Goal: Task Accomplishment & Management: Use online tool/utility

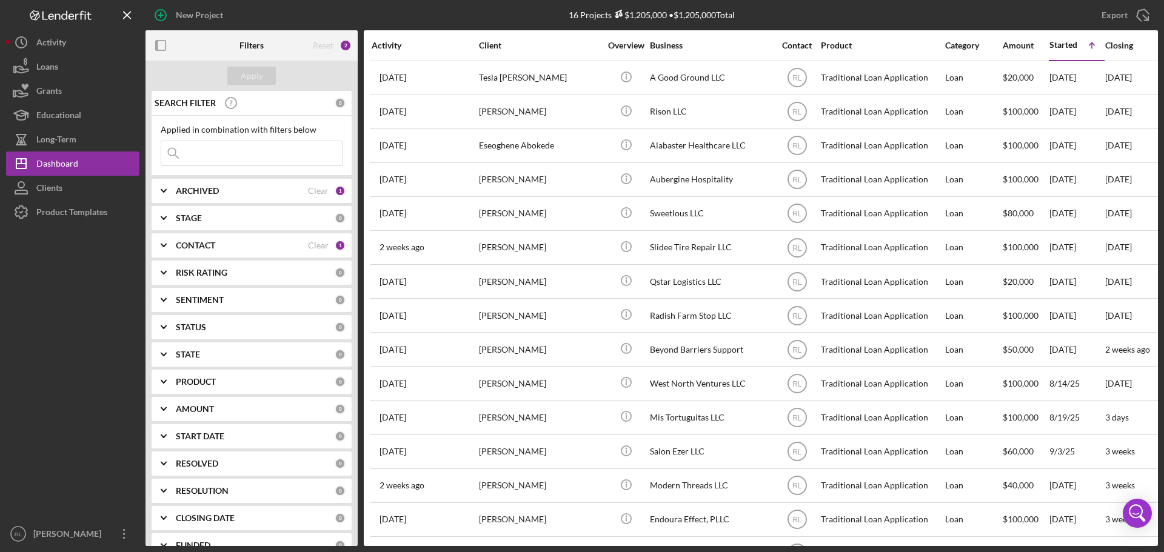
click at [433, 21] on div "New Project" at bounding box center [314, 15] width 338 height 30
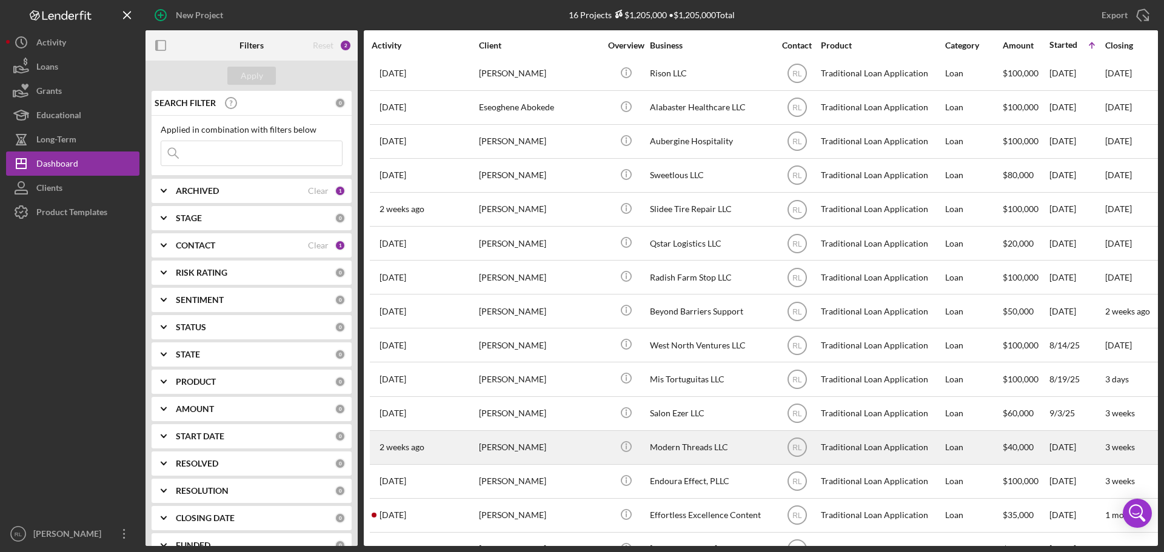
scroll to position [74, 0]
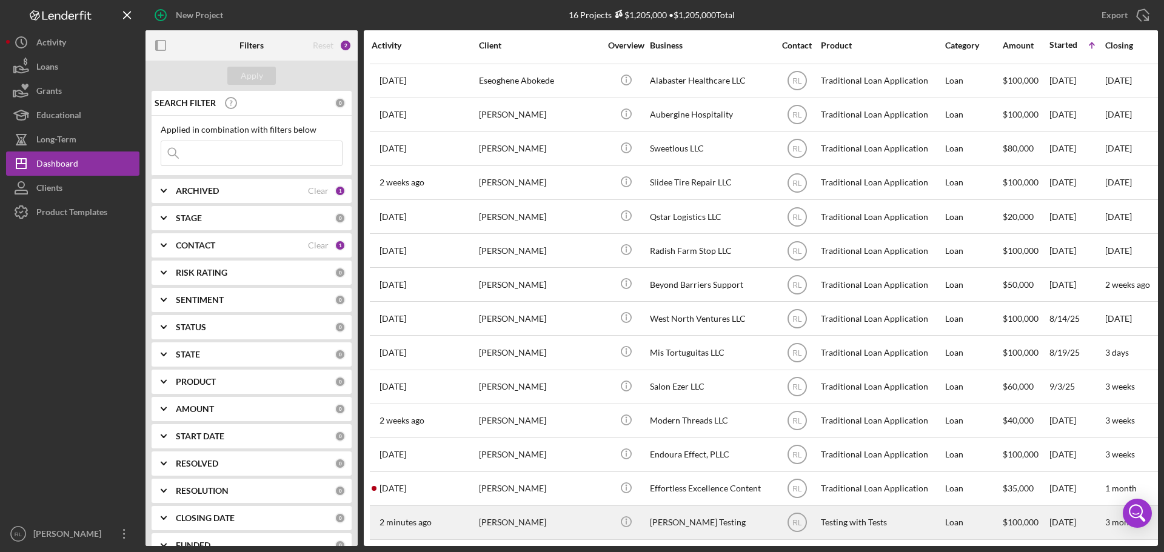
click at [541, 507] on div "[PERSON_NAME]" at bounding box center [539, 523] width 121 height 32
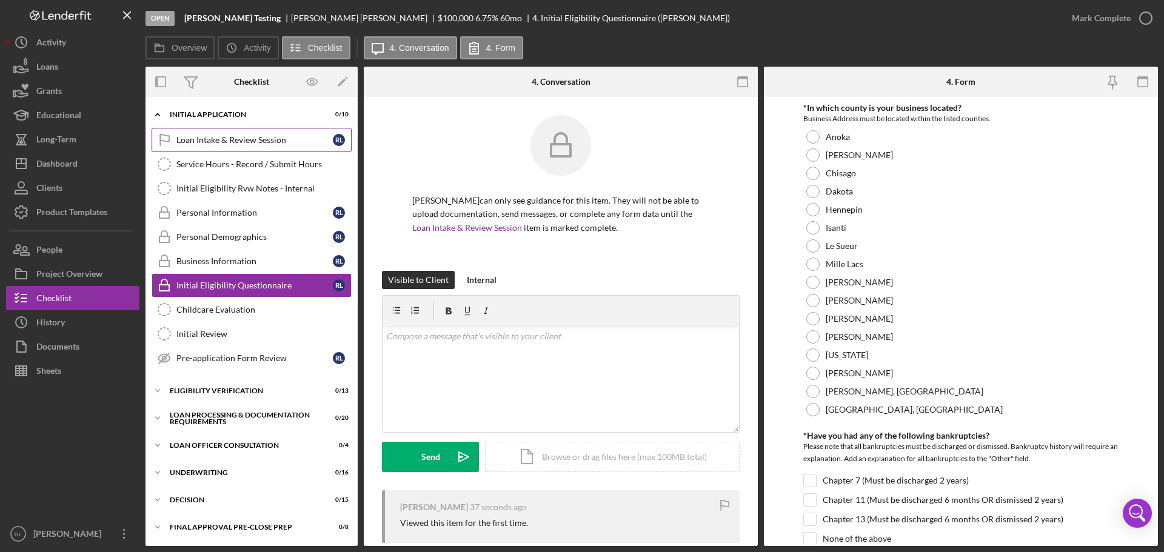
click at [222, 148] on link "Loan Intake & Review Session Loan Intake & Review Session [PERSON_NAME]" at bounding box center [252, 140] width 200 height 24
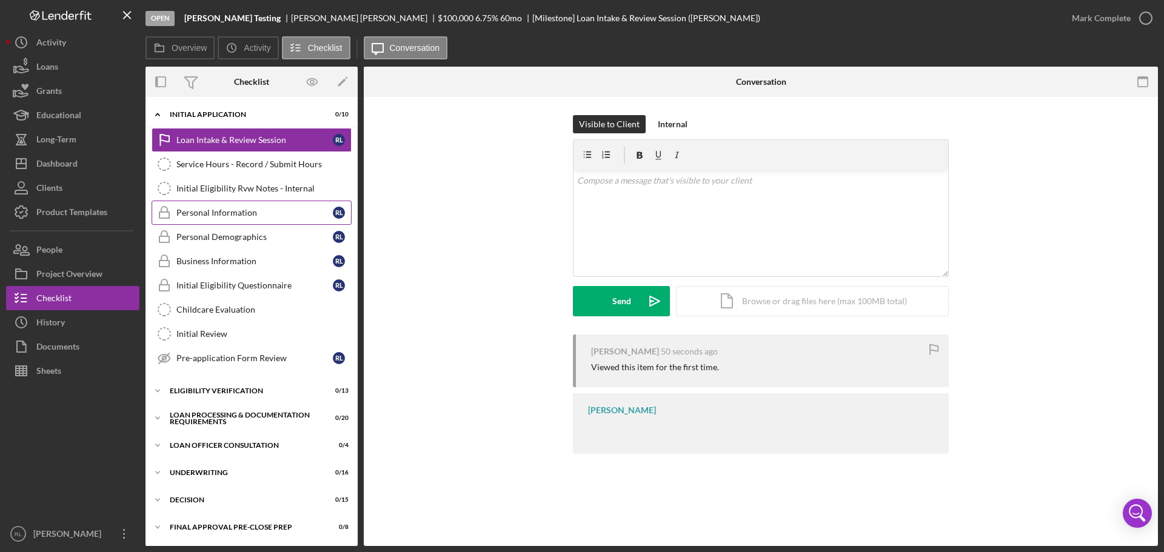
click at [239, 210] on div "Personal Information" at bounding box center [254, 213] width 156 height 10
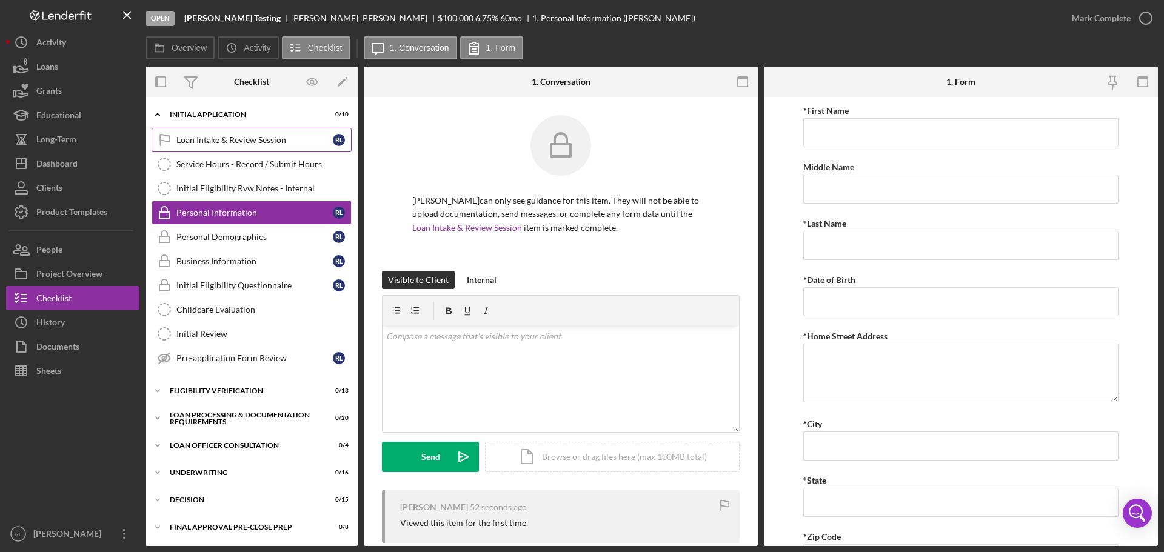
click at [216, 141] on div "Loan Intake & Review Session" at bounding box center [254, 140] width 156 height 10
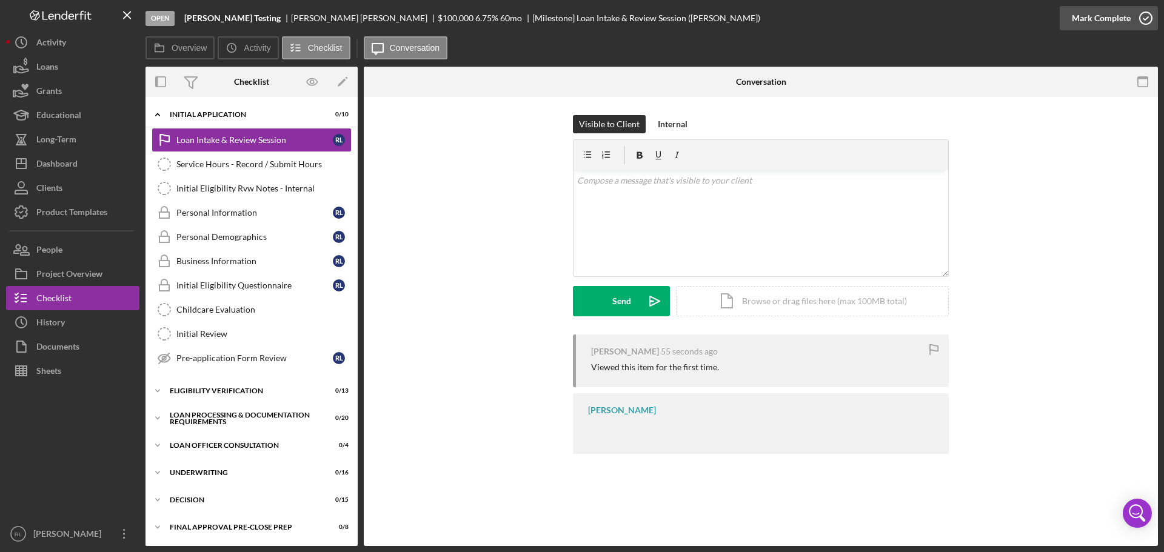
click at [1121, 17] on div "Mark Complete" at bounding box center [1101, 18] width 59 height 24
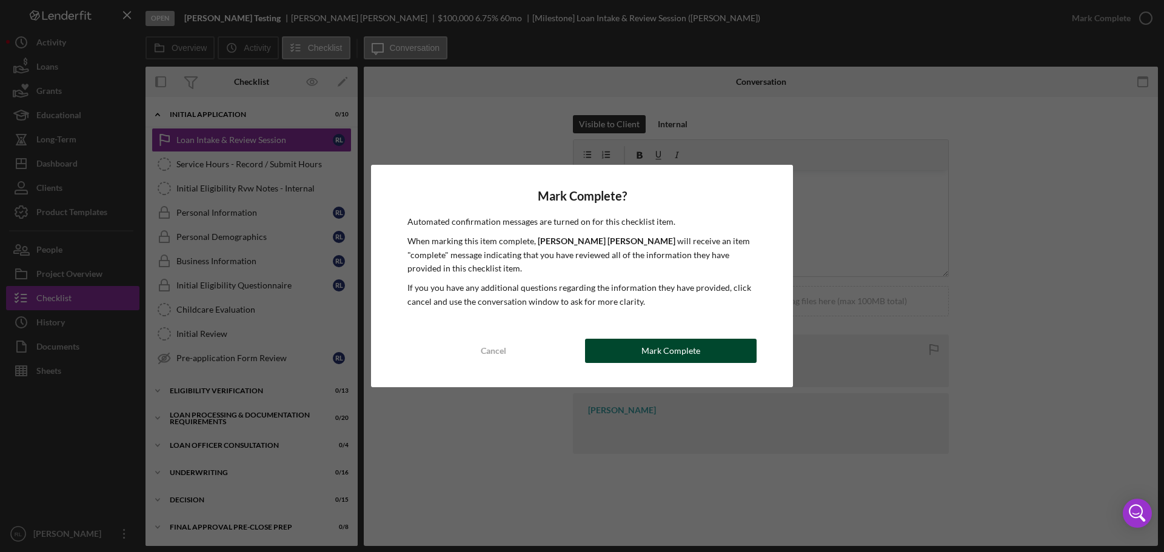
click at [674, 354] on div "Mark Complete" at bounding box center [670, 351] width 59 height 24
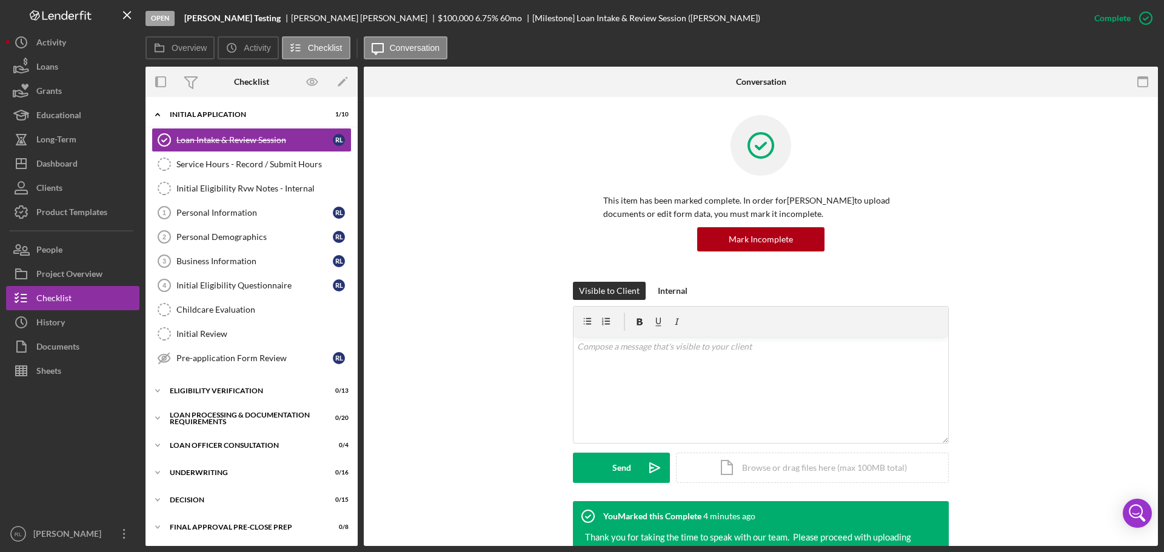
click at [467, 316] on div "Visible to Client Internal v Color teal Color pink Remove color Add row above A…" at bounding box center [761, 391] width 758 height 219
click at [35, 297] on icon "button" at bounding box center [21, 298] width 30 height 30
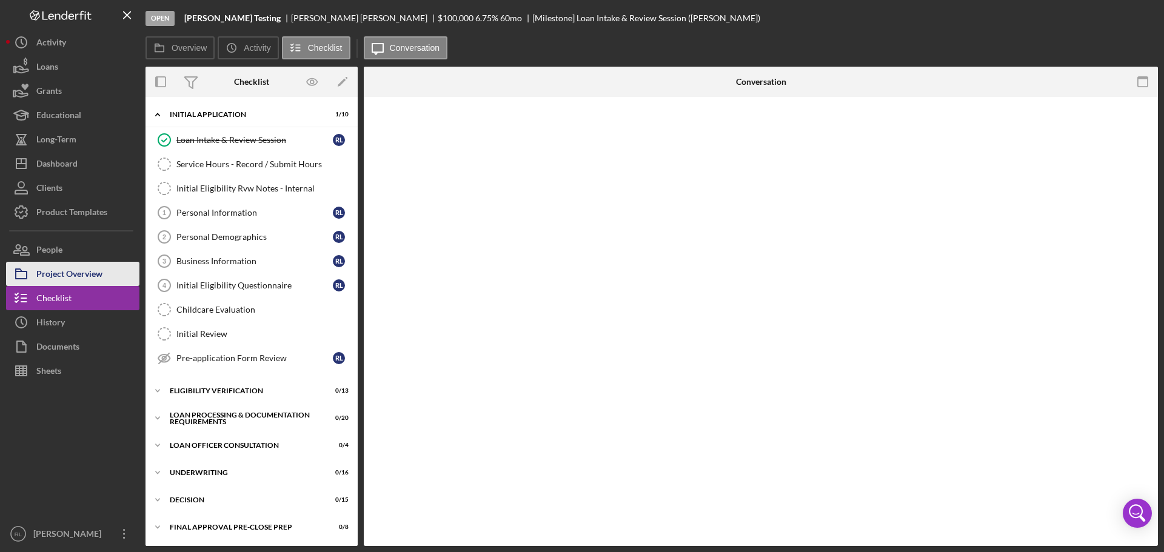
click at [80, 274] on div "Project Overview" at bounding box center [69, 275] width 66 height 27
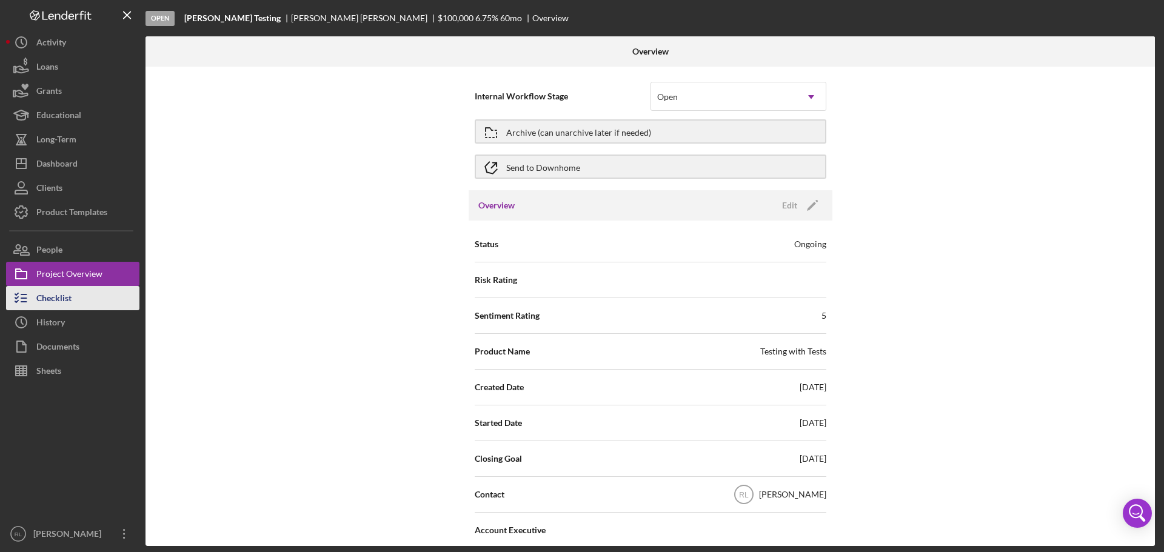
click at [64, 301] on div "Checklist" at bounding box center [53, 299] width 35 height 27
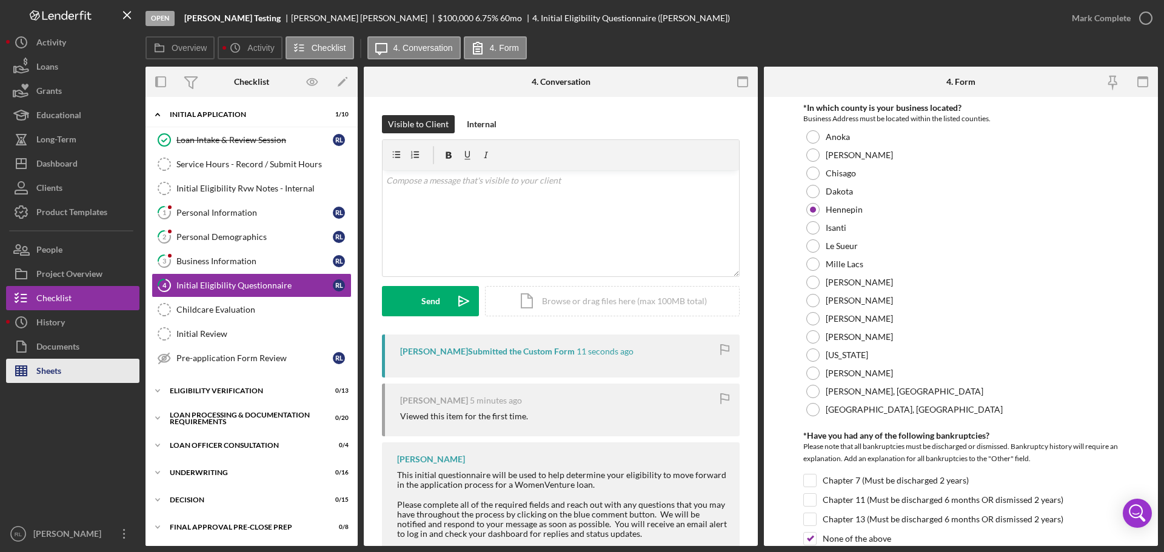
click at [52, 370] on div "Sheets" at bounding box center [48, 372] width 25 height 27
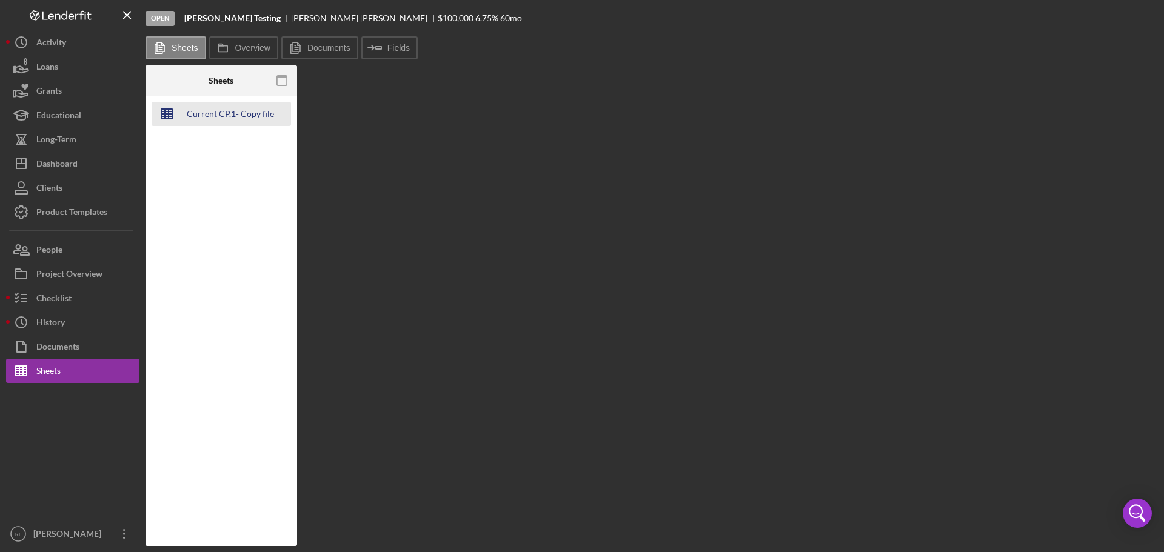
click at [209, 110] on div "Current CP.1- Copy file and save to client folder" at bounding box center [230, 114] width 97 height 24
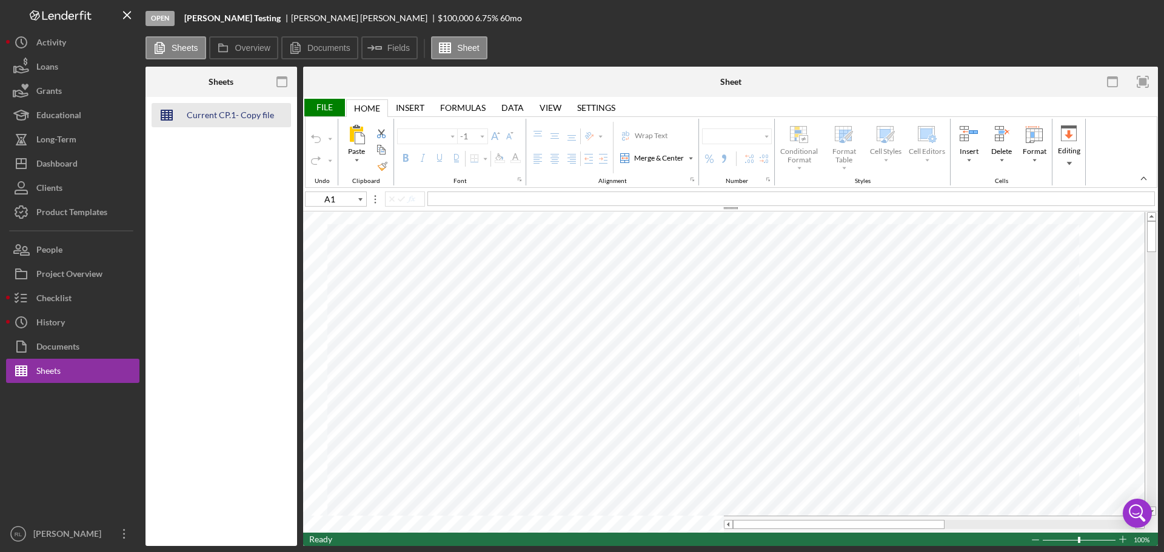
type input "Calibri"
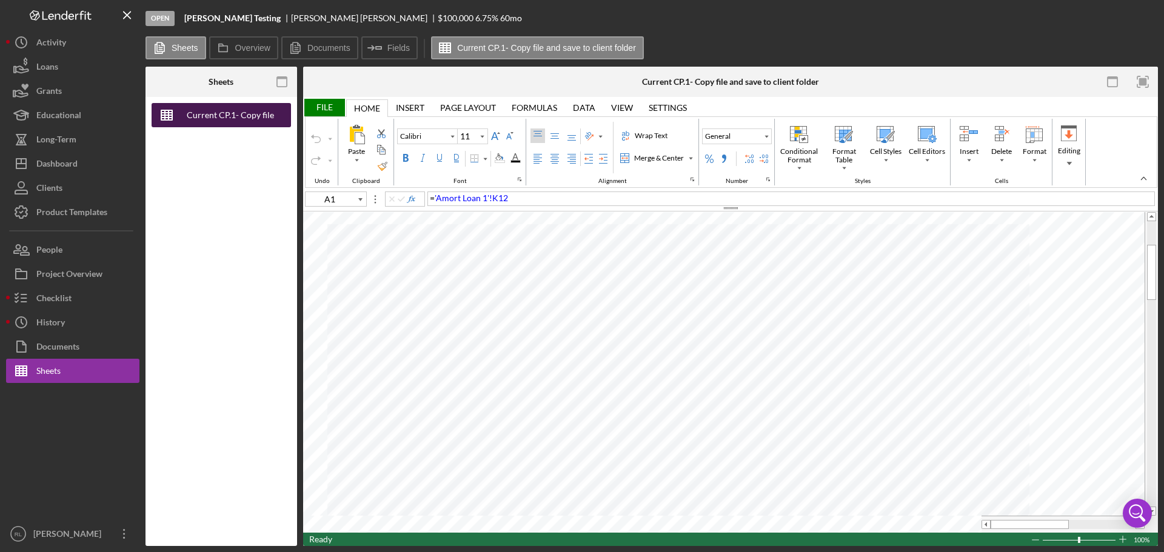
type input "10"
type input "B35"
type input "11"
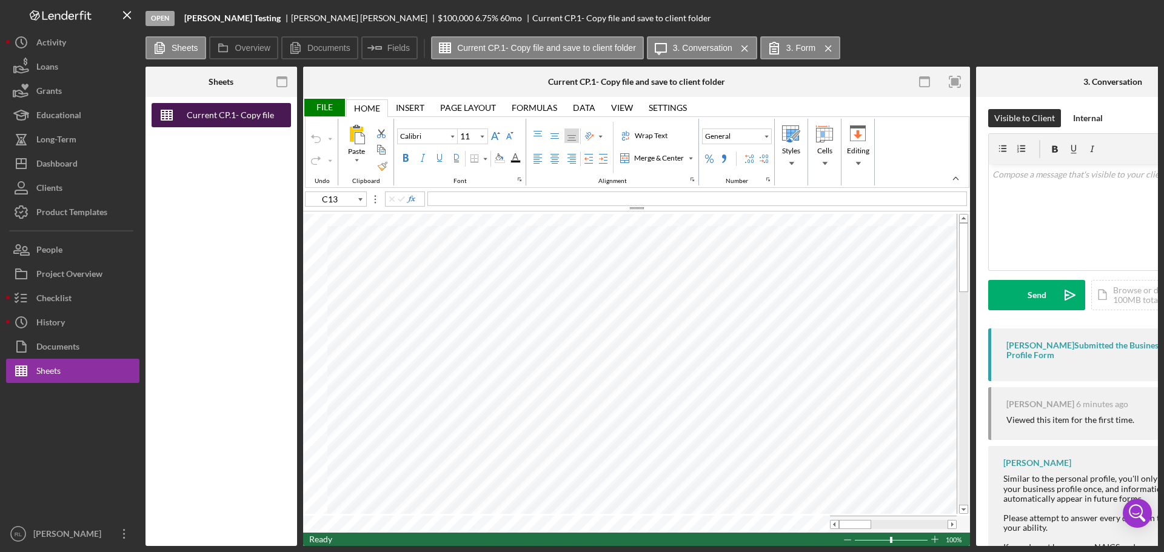
type input "E2"
type input "10"
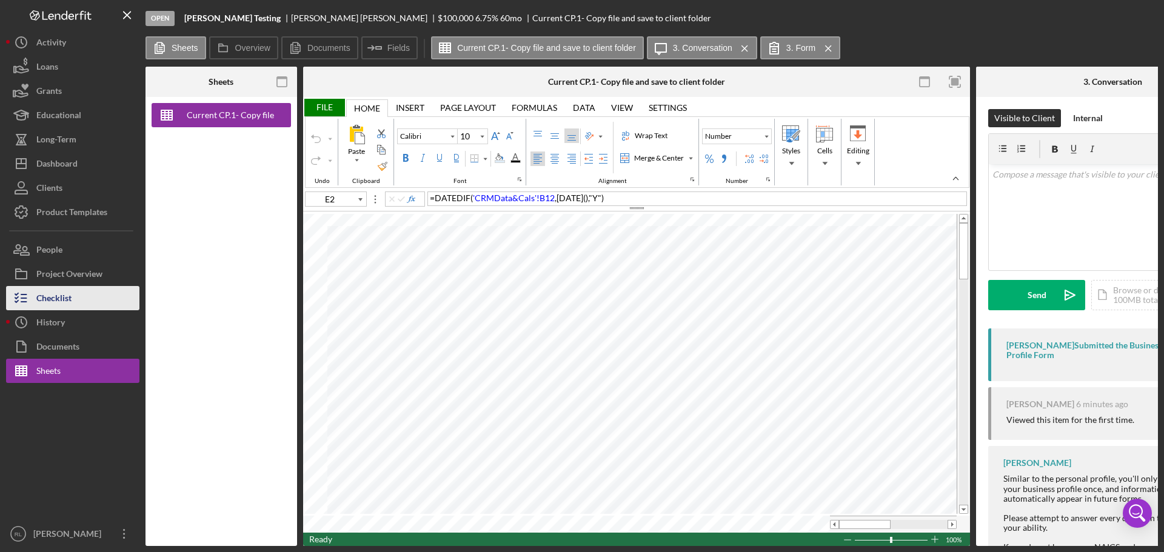
click at [61, 301] on div "Checklist" at bounding box center [53, 299] width 35 height 27
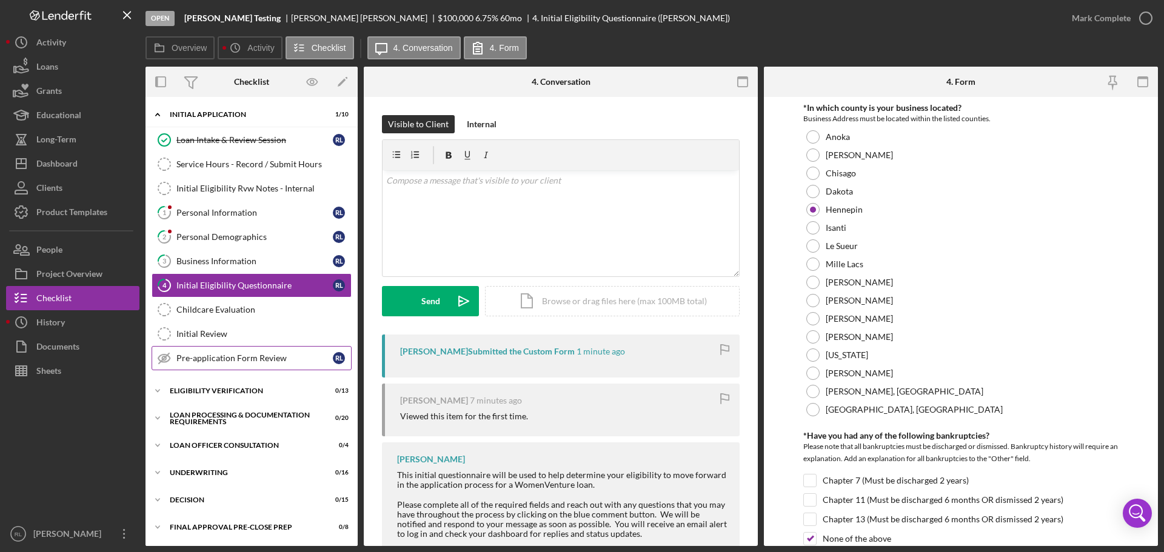
click at [222, 358] on div "Pre-application Form Review" at bounding box center [254, 358] width 156 height 10
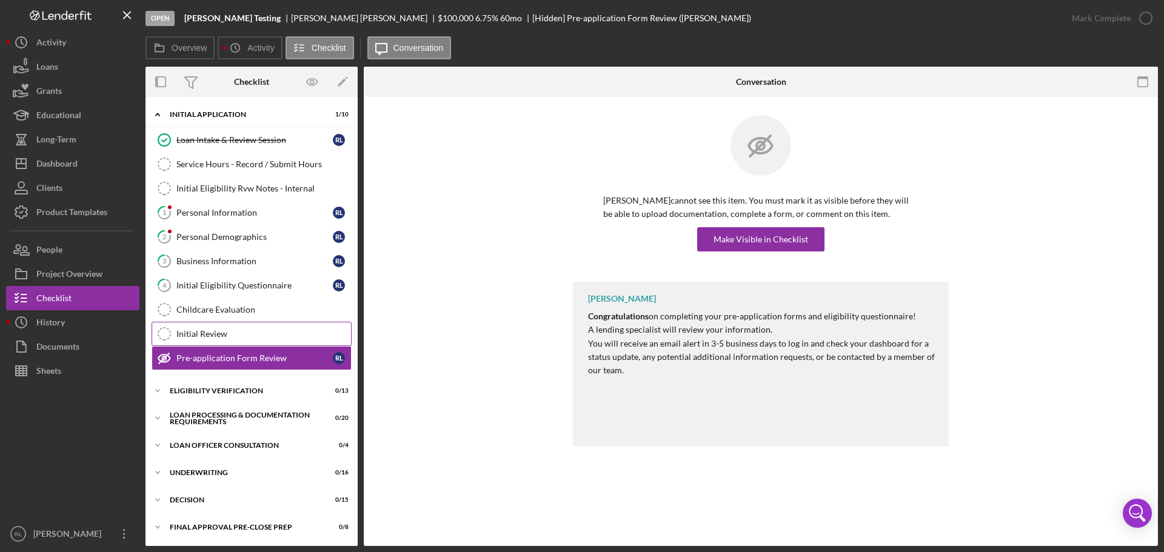
click at [230, 345] on link "Initial Review Initial Review" at bounding box center [252, 334] width 200 height 24
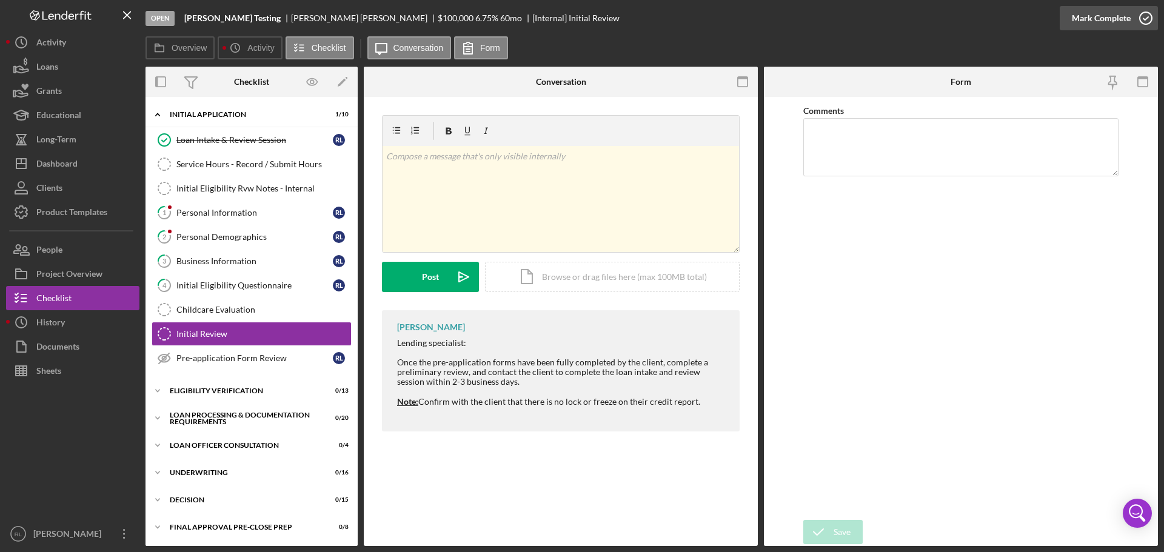
click at [1117, 13] on div "Mark Complete" at bounding box center [1101, 18] width 59 height 24
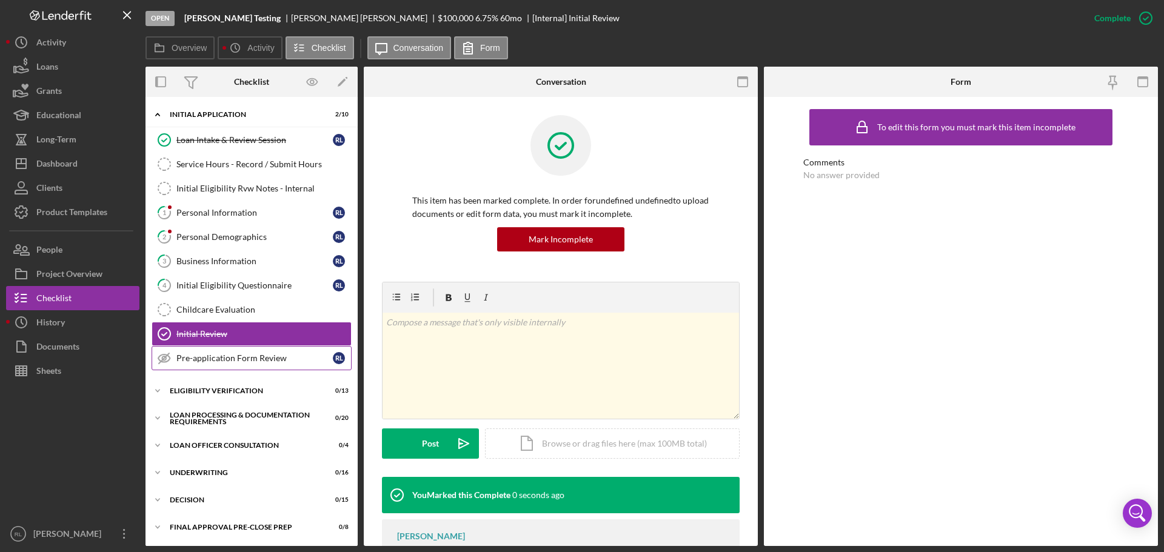
click at [222, 352] on link "Pre-application Form Review Pre-application Form Review R L" at bounding box center [252, 358] width 200 height 24
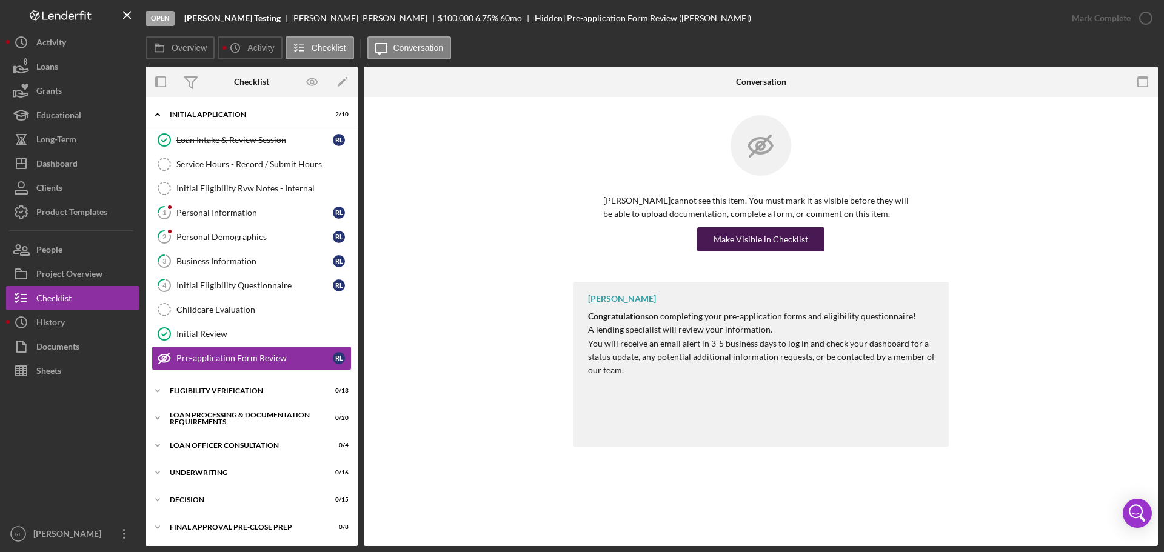
click at [765, 239] on div "Make Visible in Checklist" at bounding box center [760, 239] width 95 height 24
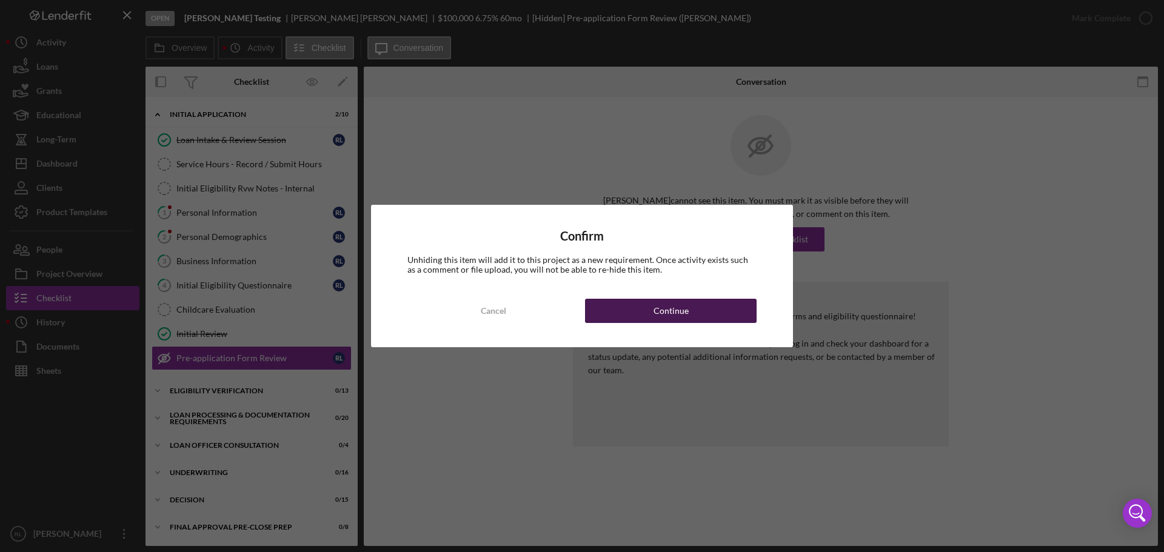
click at [685, 310] on div "Continue" at bounding box center [670, 311] width 35 height 24
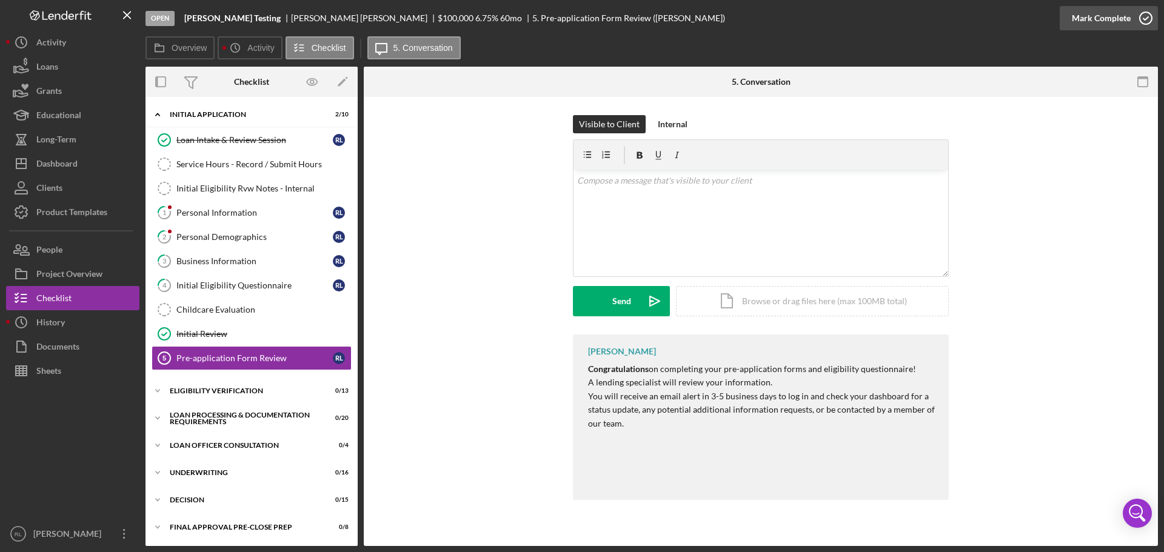
click at [1115, 18] on div "Mark Complete" at bounding box center [1101, 18] width 59 height 24
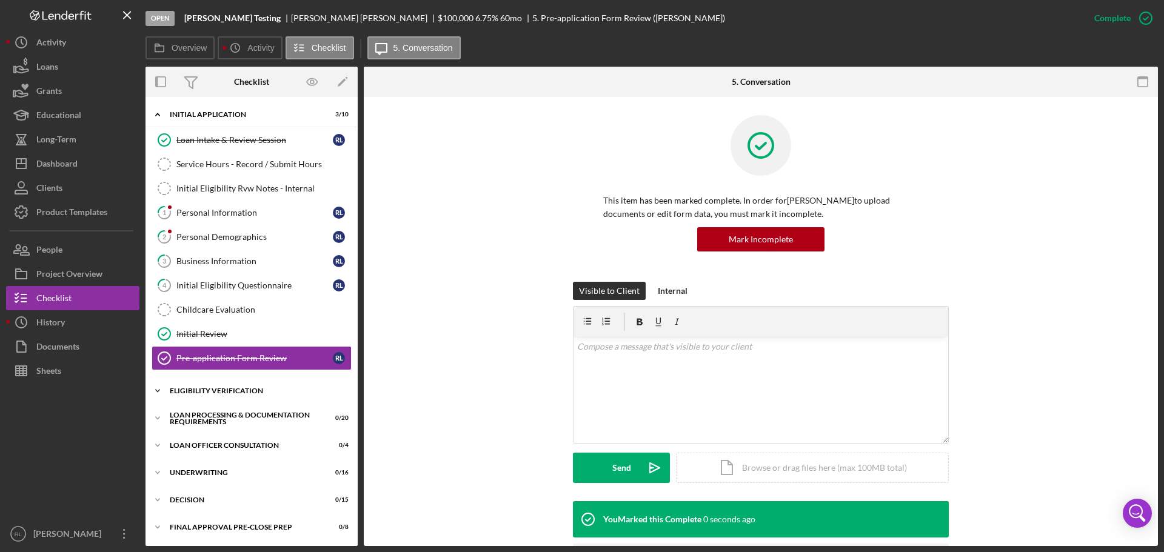
click at [268, 390] on div "Eligibility Verification" at bounding box center [256, 390] width 173 height 7
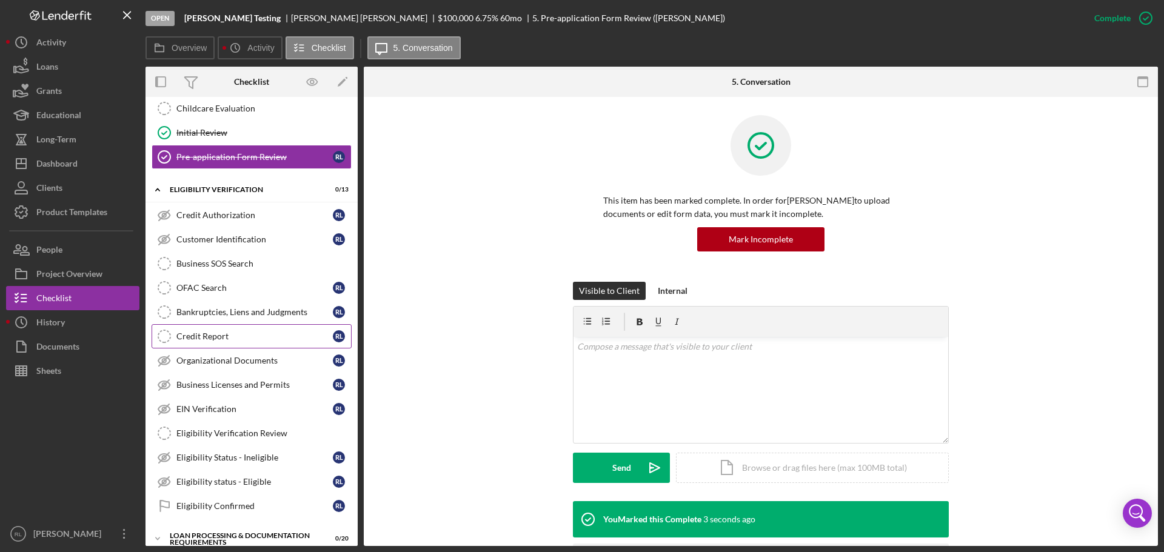
scroll to position [182, 0]
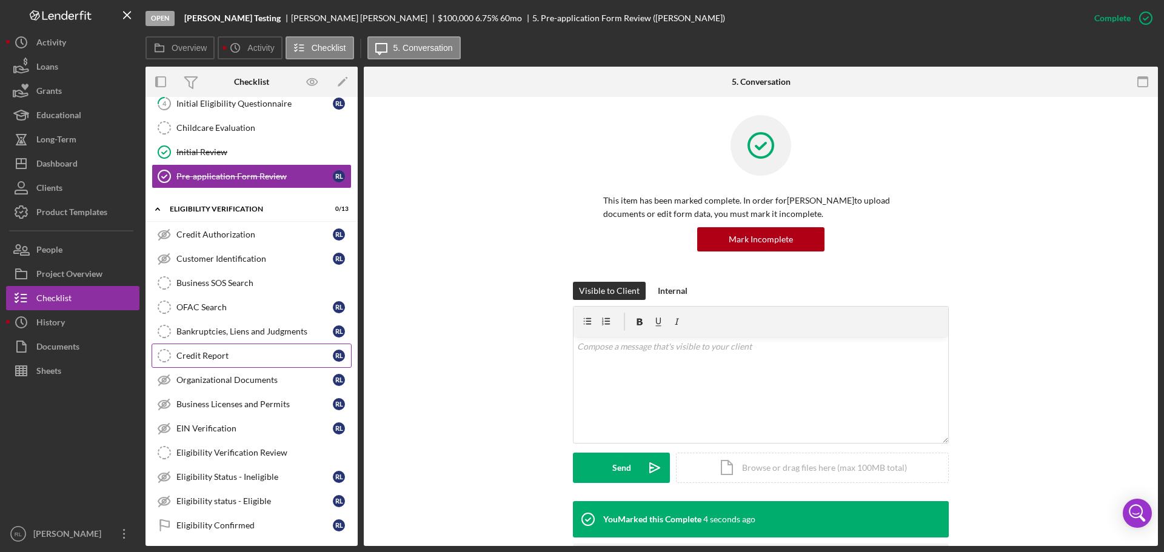
click at [239, 354] on div "Credit Report" at bounding box center [254, 356] width 156 height 10
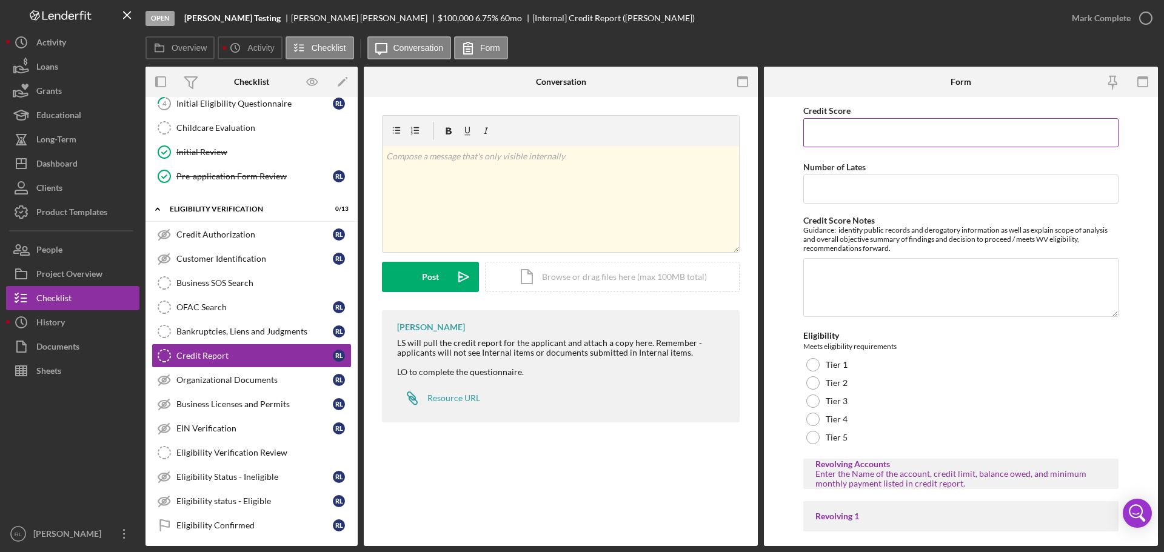
click at [847, 141] on input "Credit Score" at bounding box center [960, 132] width 315 height 29
type input "750"
click at [839, 200] on input "Number of Lates" at bounding box center [960, 189] width 315 height 29
type input "0"
click at [849, 258] on div "Credit Score Notes Guidance: identify public records and derogatory information…" at bounding box center [960, 267] width 315 height 103
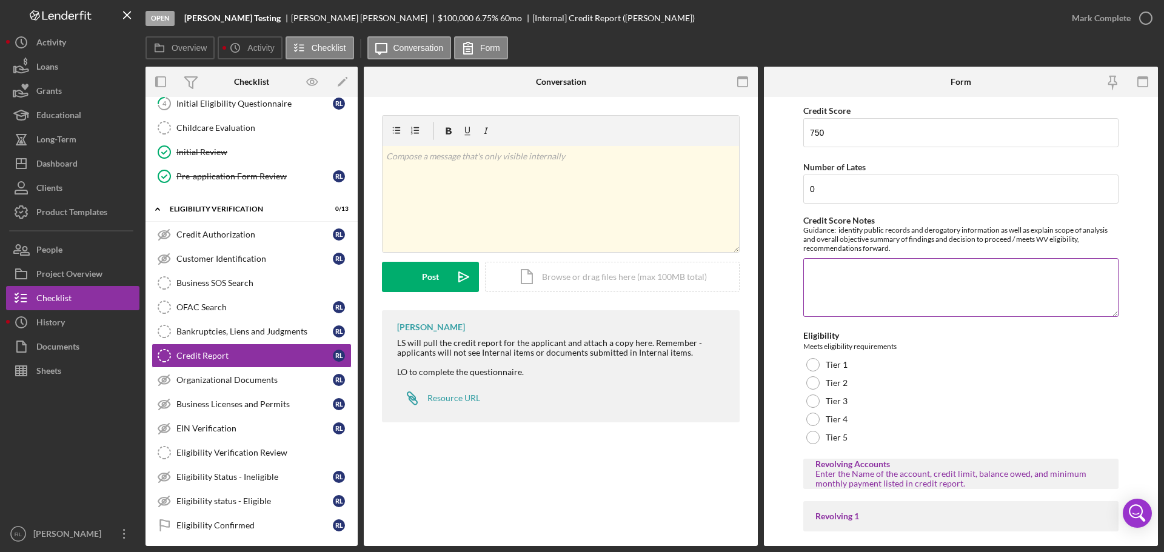
click at [850, 269] on textarea "Credit Score Notes" at bounding box center [960, 287] width 315 height 58
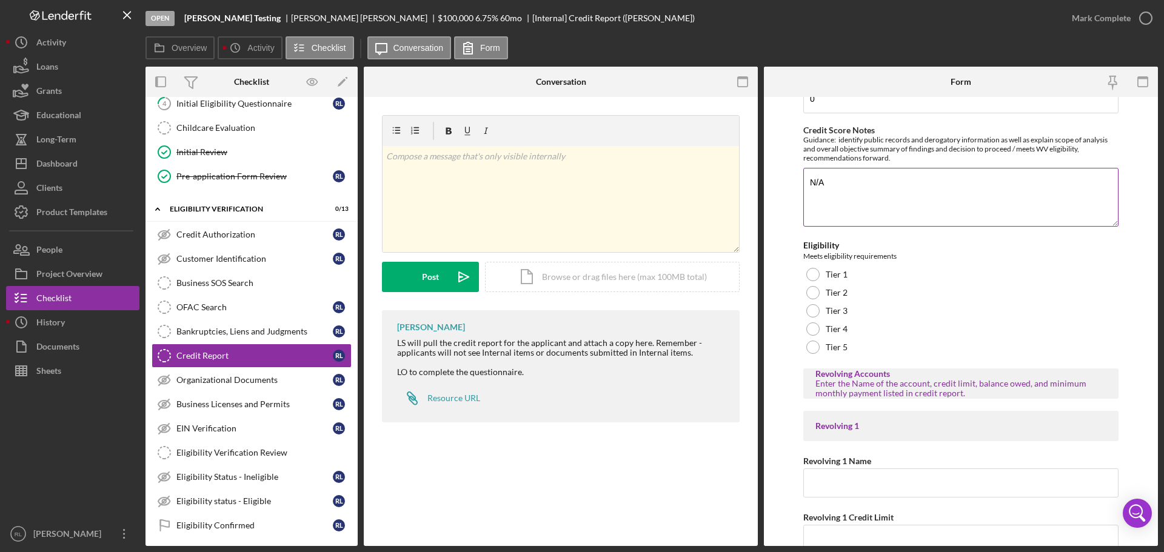
scroll to position [121, 0]
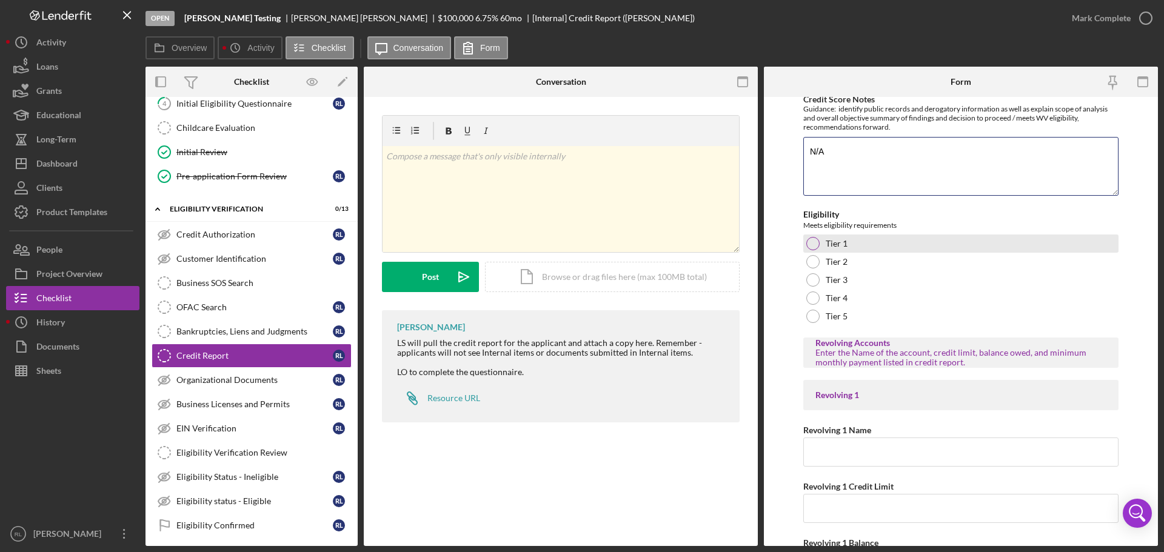
type textarea "N/A"
click at [819, 244] on div "Tier 1" at bounding box center [960, 244] width 315 height 18
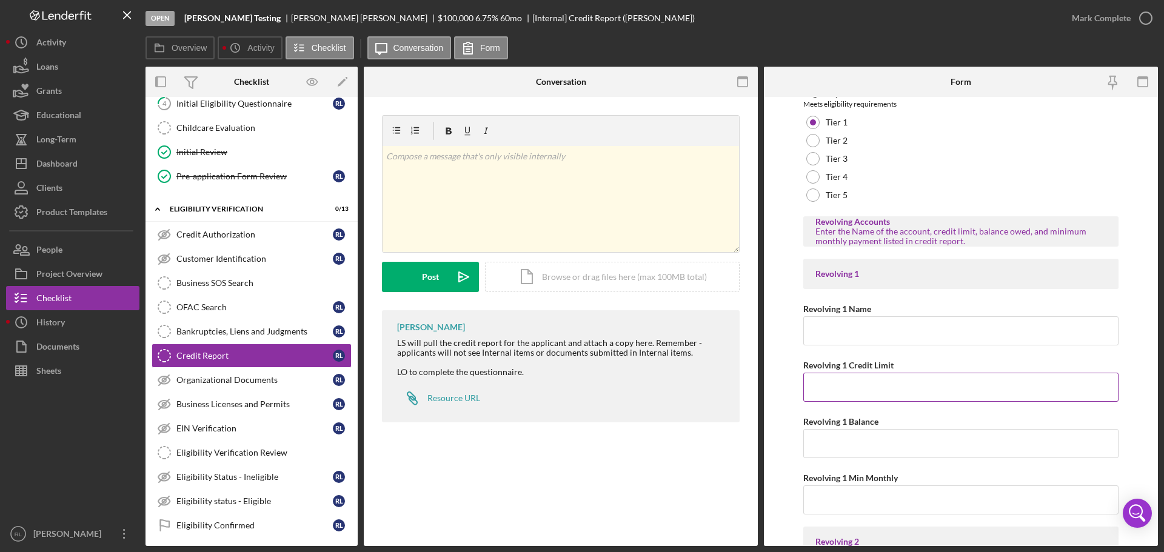
scroll to position [364, 0]
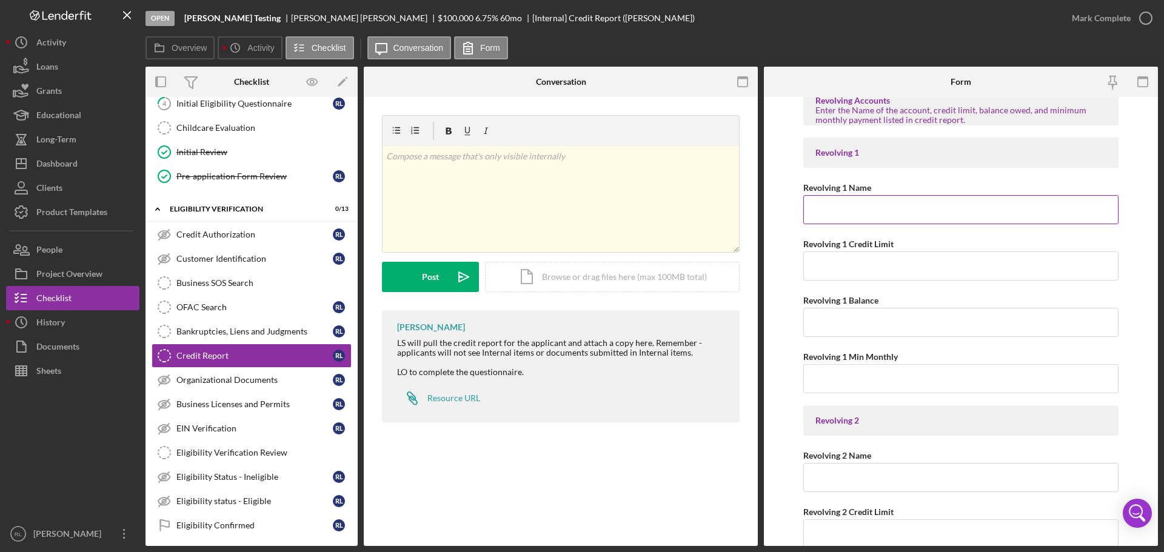
click at [887, 213] on input "Revolving 1 Name" at bounding box center [960, 209] width 315 height 29
type input "Bob's Burgers"
type input "$5,000"
type input "$1,500"
type input "$150"
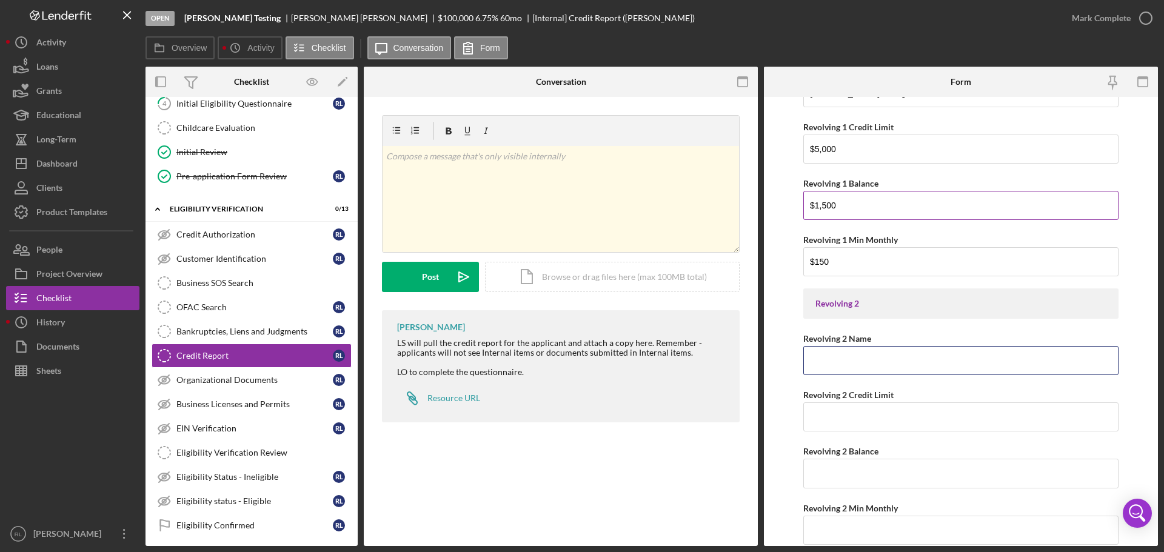
scroll to position [485, 0]
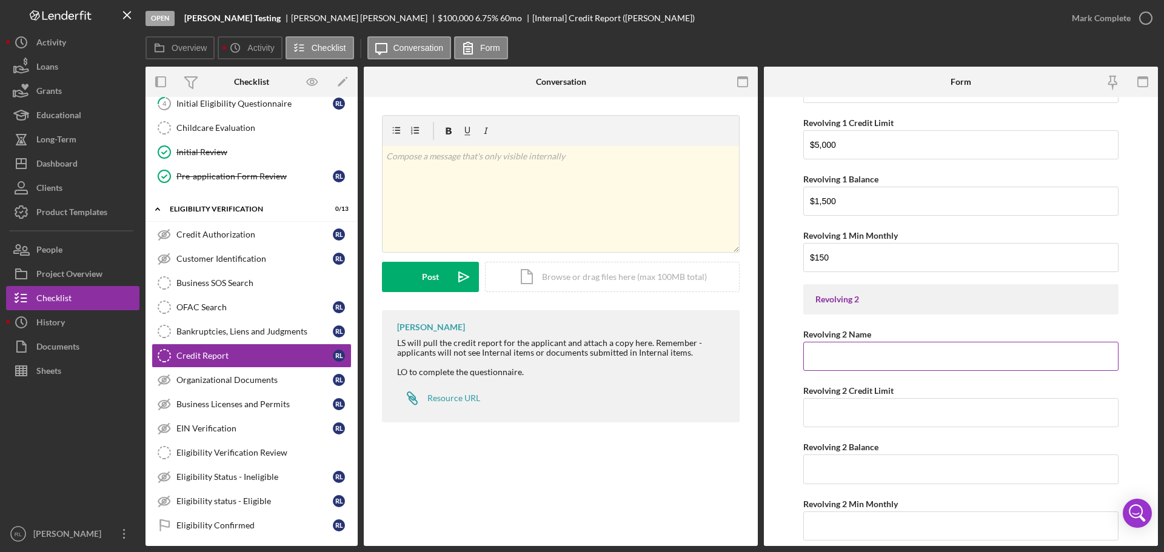
click at [858, 359] on input "Revolving 2 Name" at bounding box center [960, 356] width 315 height 29
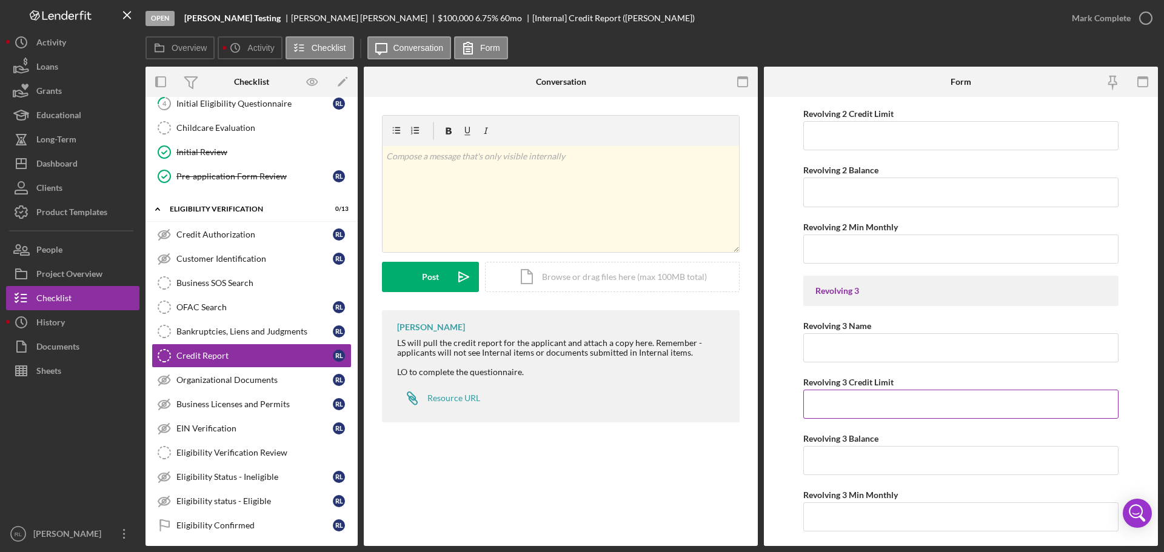
scroll to position [792, 0]
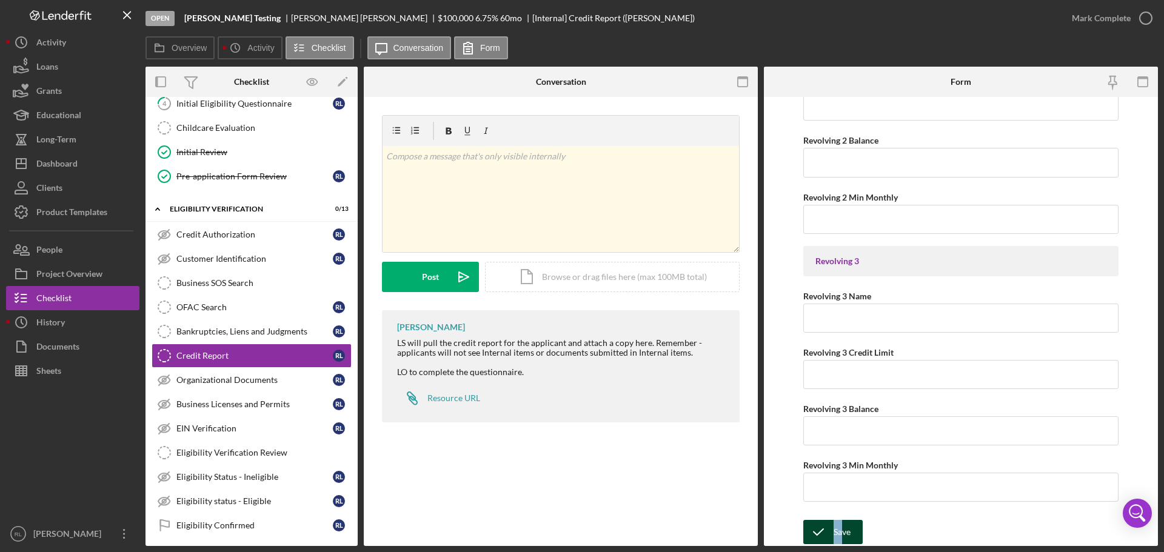
click at [841, 519] on form "Credit Score 750 Number of Lates 0 Credit Score Notes Guidance: identify public…" at bounding box center [961, 321] width 394 height 449
click at [825, 524] on icon "submit" at bounding box center [818, 532] width 30 height 30
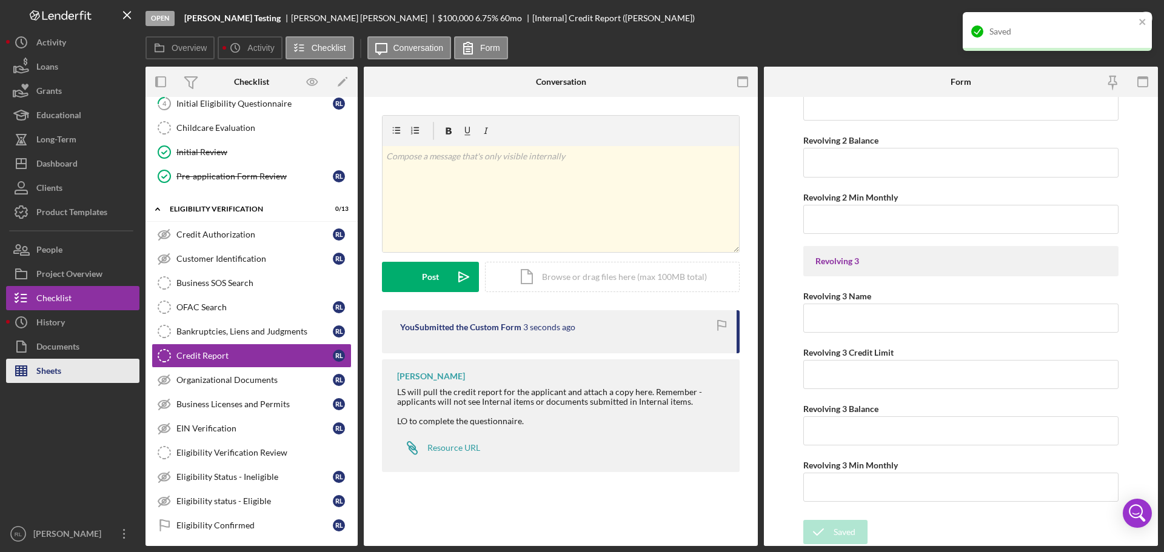
click at [37, 374] on div "Sheets" at bounding box center [48, 372] width 25 height 27
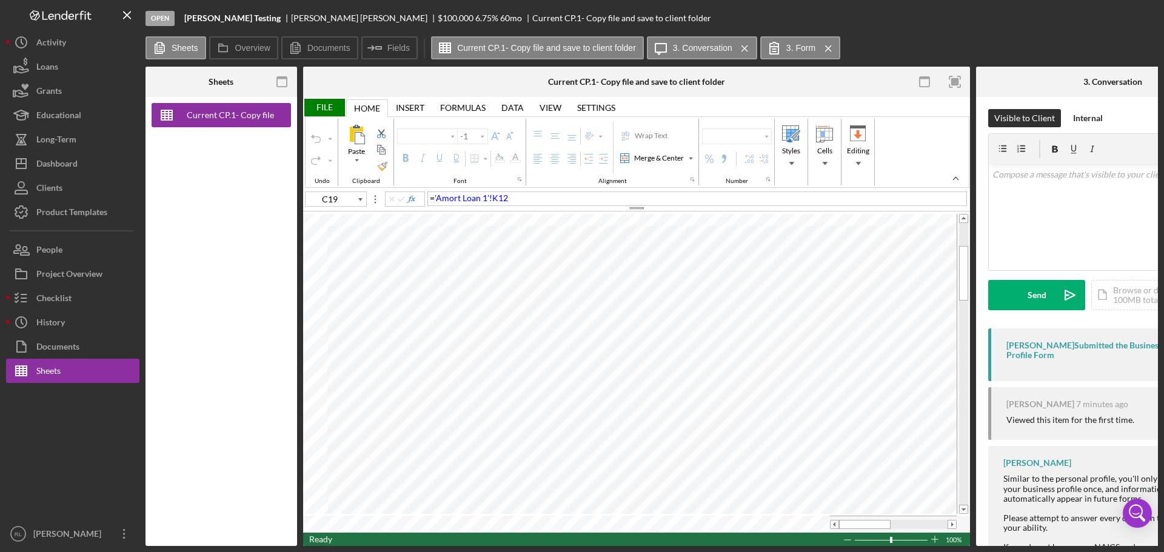
type input "Calibri"
type input "10"
type input "C43"
type input "12"
drag, startPoint x: 854, startPoint y: 519, endPoint x: 881, endPoint y: 522, distance: 26.8
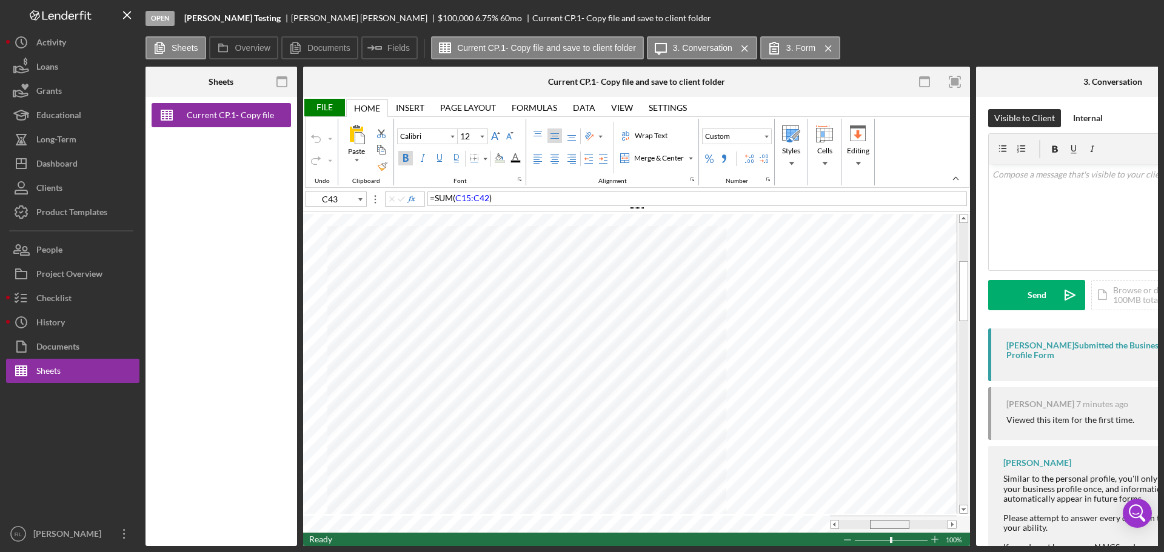
click at [881, 522] on div at bounding box center [889, 524] width 39 height 9
click at [325, 110] on div "File" at bounding box center [324, 108] width 42 height 18
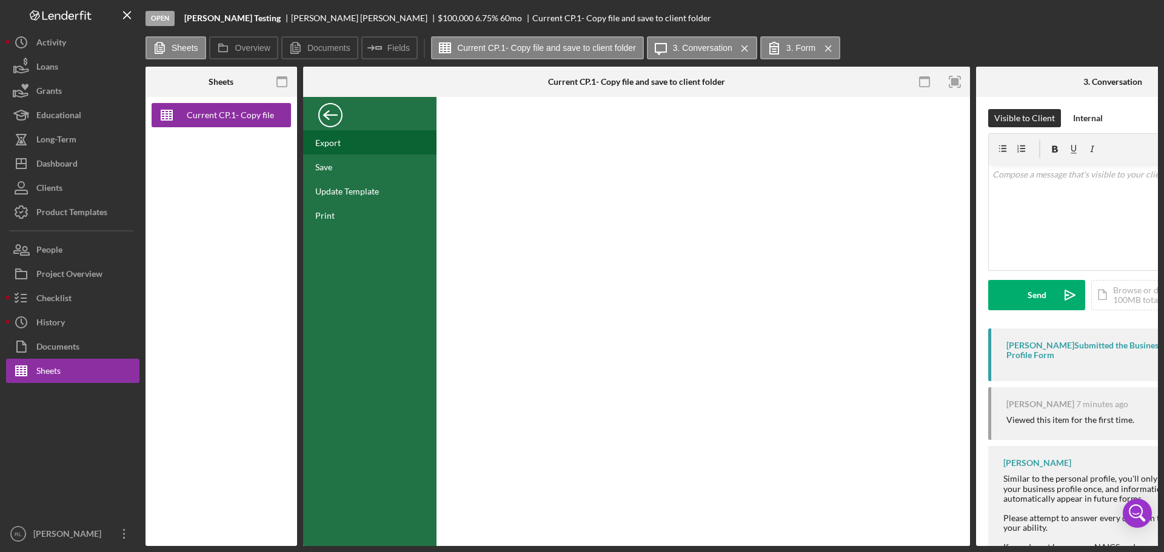
click at [341, 142] on div "Export" at bounding box center [369, 142] width 133 height 24
click at [336, 119] on div "Back" at bounding box center [330, 112] width 24 height 24
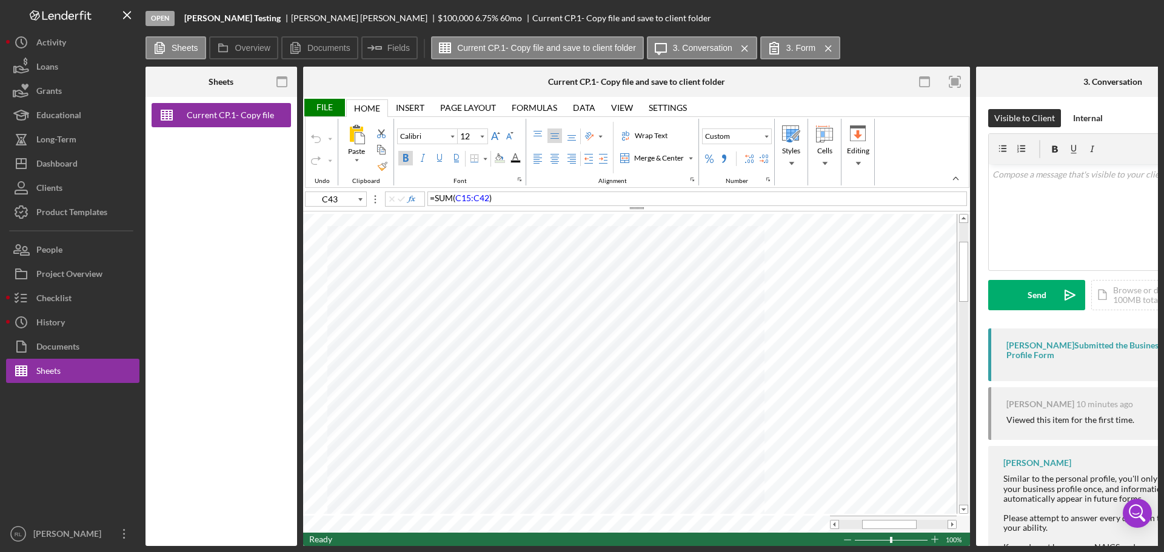
type input "C19"
type input "10"
type input "G1"
type input "11"
type input "G5"
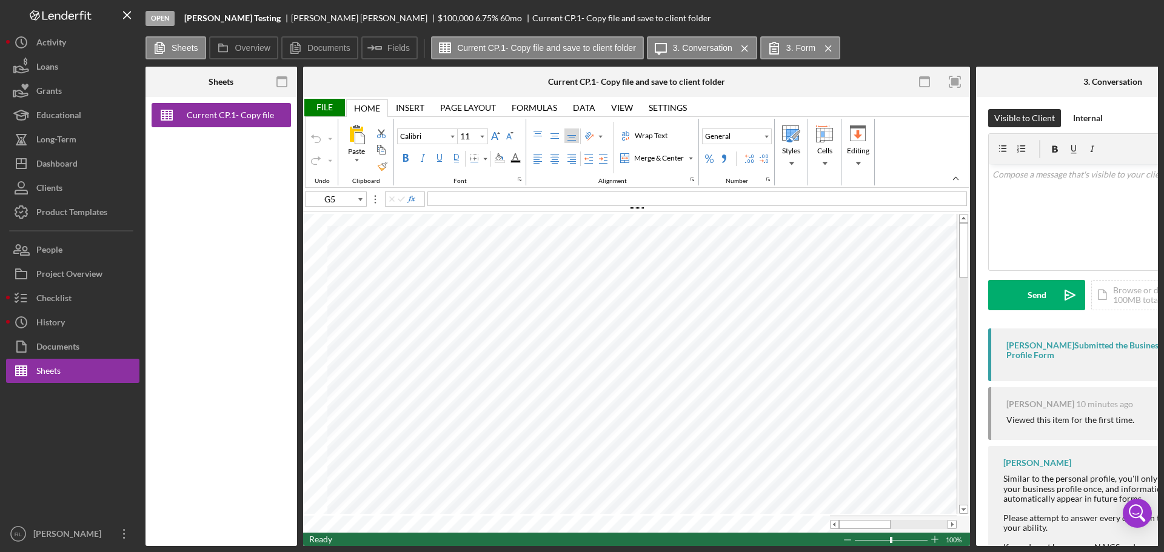
type input "10"
type input "G1"
type input "11"
type input "G5"
type input "10"
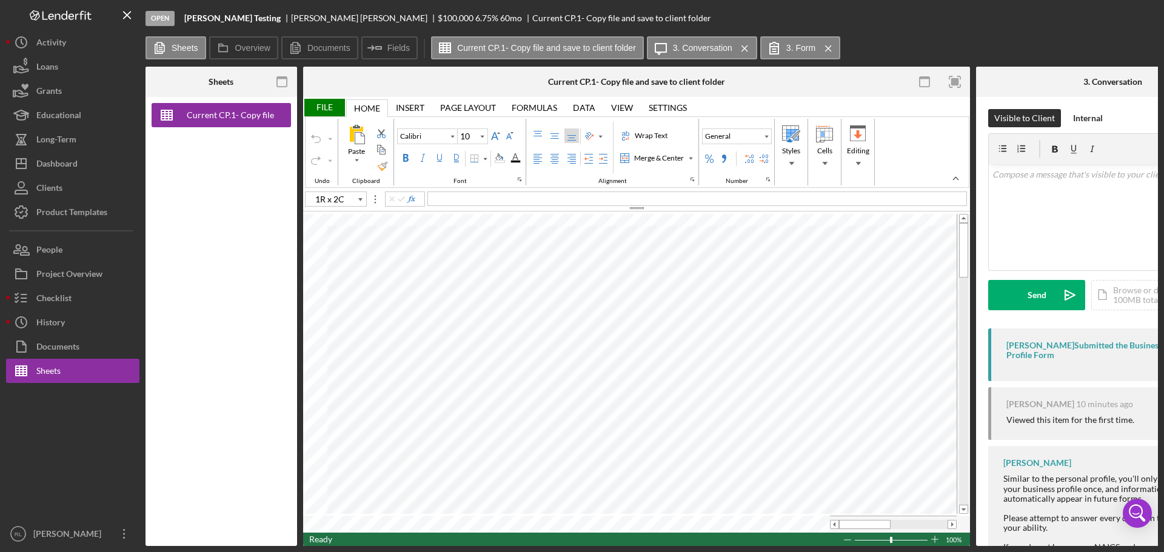
type input "G1"
type input "11"
type input "G4"
type input "10"
type input "G1"
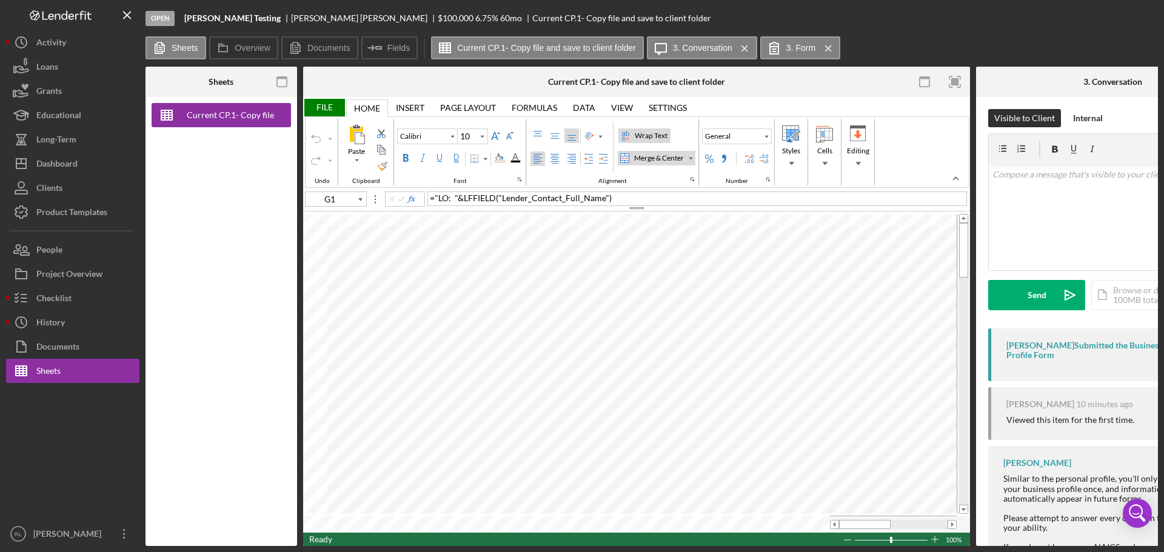
type input "11"
type input "G5"
type input "10"
type input "G1"
type input "11"
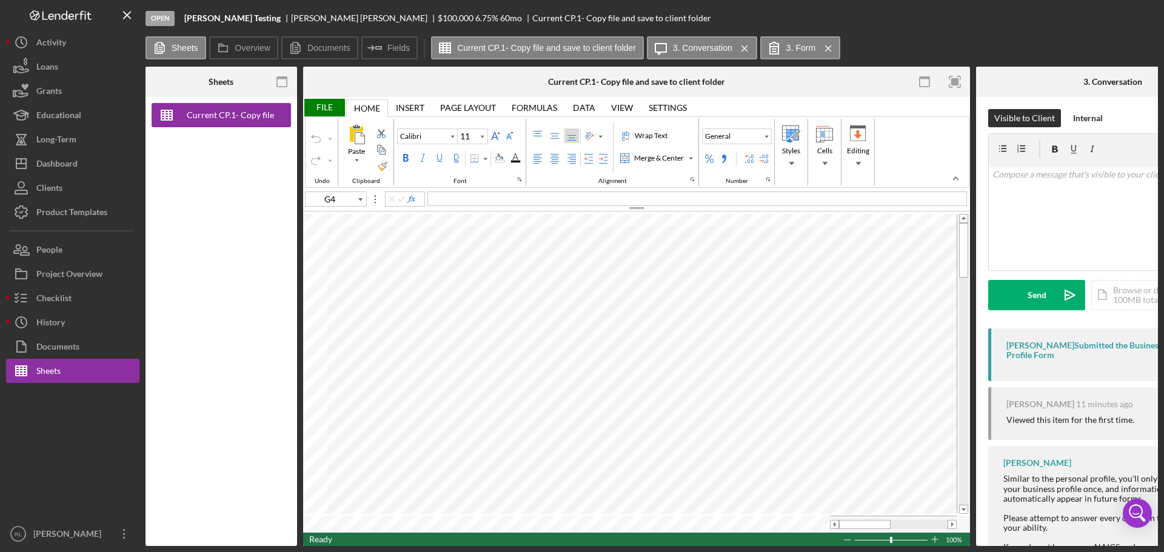
type input "H5"
type input "10"
type input "B35"
type input "11"
type input "E2"
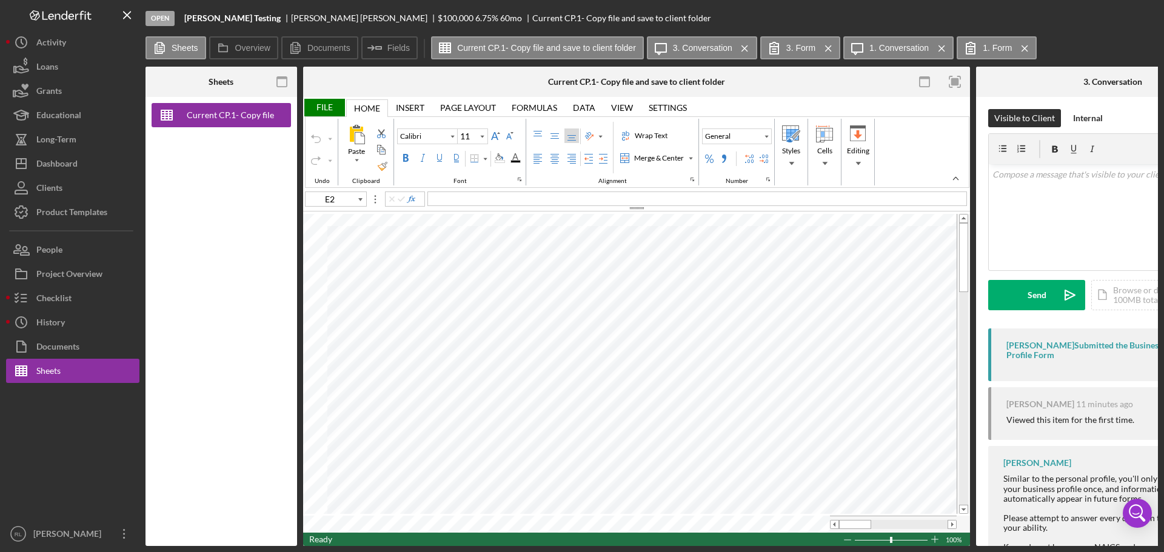
type input "10"
type input "B5"
type input "11"
type input "F7"
type input "8"
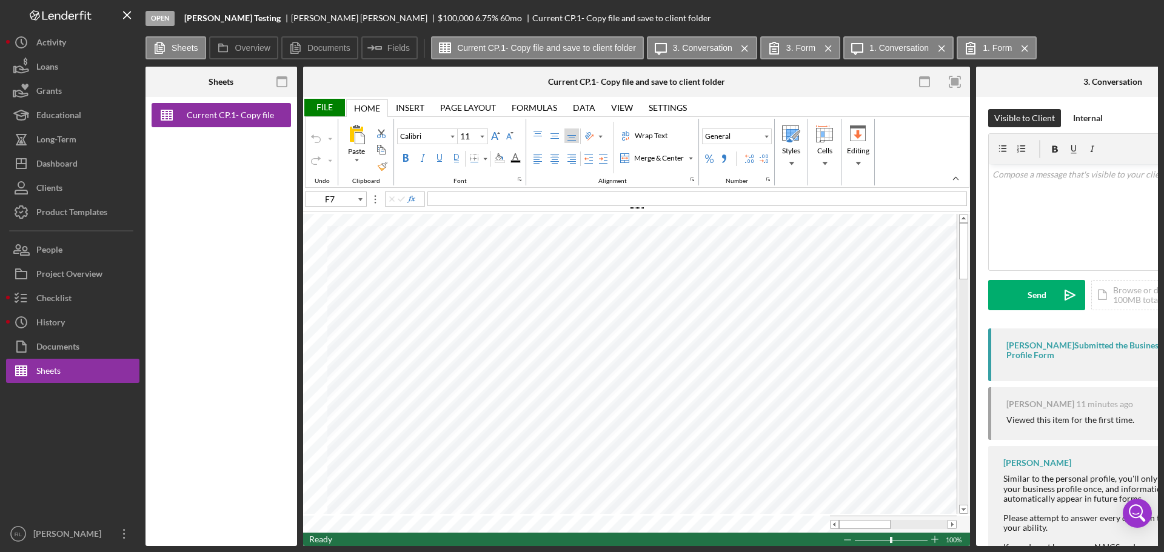
type input "F11"
type input "10"
type input "C13"
type input "11"
click at [71, 342] on div "Documents" at bounding box center [57, 348] width 43 height 27
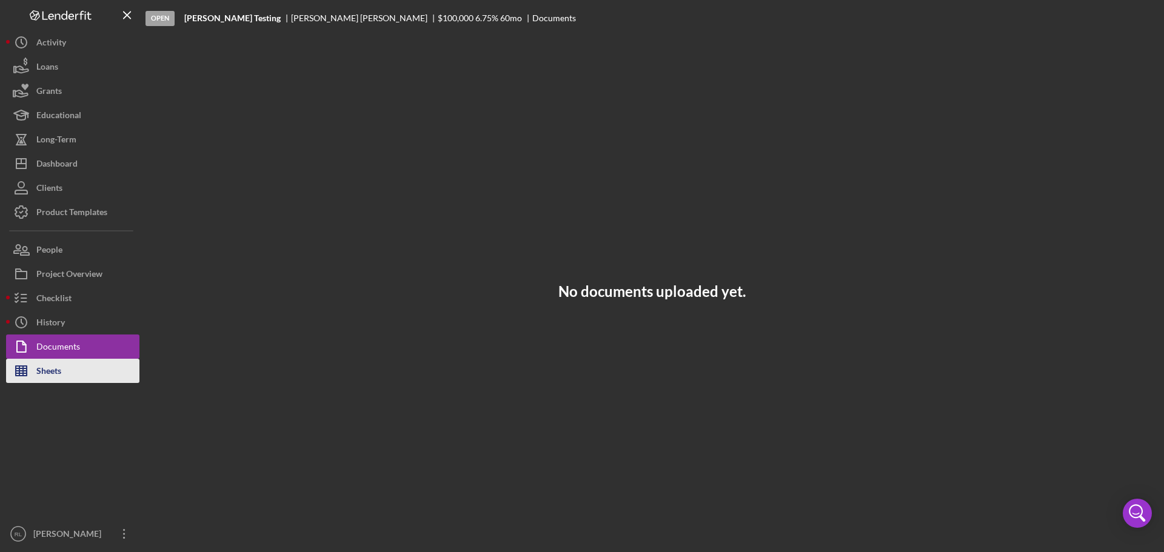
click at [57, 367] on div "Sheets" at bounding box center [48, 372] width 25 height 27
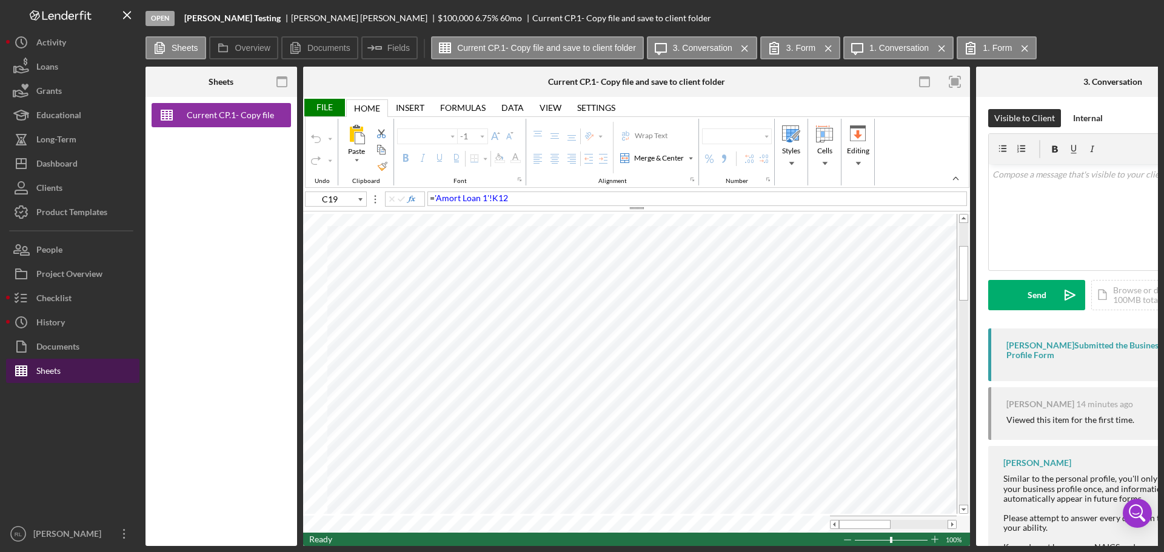
type input "Calibri"
type input "10"
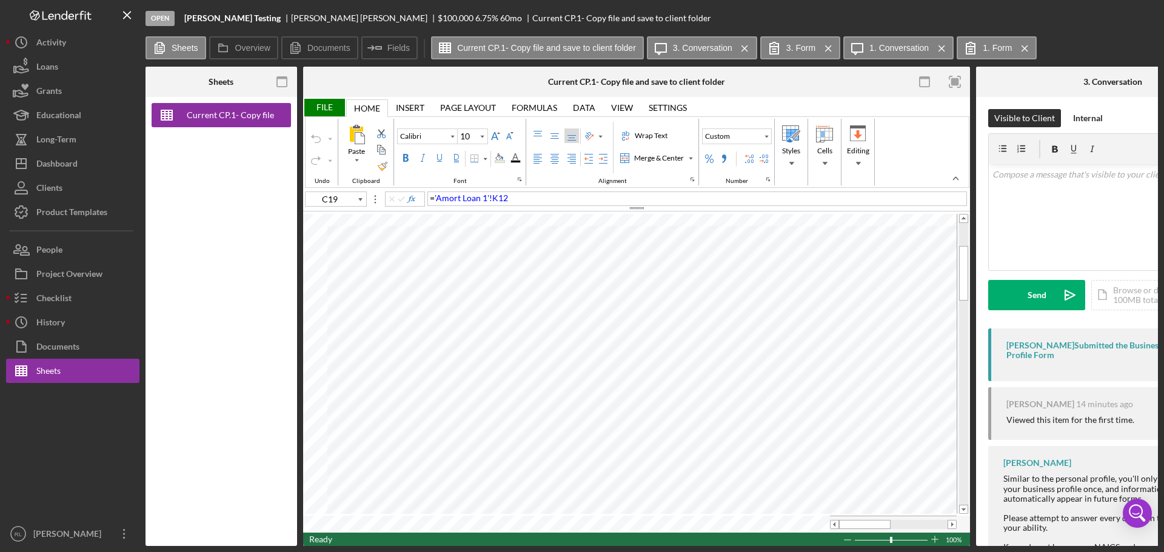
click at [327, 108] on div "File" at bounding box center [324, 108] width 42 height 18
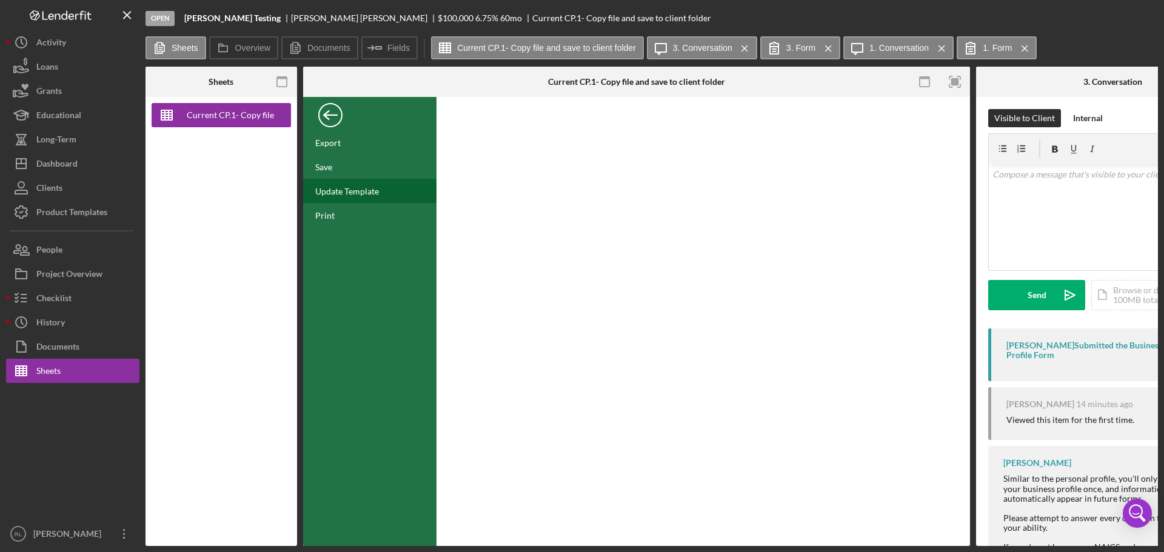
click at [346, 191] on div "Update Template" at bounding box center [347, 191] width 64 height 10
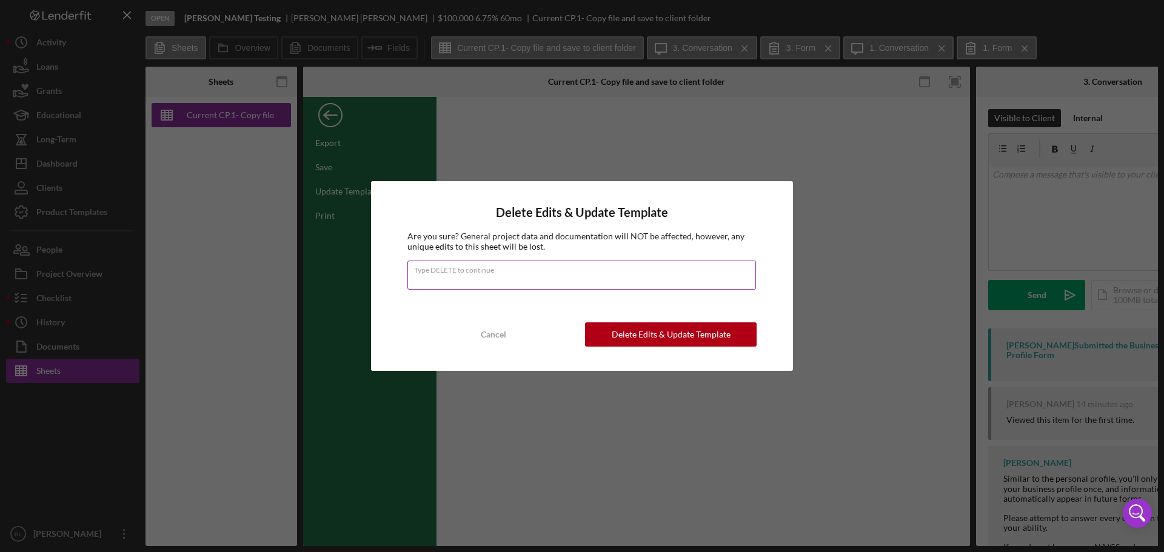
click at [511, 276] on input "Type DELETE to continue" at bounding box center [581, 275] width 348 height 29
type input "DELETE"
click at [682, 334] on div "Delete Edits & Update Template" at bounding box center [671, 334] width 119 height 24
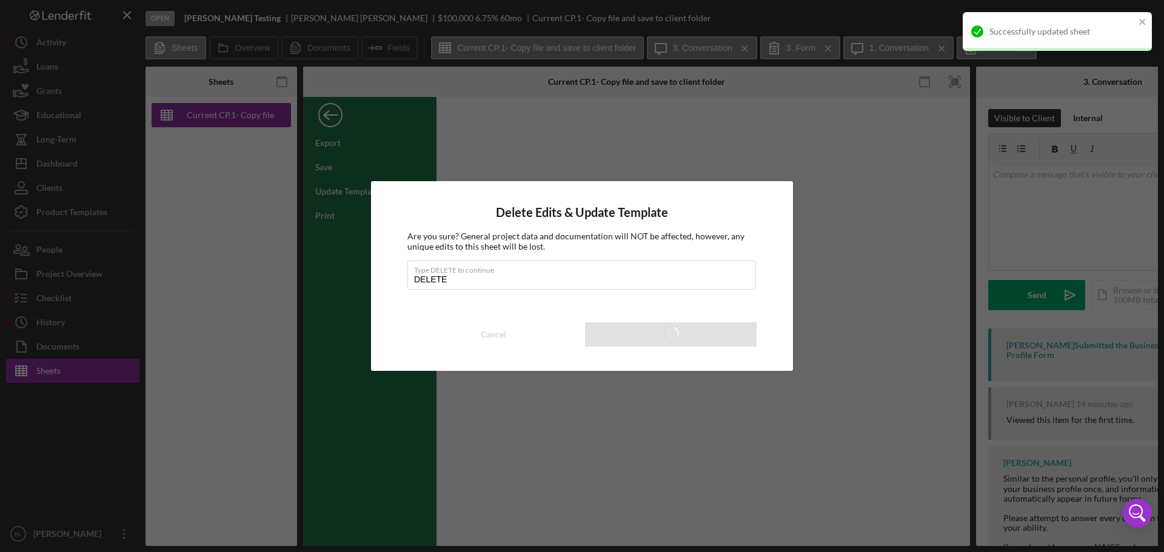
type input "E13"
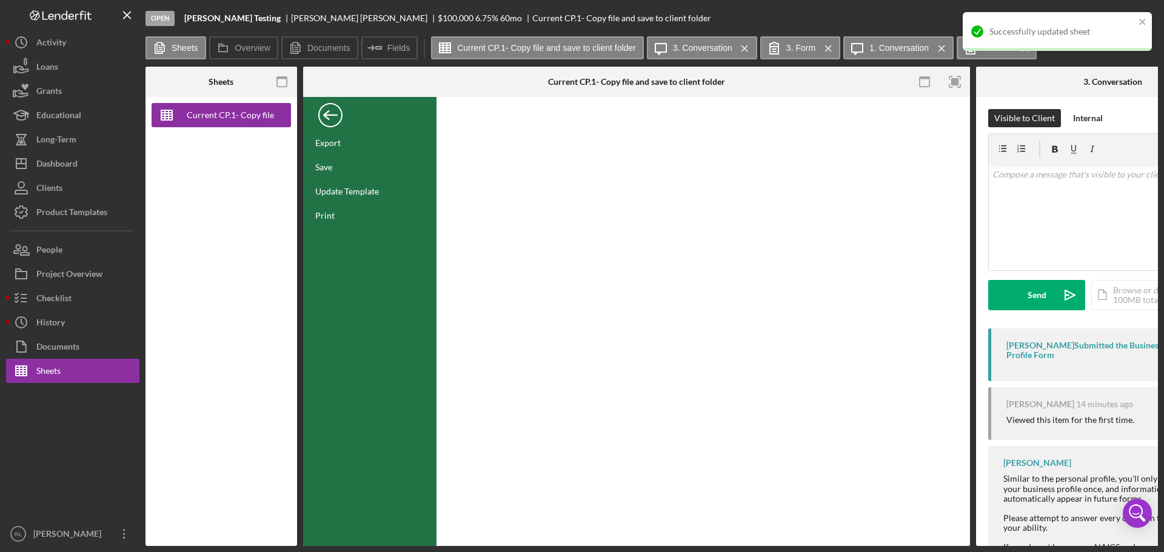
type input "11"
click at [325, 115] on div "Back" at bounding box center [330, 112] width 24 height 24
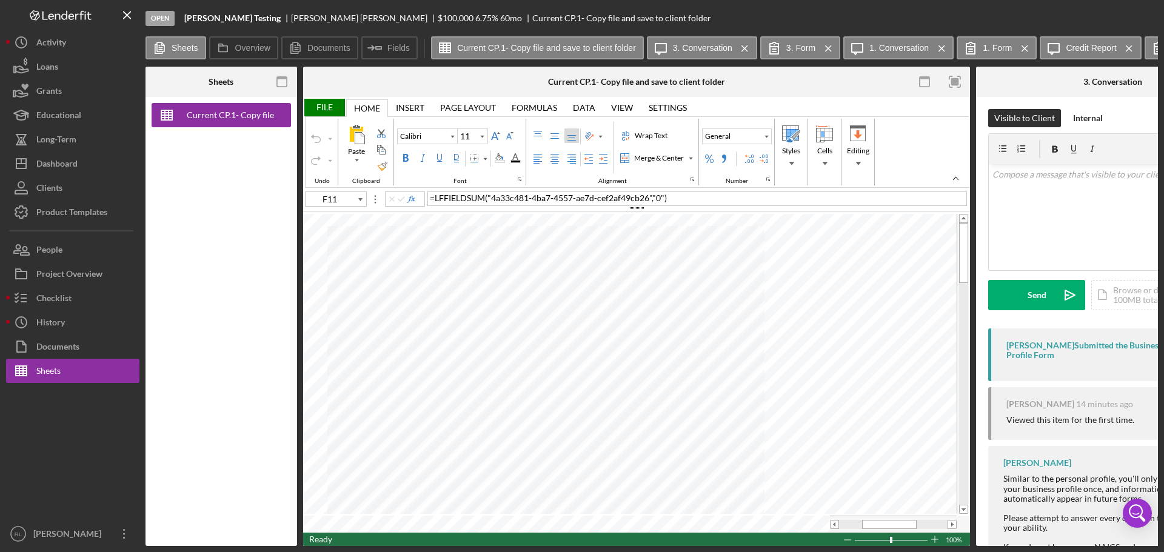
type input "H11"
click at [1149, 516] on div "Open Intercom Messenger" at bounding box center [1137, 514] width 32 height 32
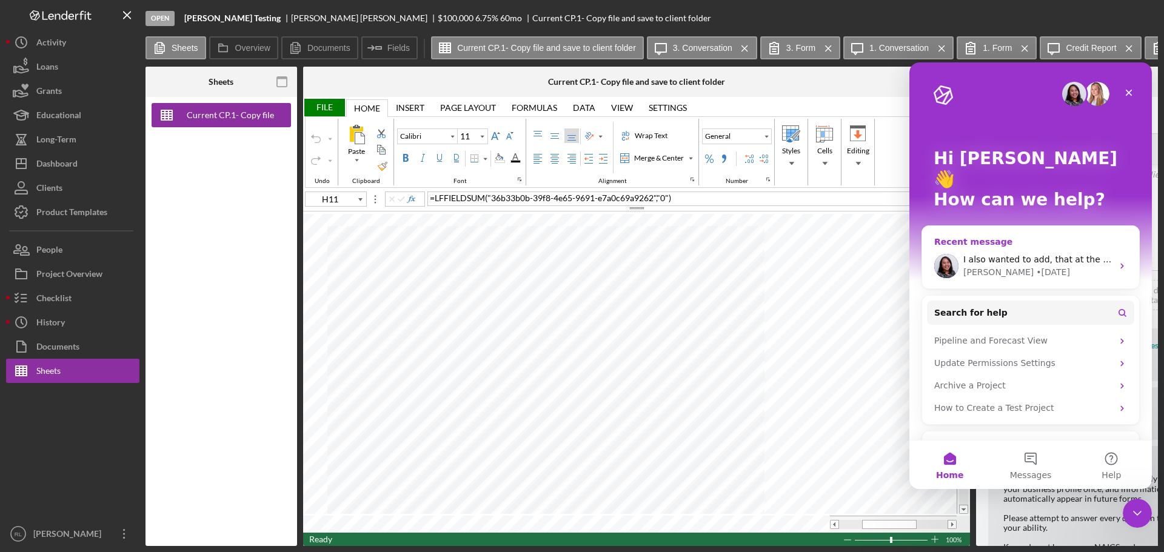
click at [1035, 266] on div "Christina • 1d ago" at bounding box center [1037, 272] width 149 height 13
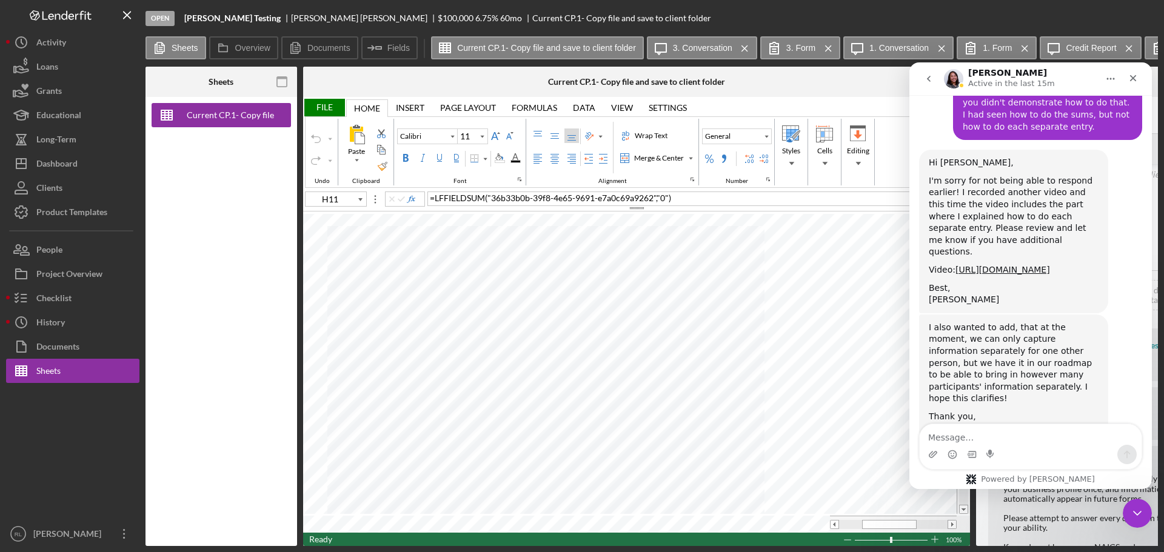
scroll to position [1500, 0]
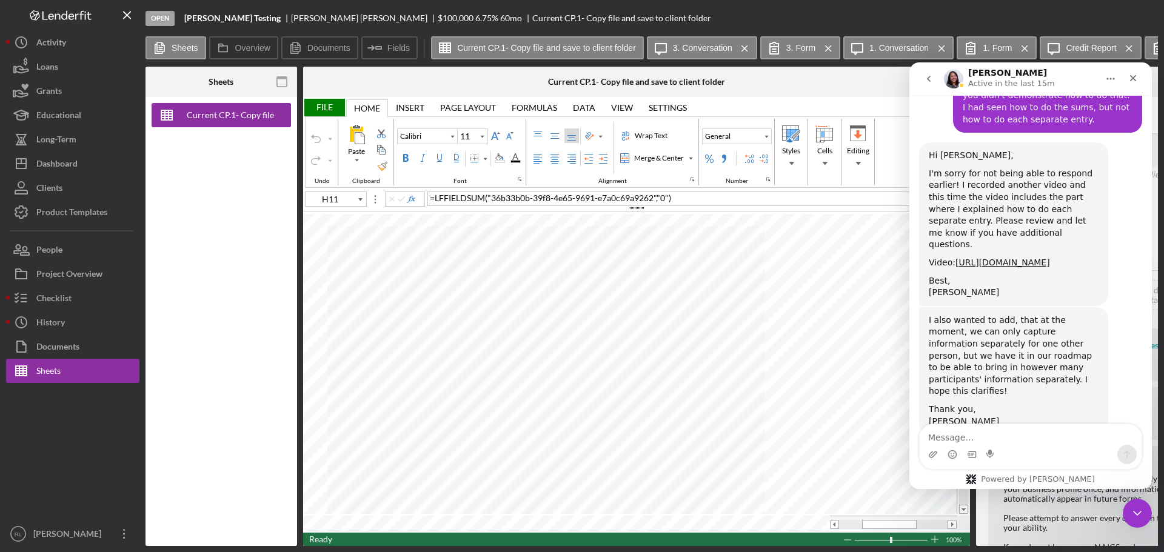
click at [1030, 434] on textarea "Message…" at bounding box center [1030, 434] width 222 height 21
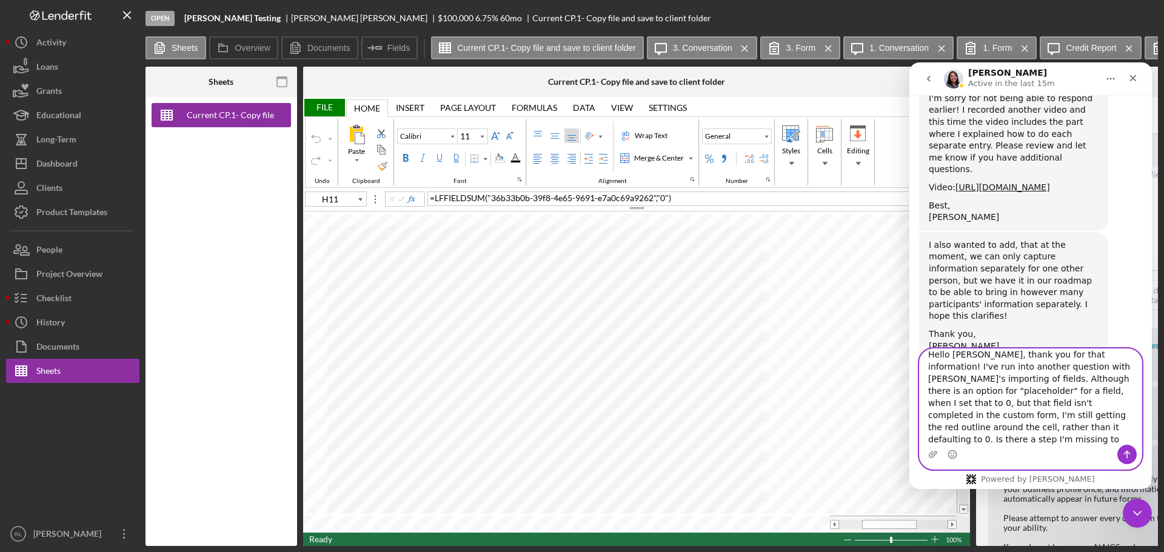
scroll to position [20, 0]
type textarea "Hello [PERSON_NAME], thank you for that information! I've run into another ques…"
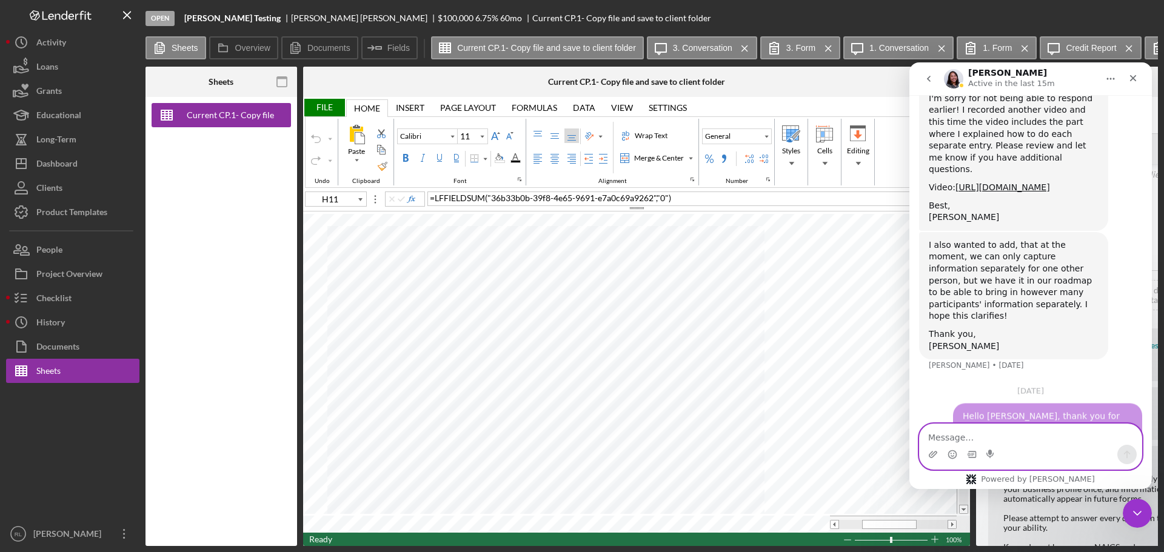
scroll to position [1672, 0]
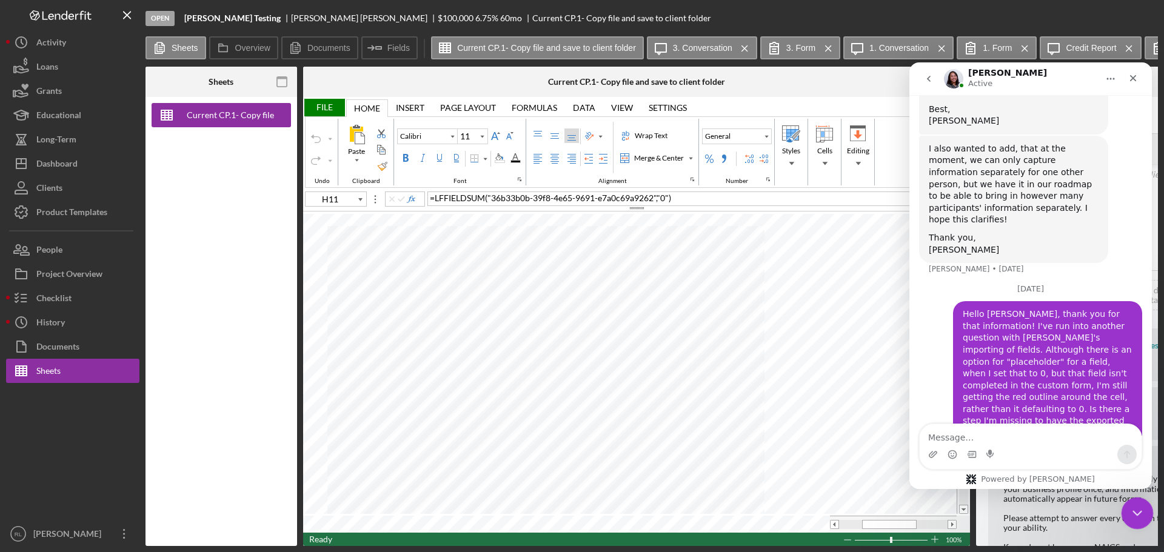
click at [1136, 503] on div "Close Intercom Messenger" at bounding box center [1135, 511] width 29 height 29
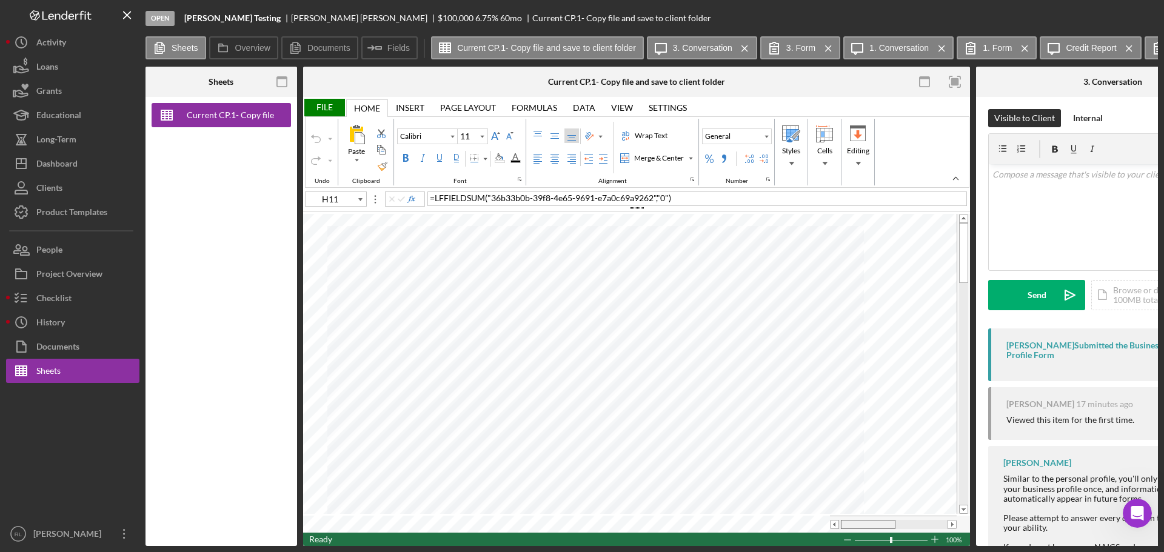
scroll to position [27, 73]
click at [829, 523] on tr at bounding box center [629, 524] width 653 height 17
type input "14"
type input "B18"
drag, startPoint x: 856, startPoint y: 518, endPoint x: 877, endPoint y: 519, distance: 21.2
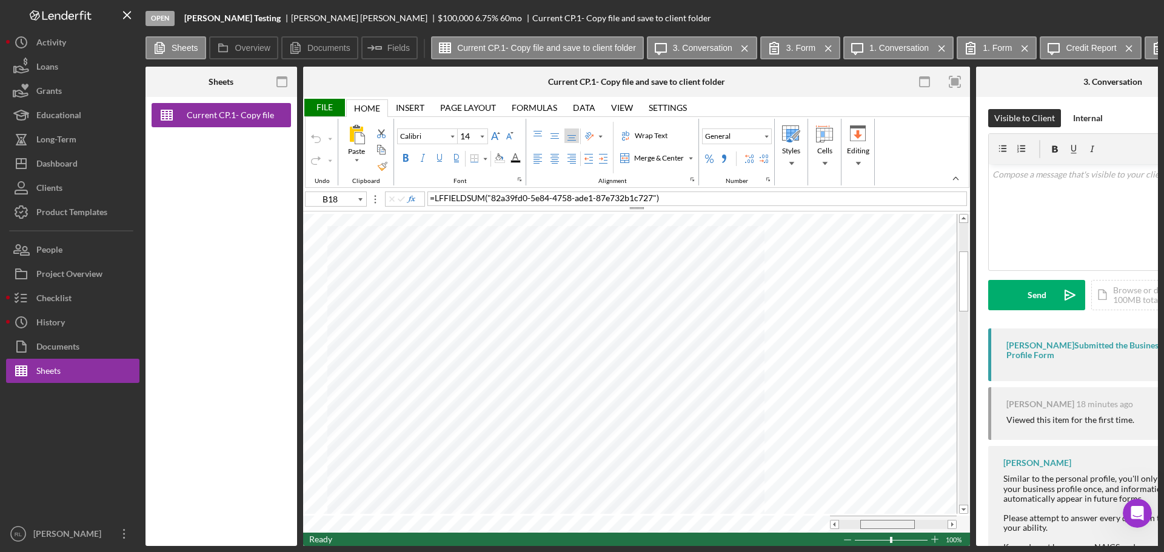
click at [877, 520] on div at bounding box center [887, 524] width 55 height 9
type input "11"
type input "E13"
click at [851, 521] on div at bounding box center [893, 524] width 108 height 9
type input "14"
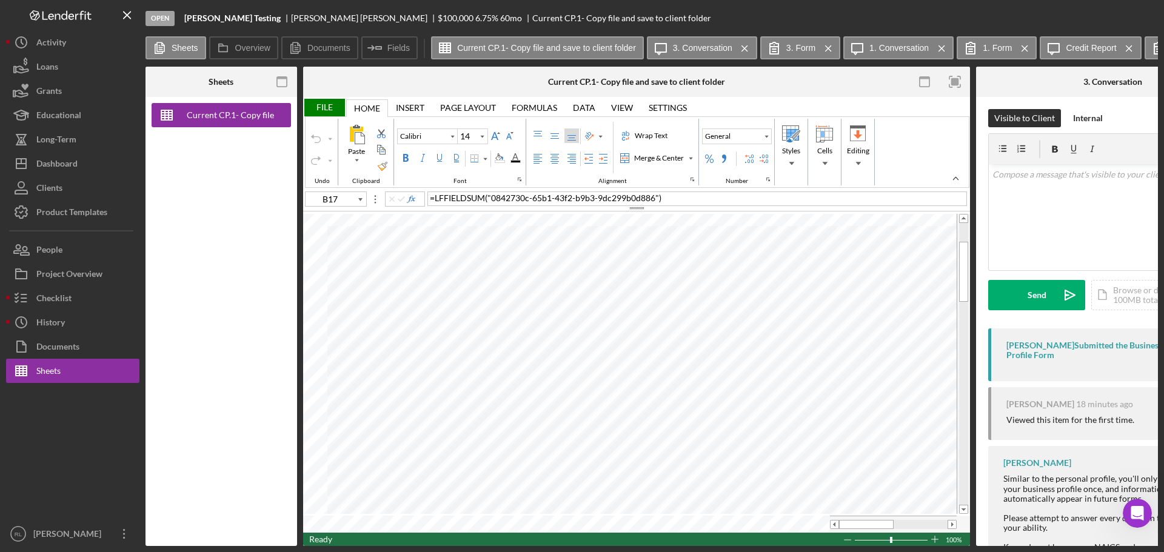
type input "B16"
click at [327, 107] on div "File" at bounding box center [324, 108] width 42 height 18
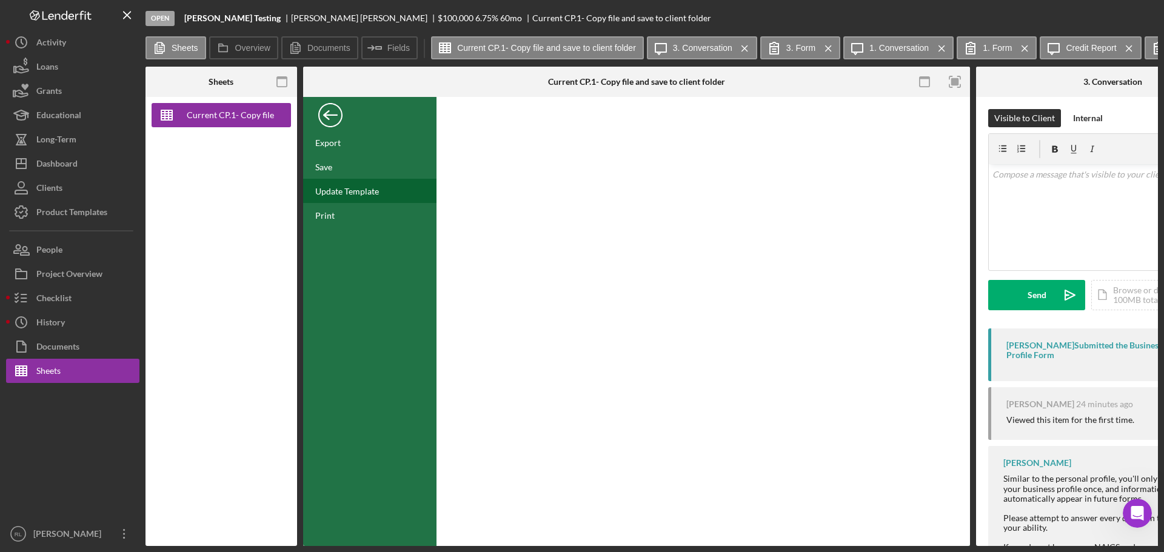
click at [350, 192] on div "Update Template" at bounding box center [347, 191] width 64 height 10
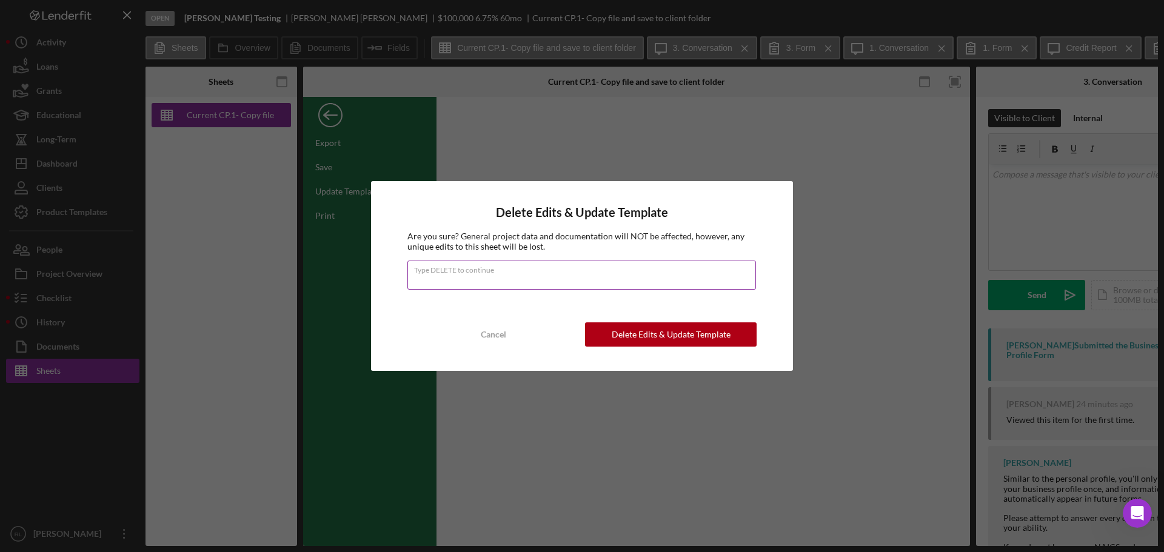
click at [577, 279] on input "Type DELETE to continue" at bounding box center [581, 275] width 348 height 29
type input "DELETE"
click at [643, 336] on div "Delete Edits & Update Template" at bounding box center [671, 334] width 119 height 24
type input "11"
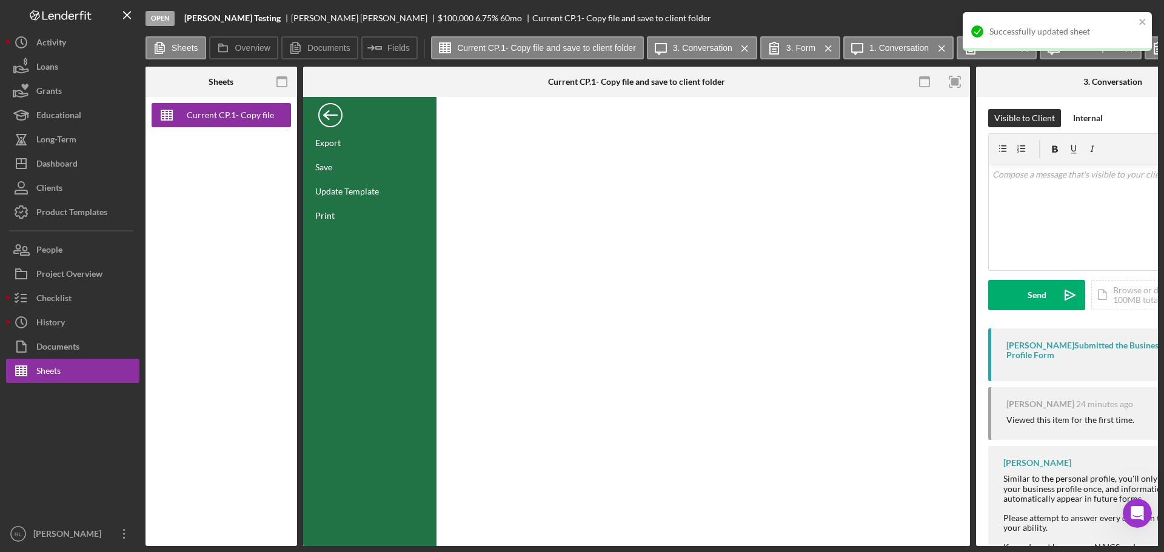
click at [330, 109] on div "Back" at bounding box center [330, 112] width 24 height 24
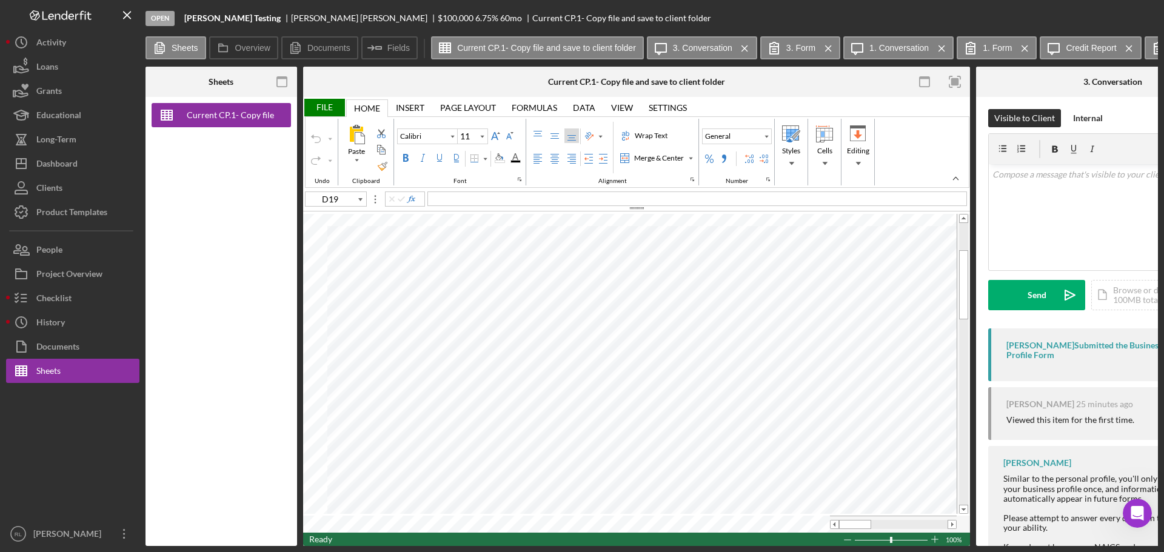
type input "D15"
type input "10"
type input "D19"
type input "11"
type input "B12"
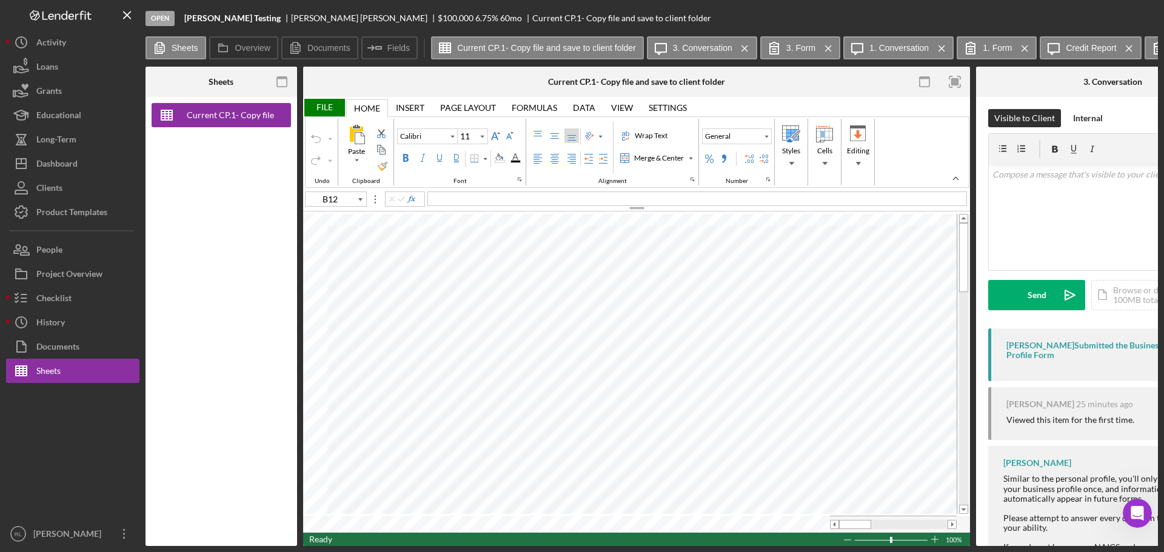
type input "10"
type input "D19"
type input "11"
type input "C17"
click at [325, 102] on div "File" at bounding box center [324, 108] width 42 height 18
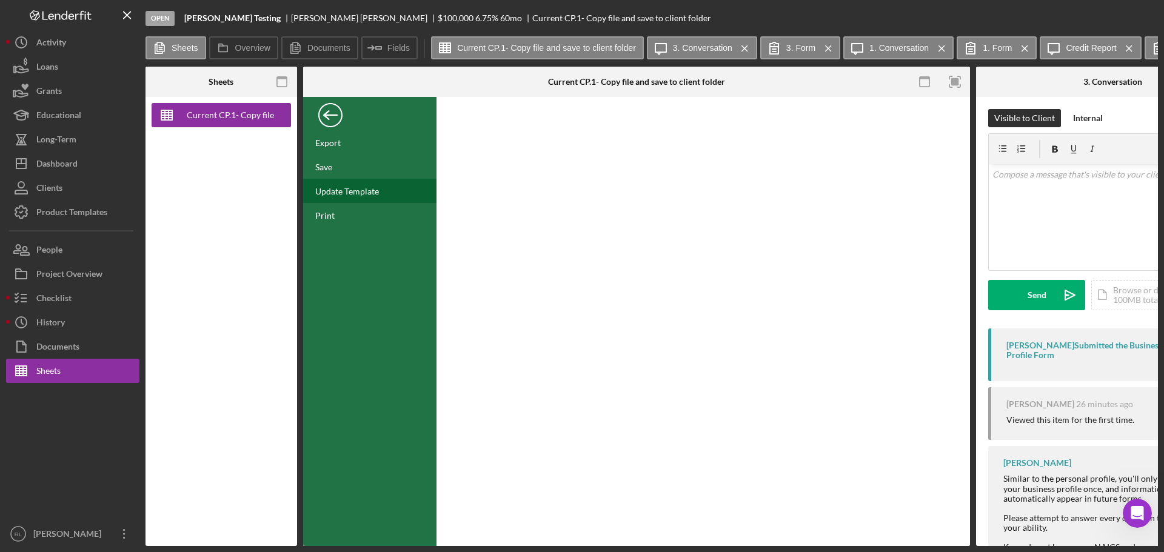
click at [349, 192] on div "Update Template" at bounding box center [347, 191] width 64 height 10
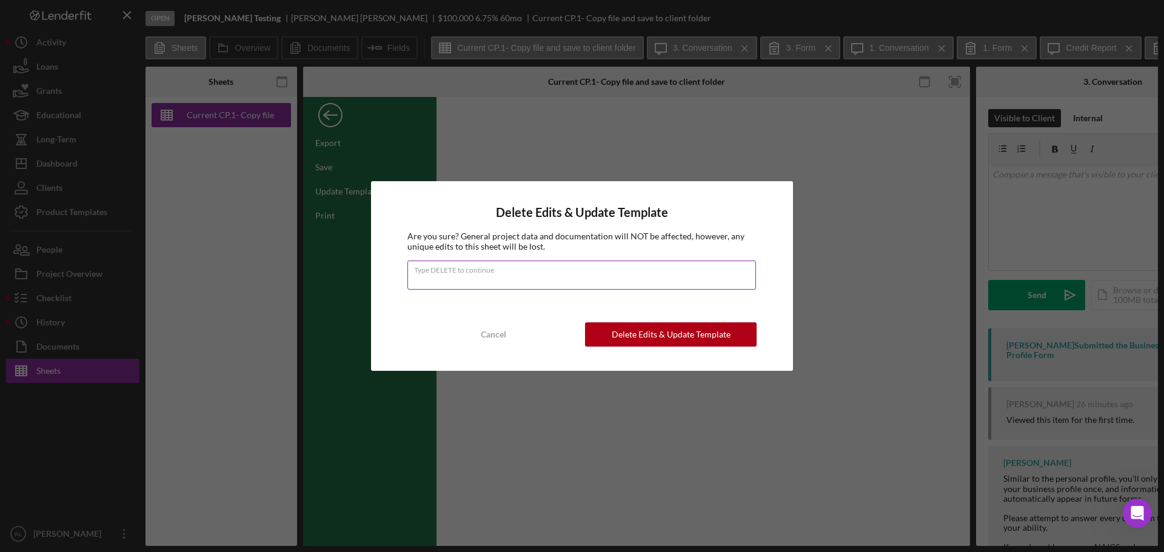
click at [508, 279] on input "Type DELETE to continue" at bounding box center [581, 275] width 348 height 29
type input "DELETE"
click at [661, 334] on div "Delete Edits & Update Template" at bounding box center [671, 334] width 119 height 24
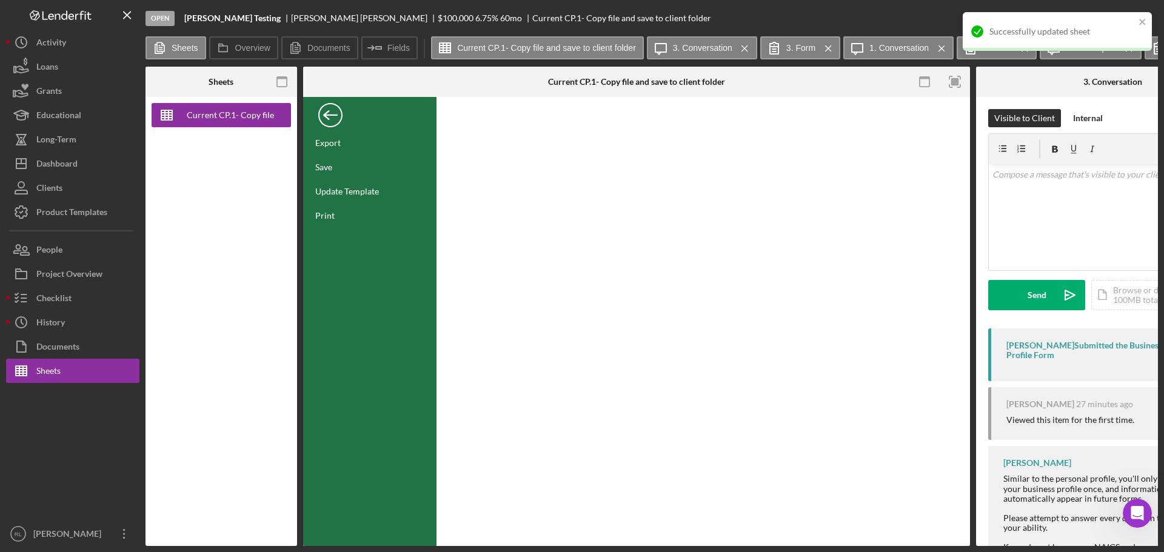
click at [335, 113] on div "Back" at bounding box center [330, 112] width 24 height 24
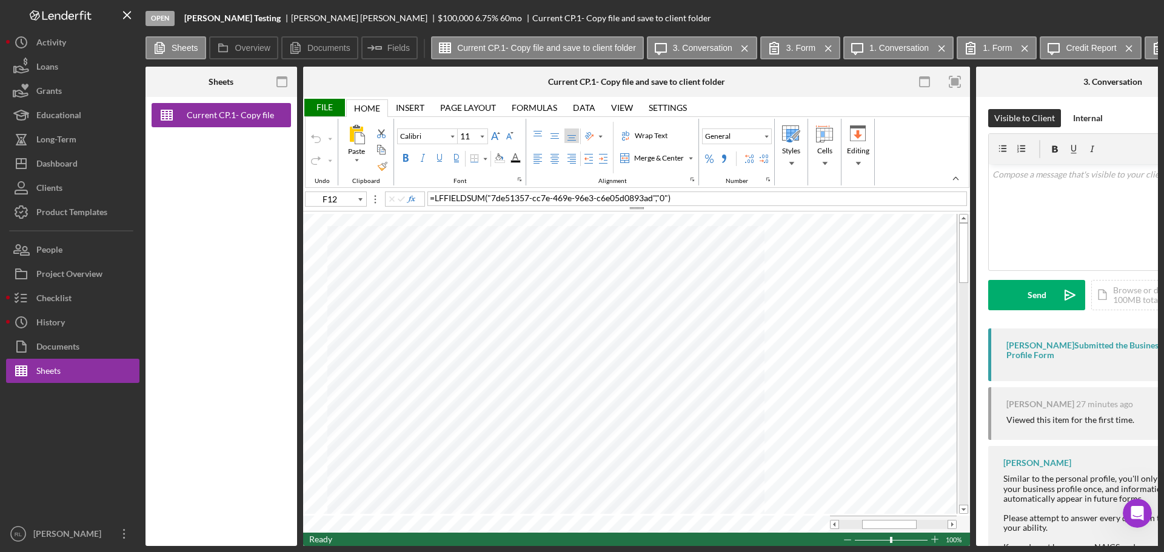
type input "F14"
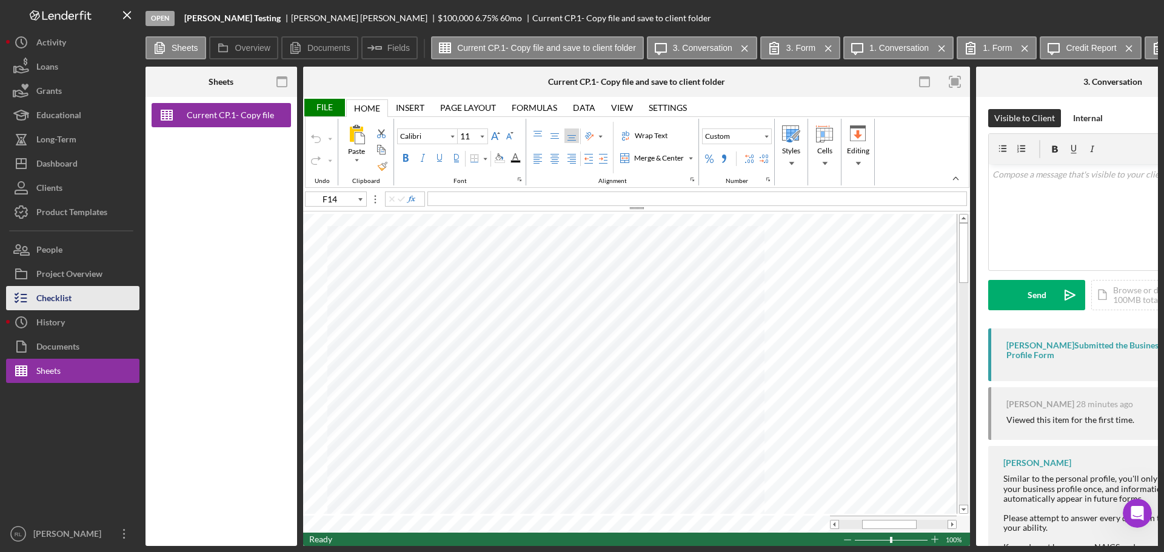
click at [68, 304] on div "Checklist" at bounding box center [53, 299] width 35 height 27
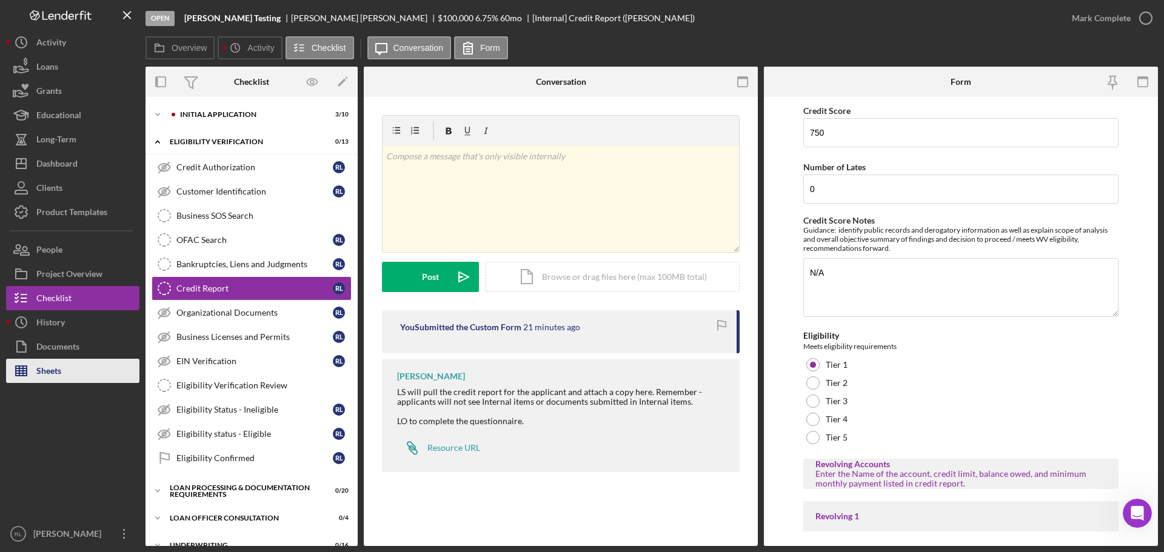
click at [43, 372] on div "Sheets" at bounding box center [48, 372] width 25 height 27
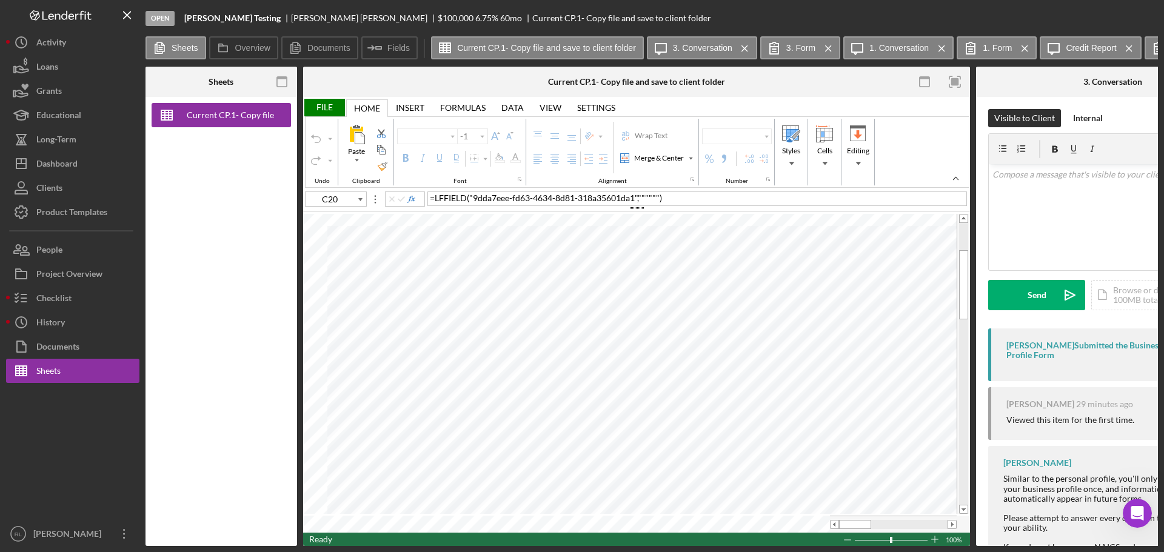
type input "Calibri"
type input "11"
click at [1138, 519] on icon "Open Intercom Messenger" at bounding box center [1135, 512] width 20 height 20
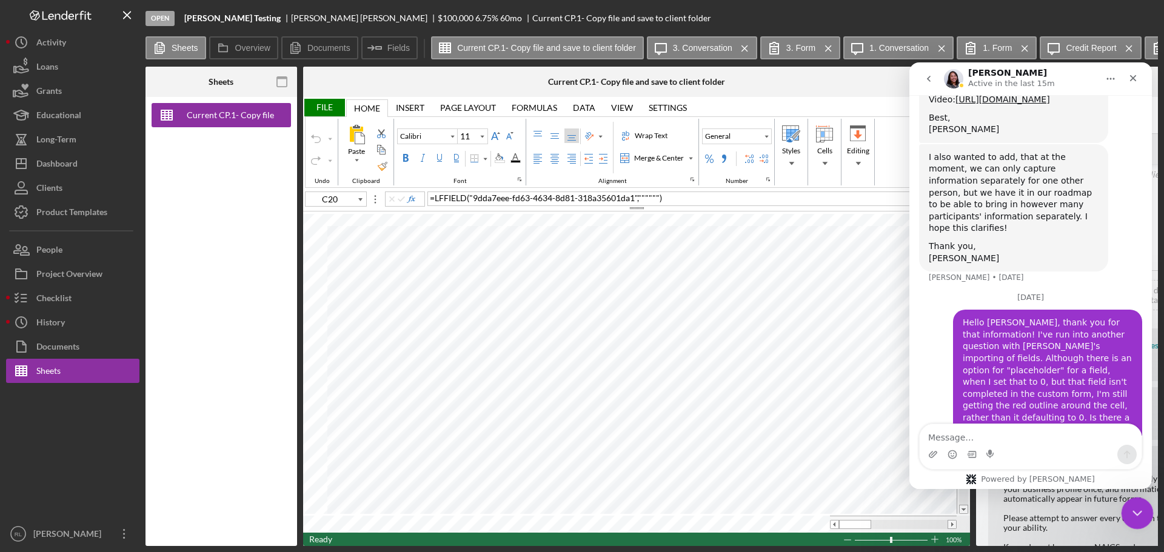
scroll to position [1672, 0]
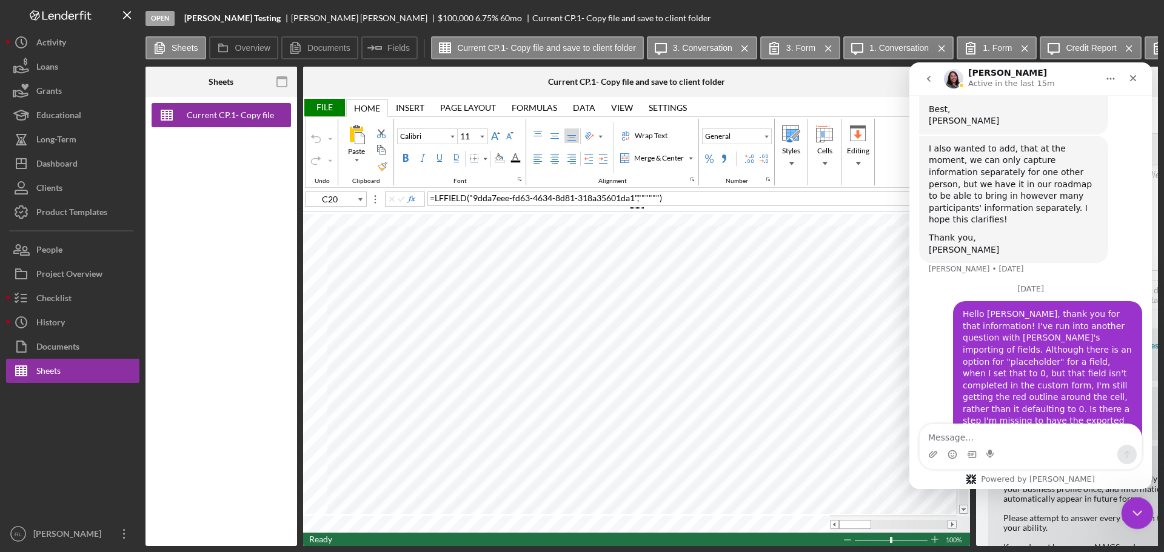
click at [1138, 519] on div "Close Intercom Messenger" at bounding box center [1135, 511] width 29 height 29
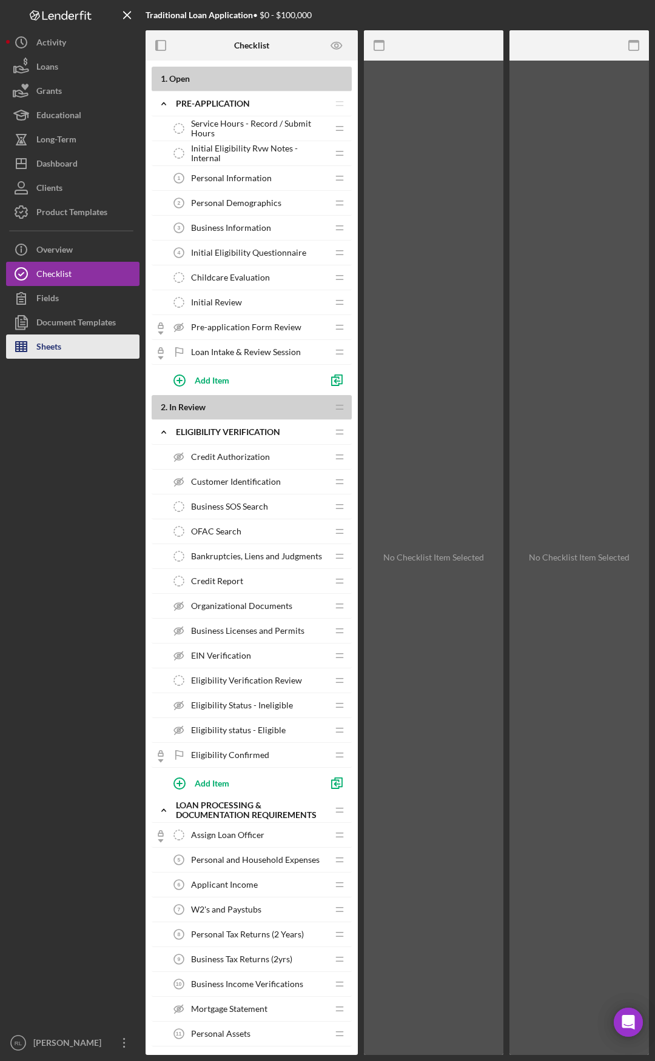
click at [58, 354] on div "Sheets" at bounding box center [48, 348] width 25 height 27
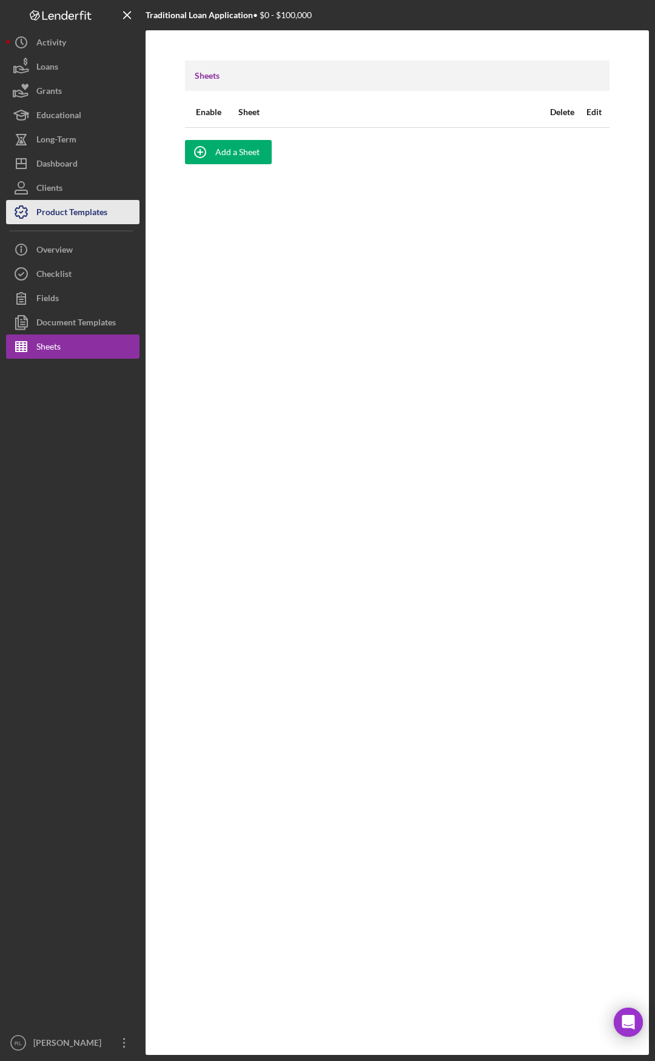
click at [62, 213] on div "Product Templates" at bounding box center [71, 213] width 71 height 27
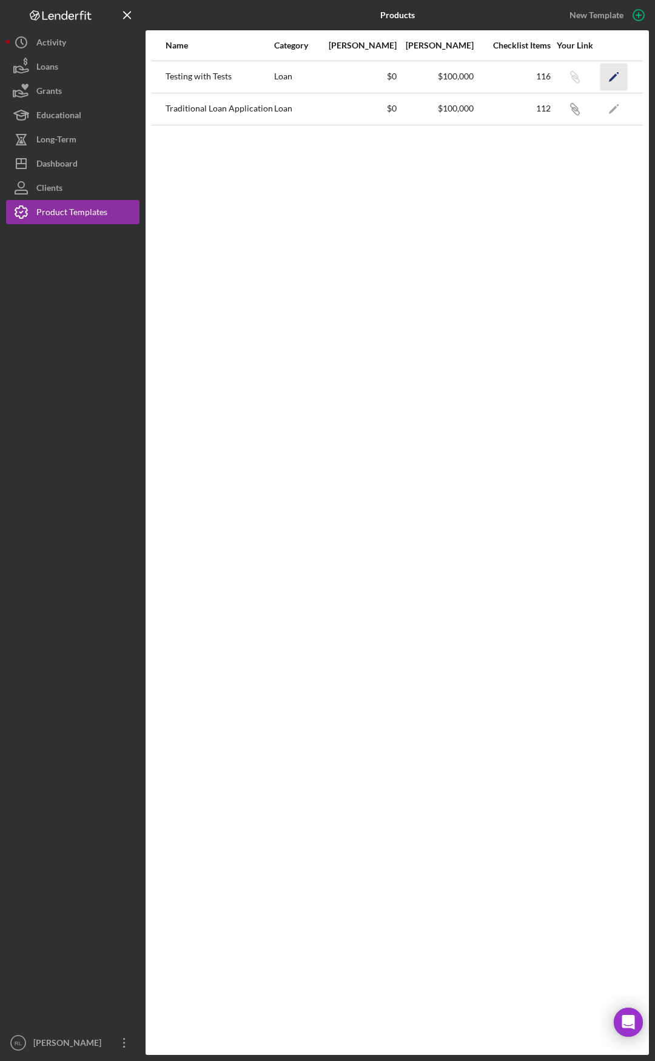
click at [612, 81] on icon "Icon/Edit" at bounding box center [613, 76] width 27 height 27
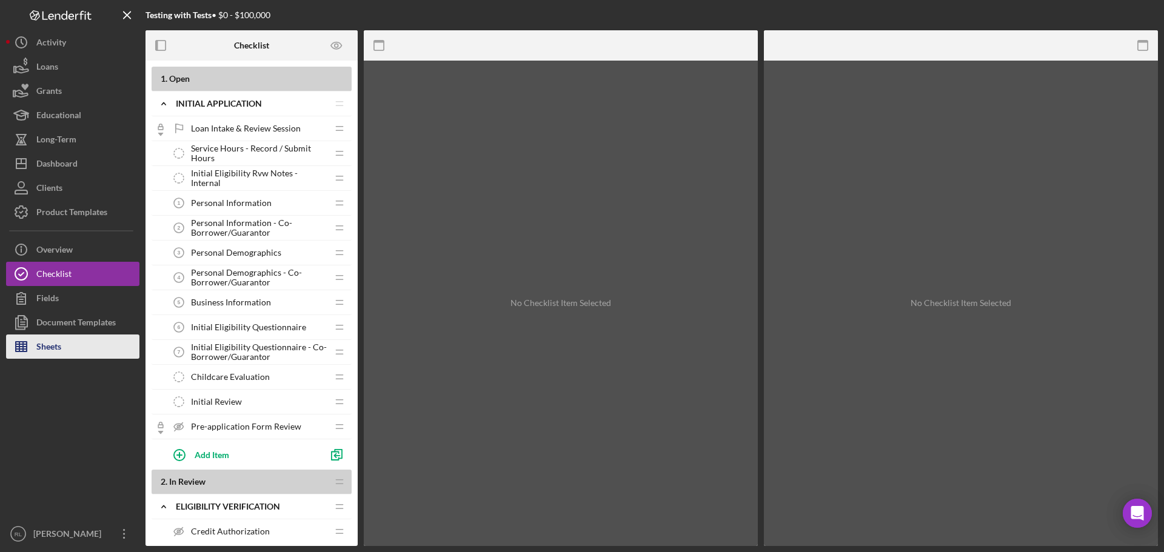
click at [76, 344] on button "Sheets" at bounding box center [72, 347] width 133 height 24
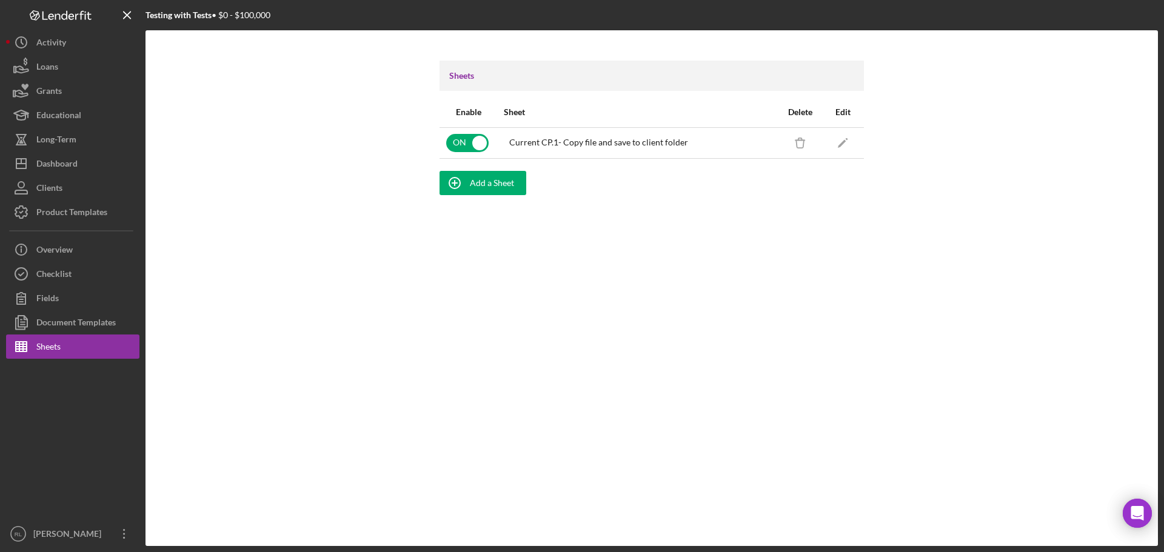
click at [654, 144] on td "Icon/Edit" at bounding box center [842, 142] width 42 height 31
click at [654, 142] on icon "Icon/Edit" at bounding box center [842, 142] width 27 height 27
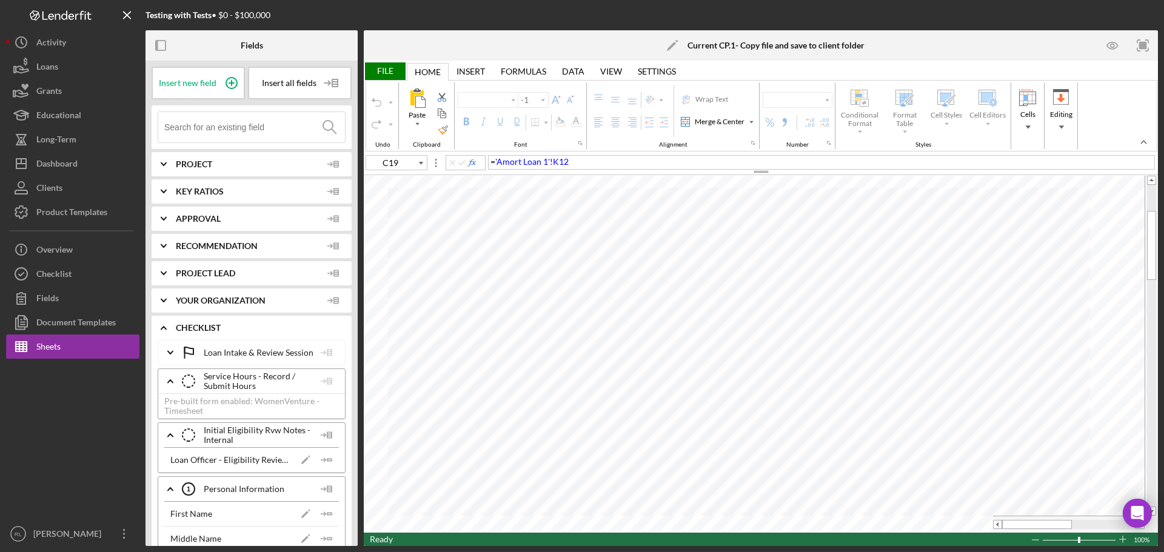
type input "Calibri"
type input "10"
type input "E14"
type input "10"
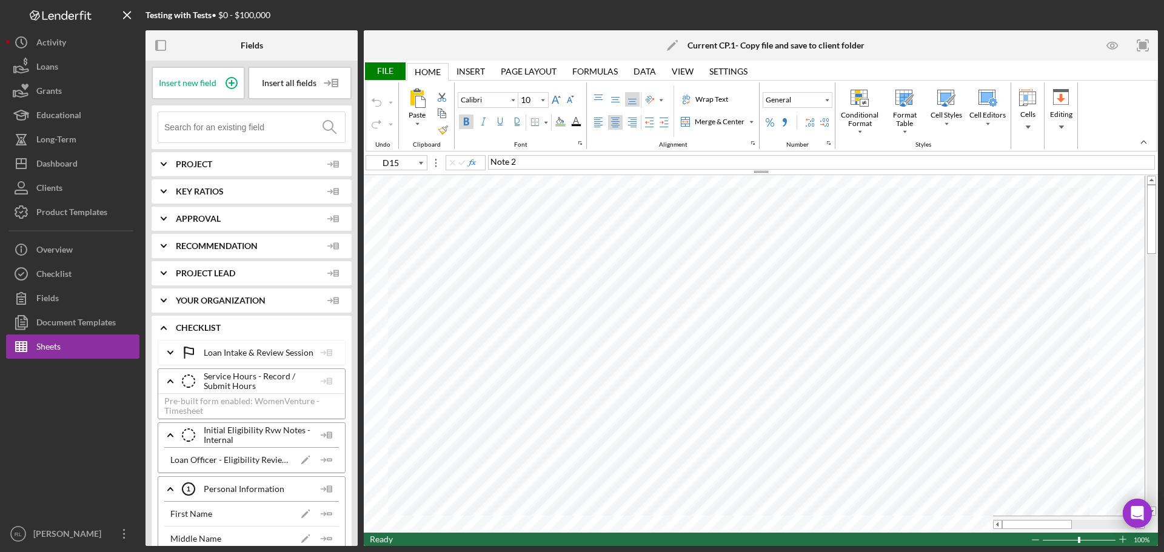
type input "C43"
drag, startPoint x: 1033, startPoint y: 527, endPoint x: 1065, endPoint y: 527, distance: 32.1
click at [654, 527] on div at bounding box center [1059, 524] width 48 height 9
type input "11"
type input "E11"
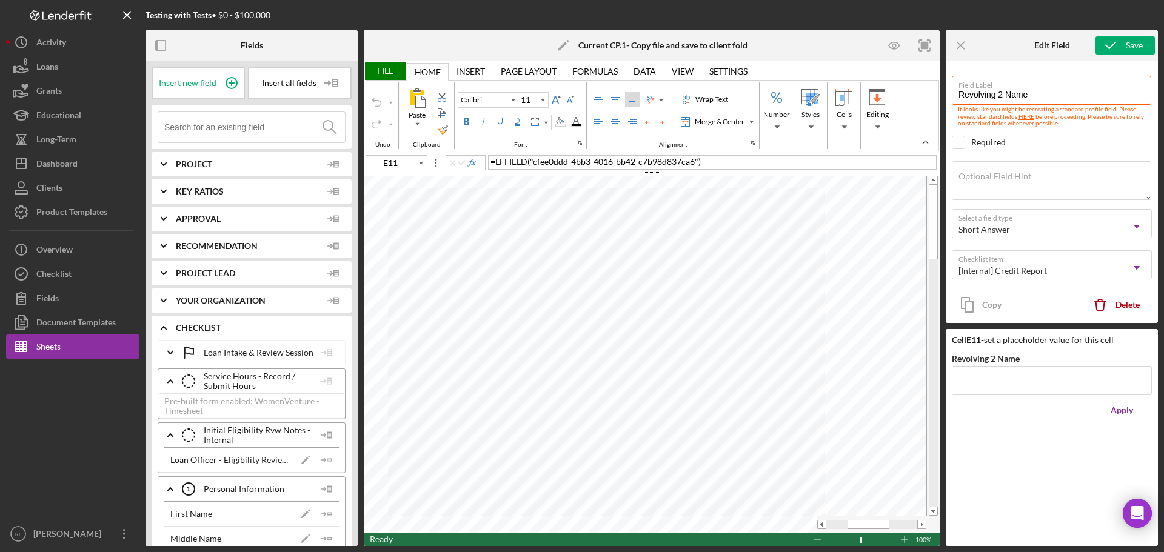
click at [495, 161] on span "LFFIELD" at bounding box center [511, 161] width 32 height 10
type input "E12"
click at [654, 515] on icon "Open Intercom Messenger" at bounding box center [1137, 513] width 14 height 16
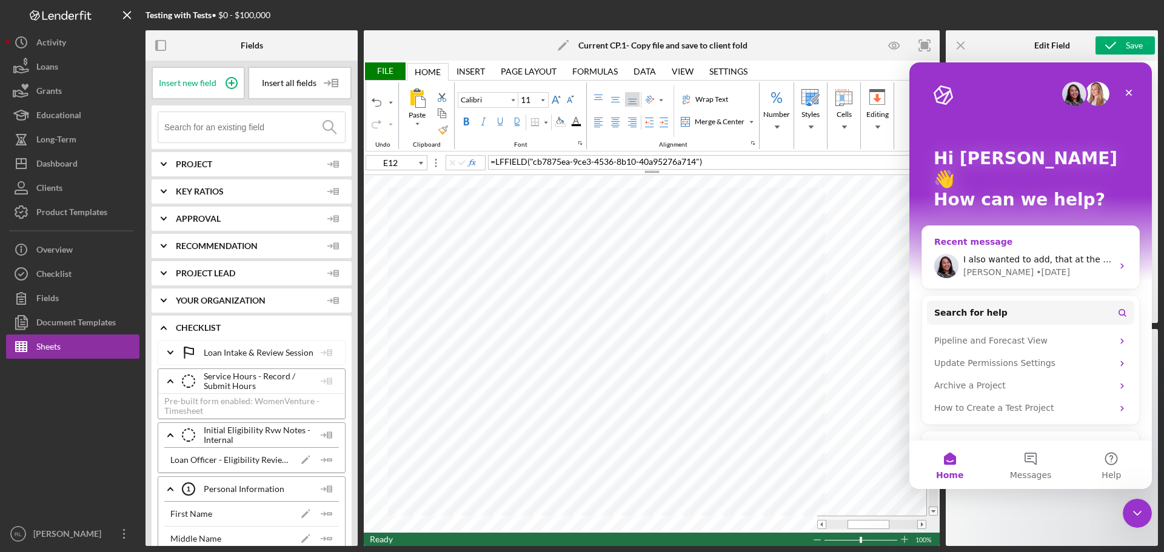
click at [654, 253] on div "I also wanted to add, that at the moment, we can only capture information separ…" at bounding box center [1037, 259] width 149 height 13
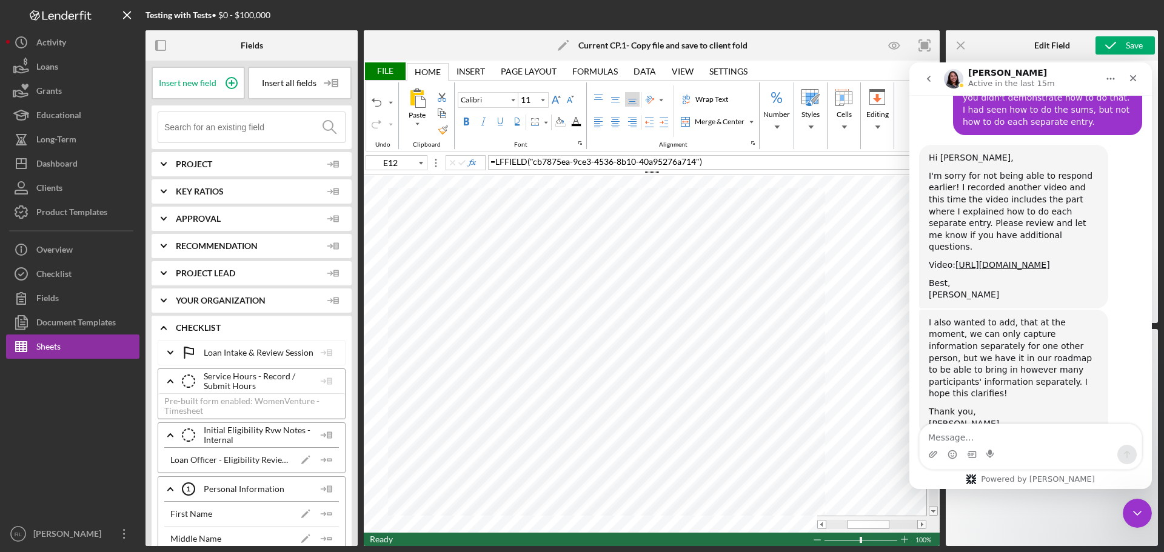
scroll to position [1500, 0]
click at [654, 435] on textarea "Message…" at bounding box center [1030, 434] width 222 height 21
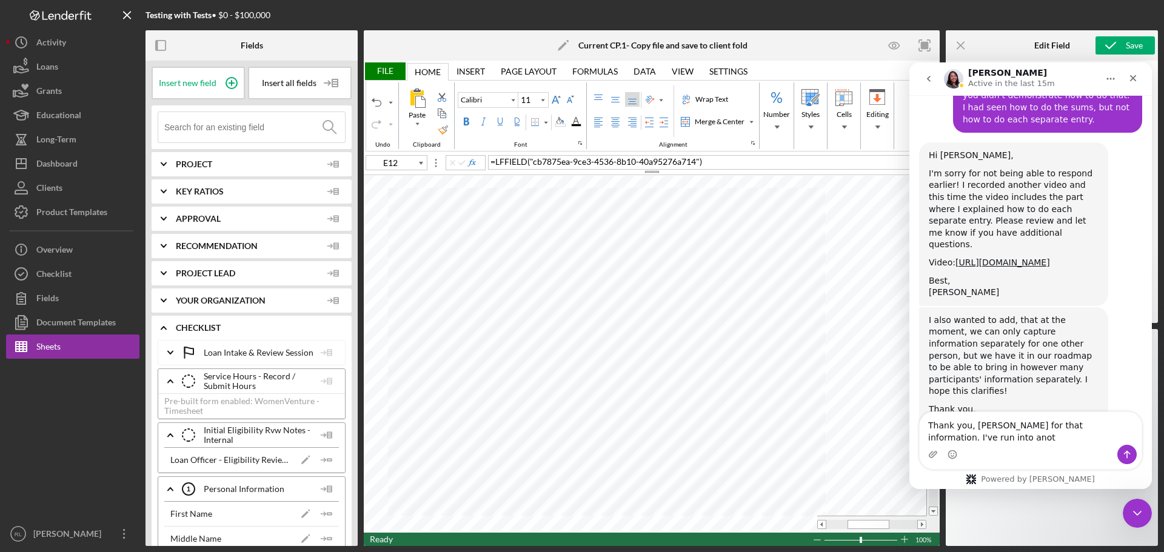
scroll to position [1512, 0]
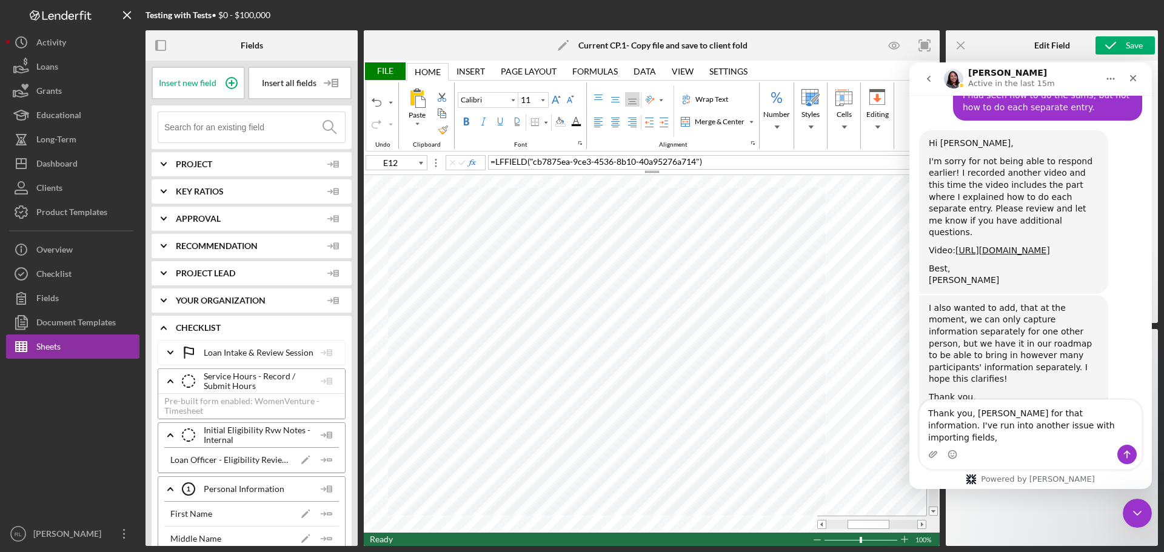
type textarea "Thank you, [PERSON_NAME] for that information. I've run into another issue with…"
type input "E13"
type input "E11"
type input "IFERROR(LFFIELD("cfee0ddd-4bb3-4016-bb42-c7b98d837ca6"),""
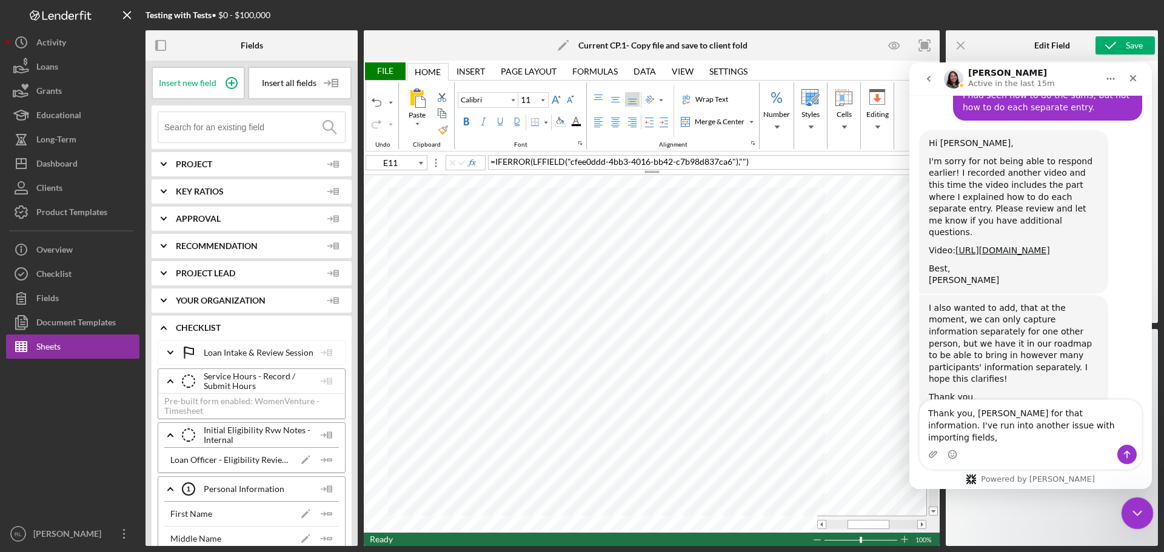
click at [654, 516] on div "Close Intercom Messenger" at bounding box center [1135, 511] width 29 height 29
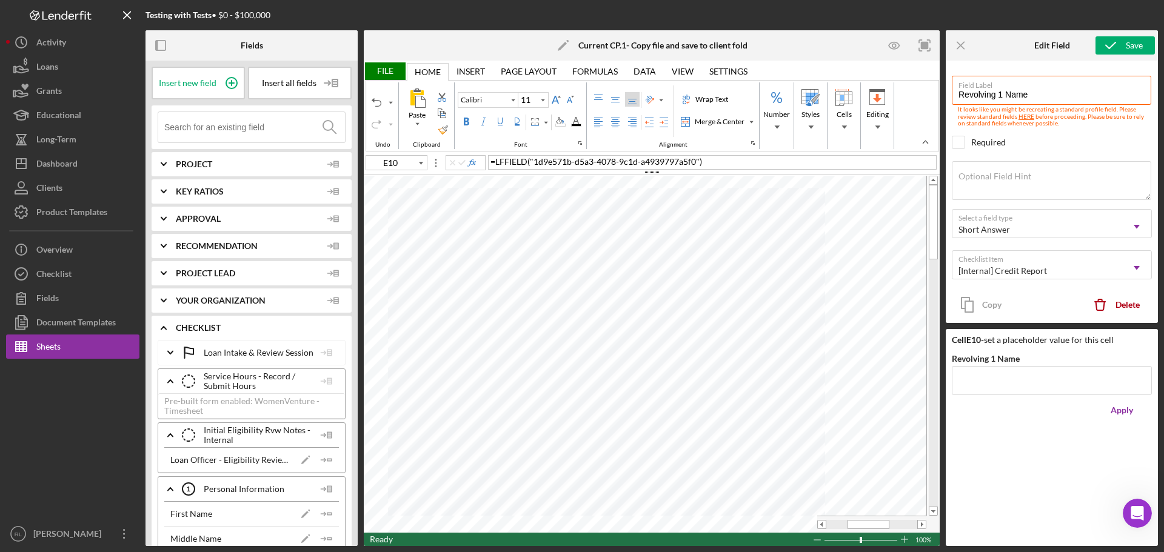
scroll to position [27, 58]
type input "E11"
type input "Revolving 2 Name"
type input "E11"
type input "Revolving 2 Name"
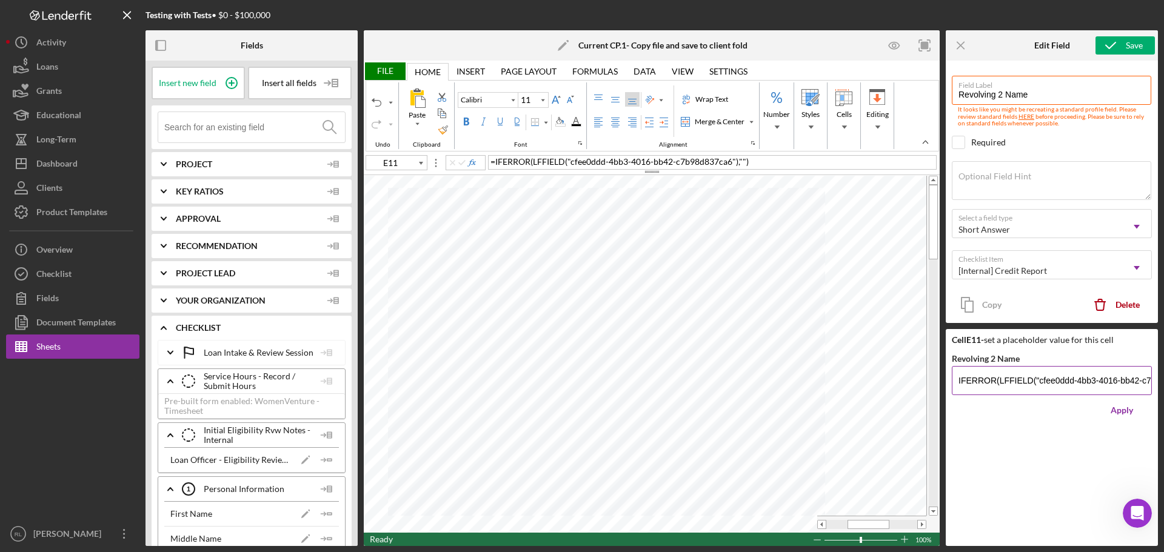
click at [654, 381] on input "IFERROR(LFFIELD("cfee0ddd-4bb3-4016-bb42-c7b98d837ca6"),"" at bounding box center [1052, 380] width 200 height 29
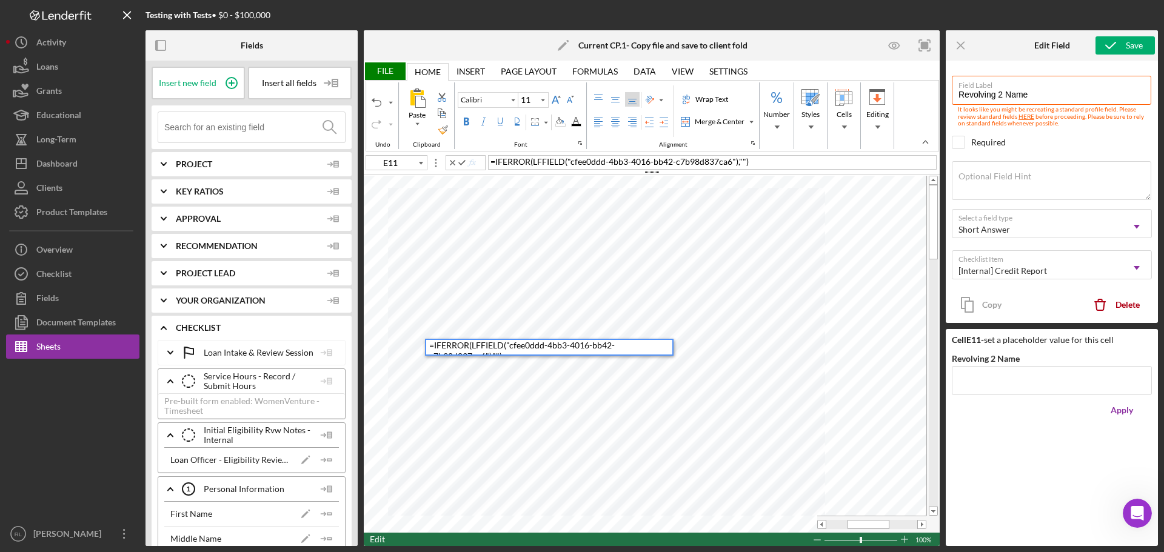
click at [522, 161] on span "IFERROR" at bounding box center [512, 161] width 35 height 10
drag, startPoint x: 496, startPoint y: 162, endPoint x: 532, endPoint y: 161, distance: 35.8
click at [532, 161] on span "= IFERROR ( LFFIELD ( "cfee0ddd-4bb3-4016-bb42-c7b98d837ca6" ) , "" )" at bounding box center [619, 161] width 258 height 10
drag, startPoint x: 532, startPoint y: 161, endPoint x: 495, endPoint y: 162, distance: 37.0
click at [495, 162] on span "= IFERROR ( LFFIELD ( "cfee0ddd-4bb3-4016-bb42-c7b98d837ca6" ) , "" )" at bounding box center [619, 161] width 258 height 10
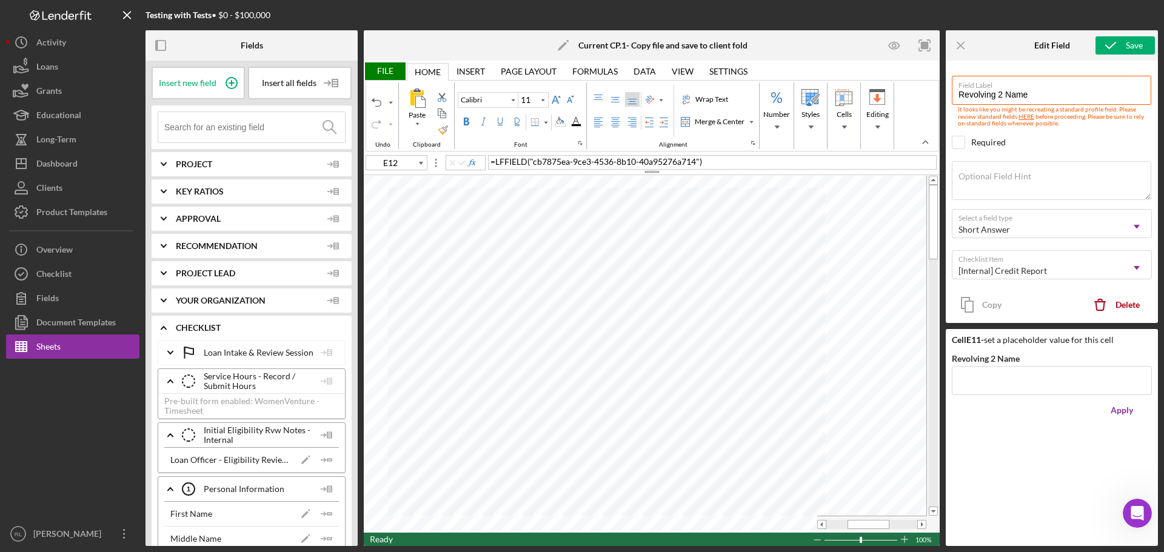
type input "E11"
click at [654, 385] on input "Revolving 2 Name" at bounding box center [1052, 380] width 200 height 29
click at [654, 407] on div "Apply" at bounding box center [1121, 410] width 22 height 24
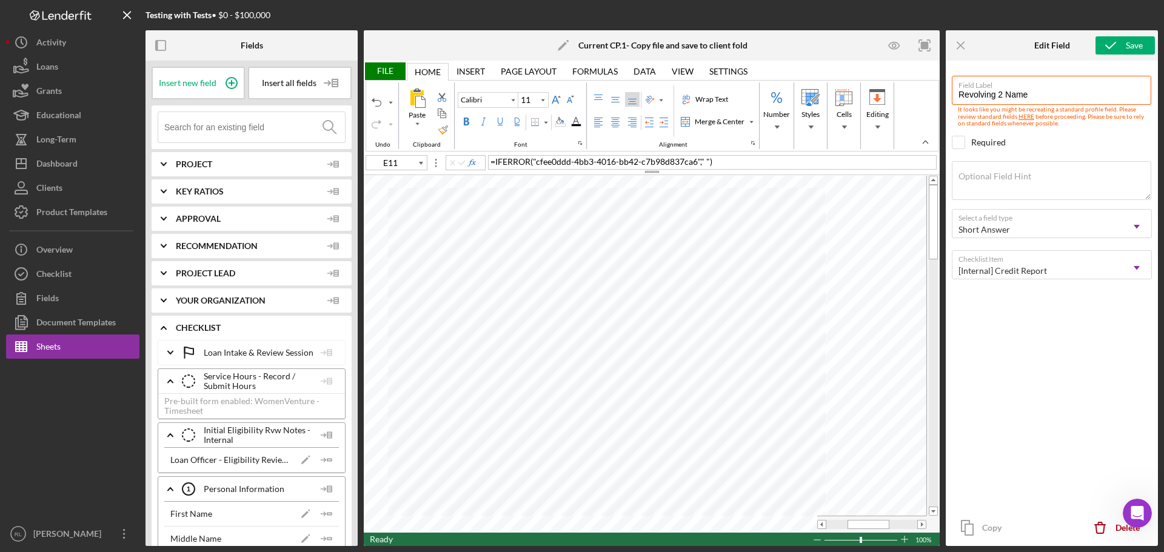
type input "E12"
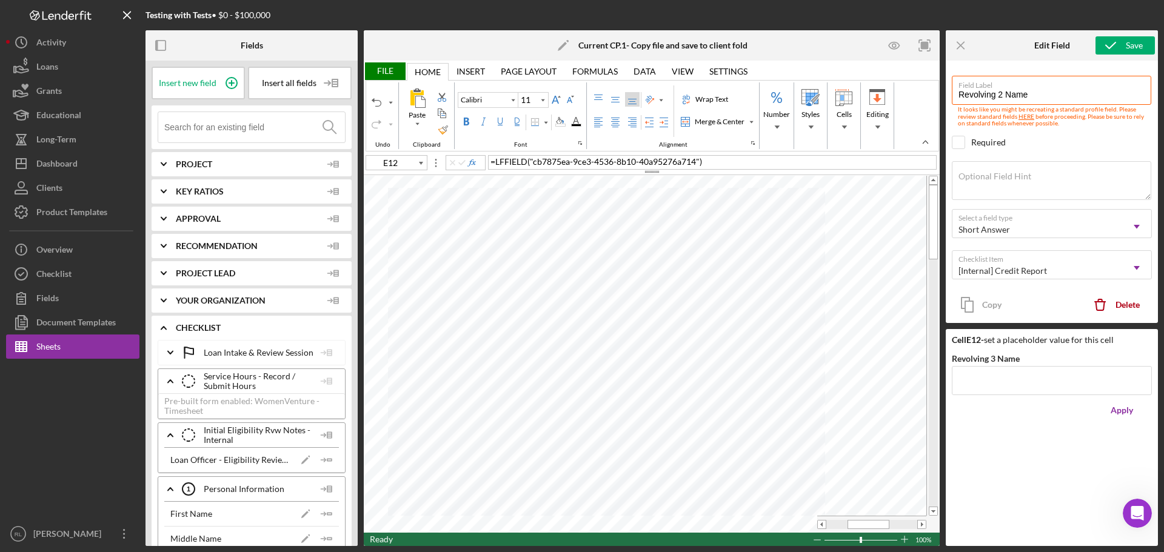
type input "Revolving 3 Name"
type input "E11"
type input "Revolving 2 Name"
type input "E12"
type input "Revolving 3 Name"
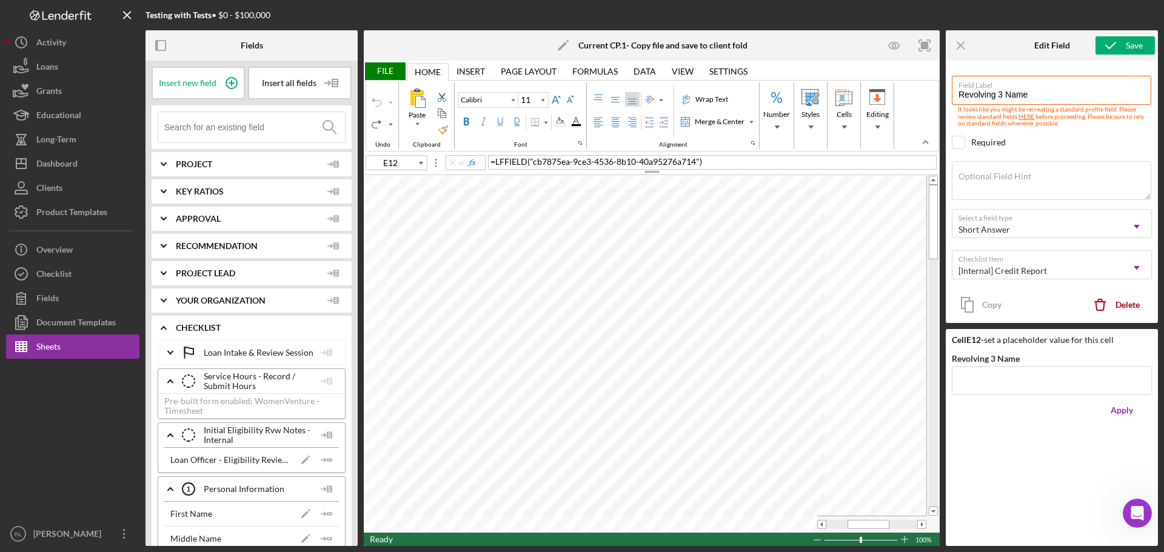
type input "E11"
type input "Revolving 2 Name"
click at [654, 392] on input "Revolving 2 Name" at bounding box center [1052, 380] width 200 height 29
click at [654, 407] on div "Apply" at bounding box center [1121, 410] width 22 height 24
type input "E12"
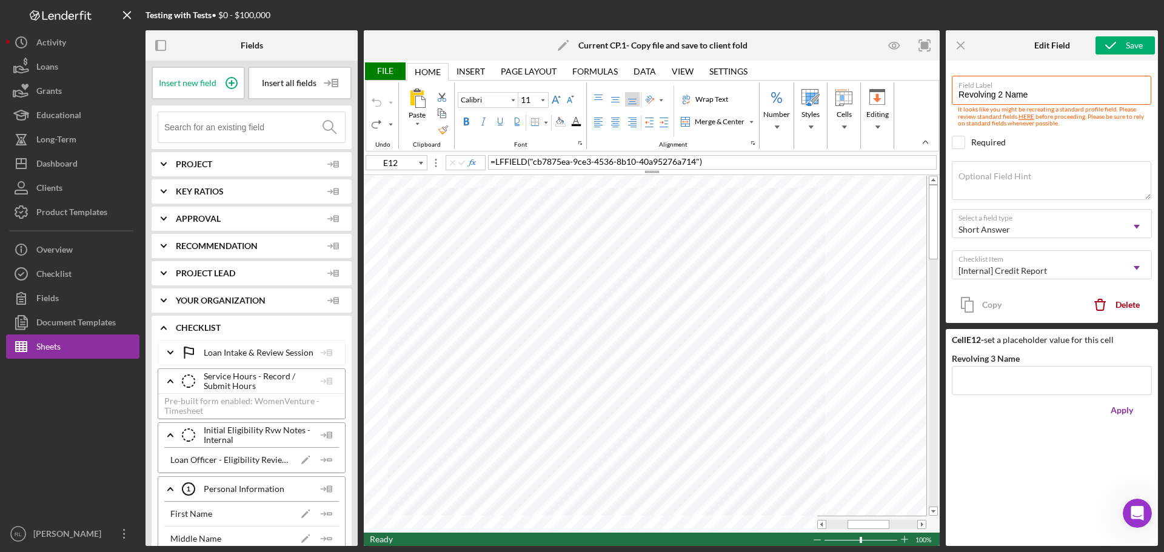
type input "Revolving 3 Name"
click at [654, 386] on input "Revolving 3 Name" at bounding box center [1052, 380] width 200 height 29
click at [654, 405] on div "Apply" at bounding box center [1121, 410] width 22 height 24
type input "F11"
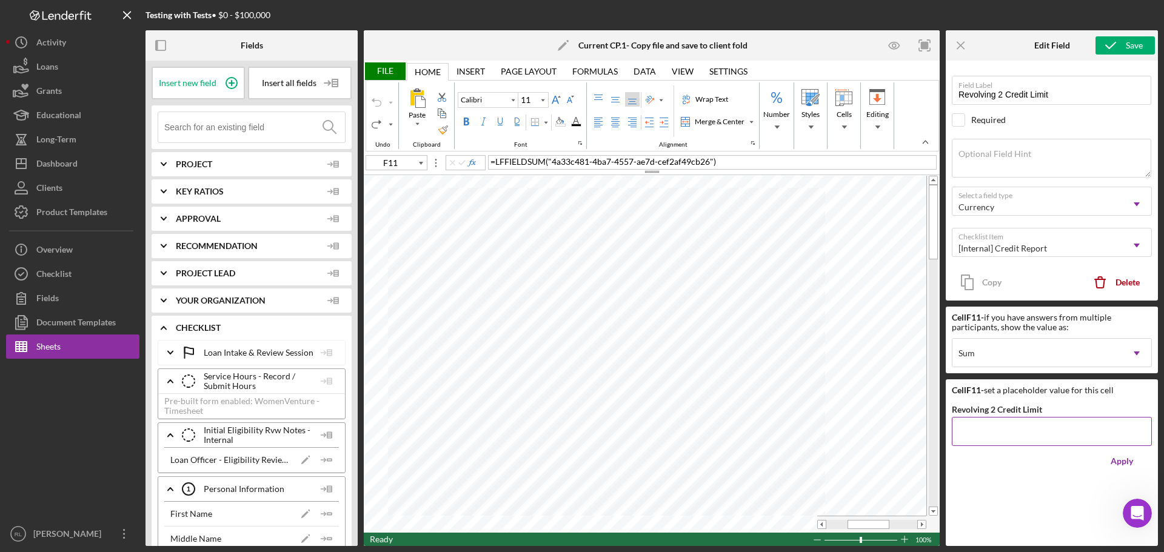
click at [654, 431] on input "Revolving 2 Credit Limit" at bounding box center [1052, 431] width 200 height 29
click at [654, 436] on input "Revolving 2 Credit Limit" at bounding box center [1052, 431] width 200 height 29
type input "$0"
click at [654, 461] on div "Apply" at bounding box center [1121, 461] width 22 height 24
type input "G11"
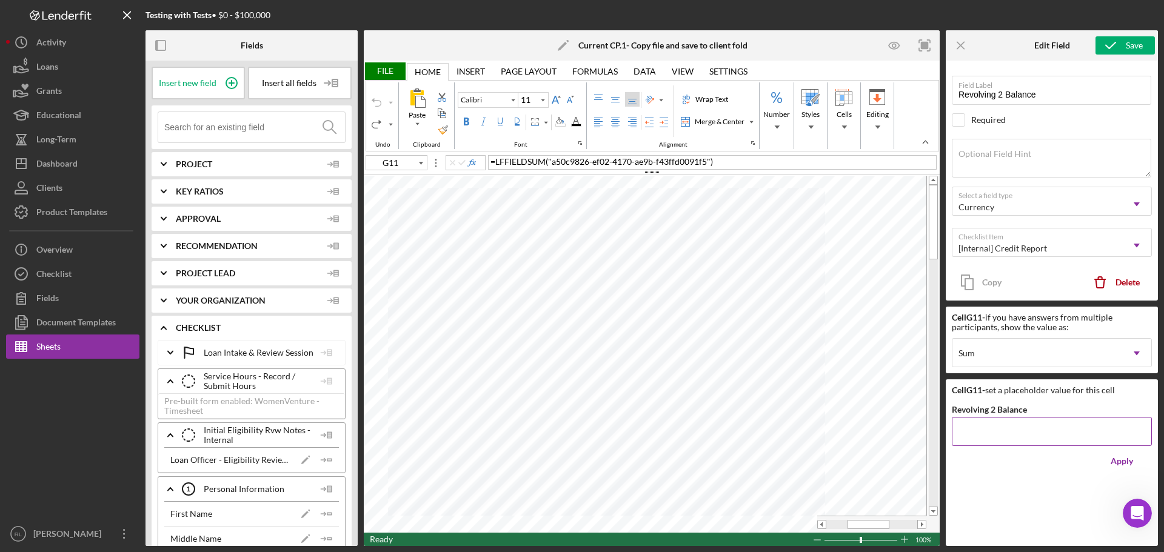
click at [654, 421] on input "Revolving 2 Balance" at bounding box center [1052, 431] width 200 height 29
type input "$0"
click at [654, 456] on div "Apply" at bounding box center [1121, 461] width 22 height 24
type input "H11"
type input "Revolving 2 Min Monthly"
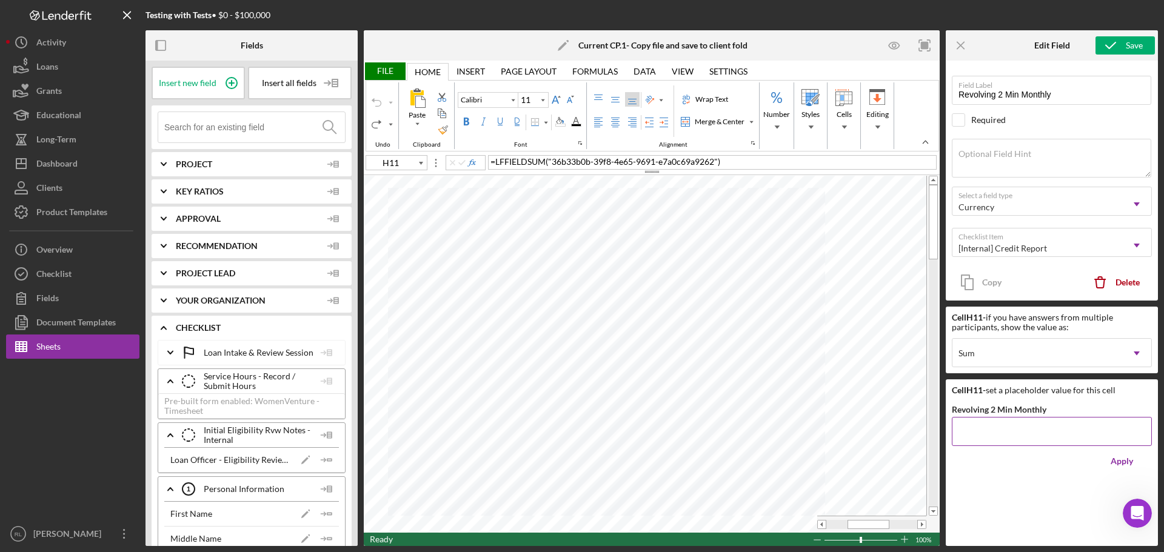
click at [654, 434] on input "Revolving 2 Min Monthly" at bounding box center [1052, 431] width 200 height 29
type input "$0"
click at [654, 467] on div "Apply" at bounding box center [1121, 461] width 22 height 24
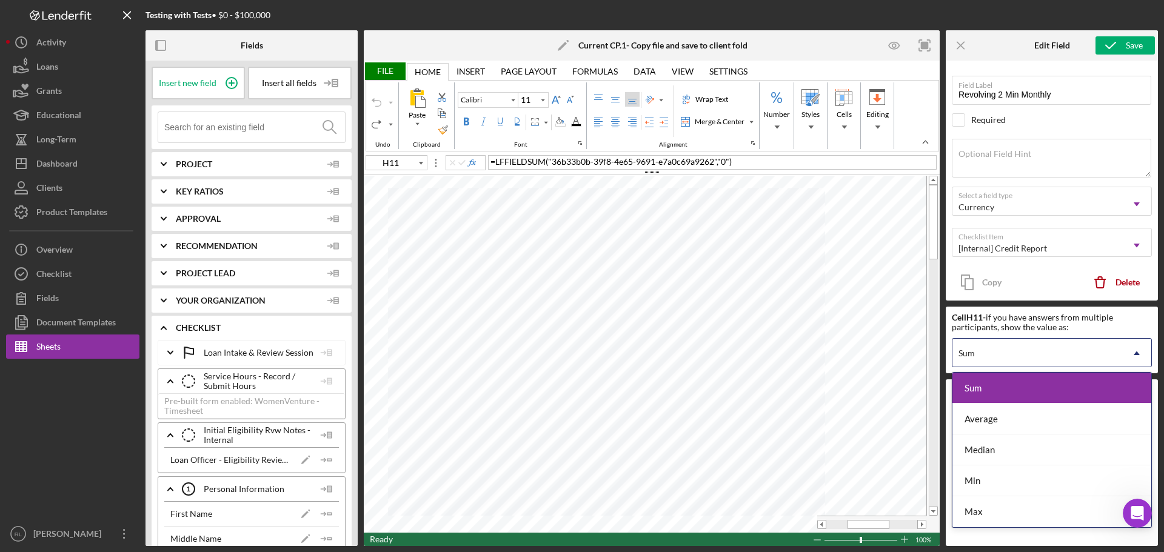
click at [654, 360] on div "Sum" at bounding box center [1037, 353] width 170 height 28
click at [654, 349] on div "Sum" at bounding box center [1037, 353] width 170 height 28
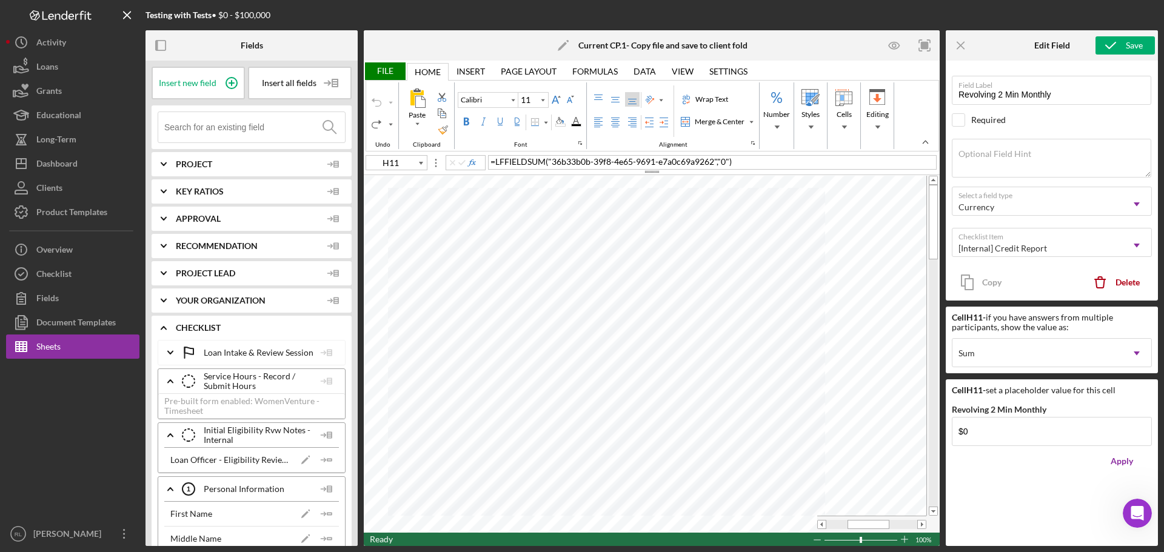
type input "F12"
type input "Revolving 3 Credit Limit"
click at [654, 433] on input "Revolving 3 Credit Limit" at bounding box center [1052, 431] width 200 height 29
type input "$0"
click at [654, 450] on div "Apply" at bounding box center [1121, 461] width 22 height 24
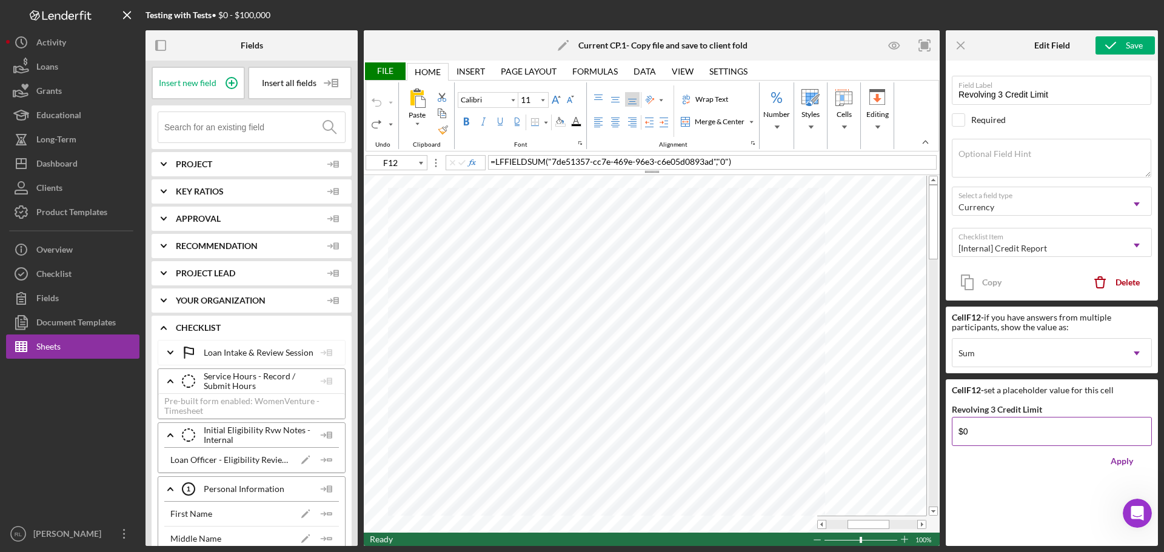
type input "G12"
click at [654, 439] on input "Revolving 3 Balance" at bounding box center [1052, 431] width 200 height 29
type input "$0"
click at [654, 461] on div "Apply" at bounding box center [1121, 461] width 22 height 24
type input "H12"
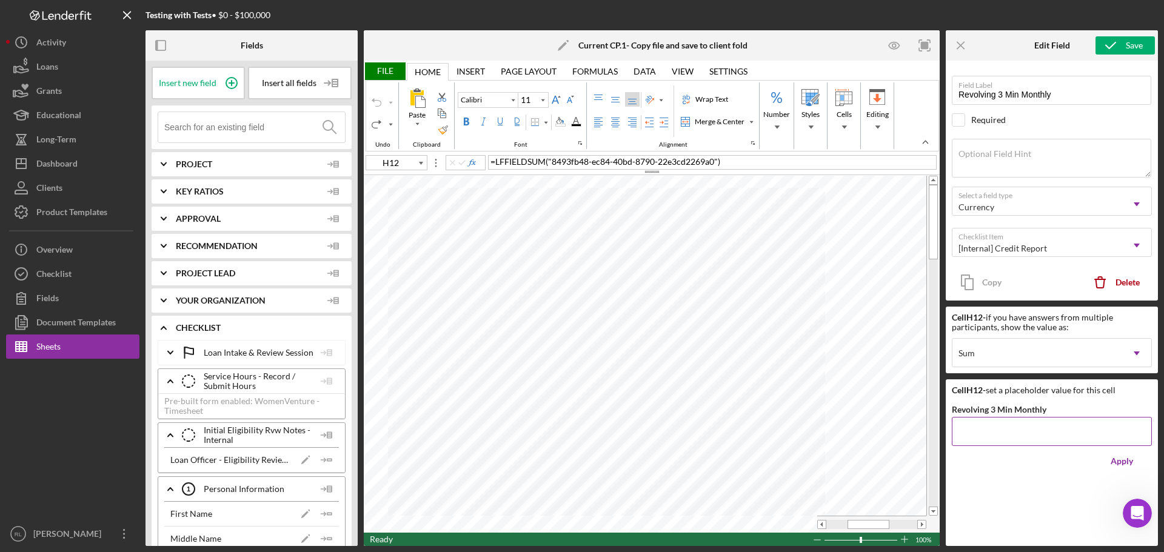
click at [654, 429] on input "Revolving 3 Min Monthly" at bounding box center [1052, 431] width 200 height 29
type input "$0"
click at [654, 467] on div "Apply" at bounding box center [1121, 461] width 22 height 24
type input "E12"
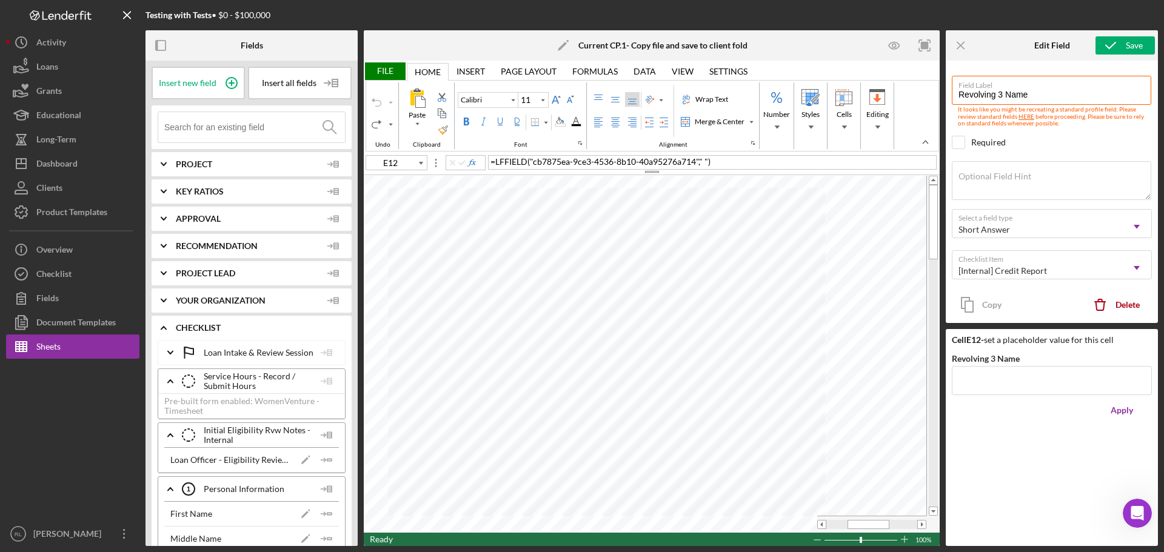
type input "Revolving 3 Name"
type input "E11"
type input "Revolving 2 Name"
type input "E12"
type input "Revolving 3 Name"
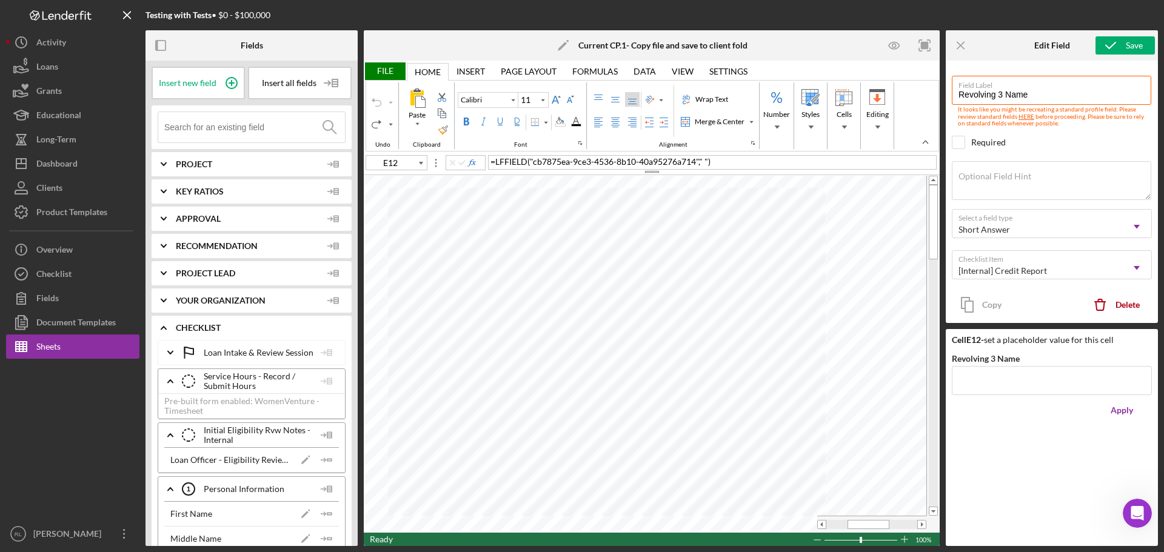
type input "E11"
type input "Revolving 2 Name"
type input "E12"
type input "Revolving 3 Name"
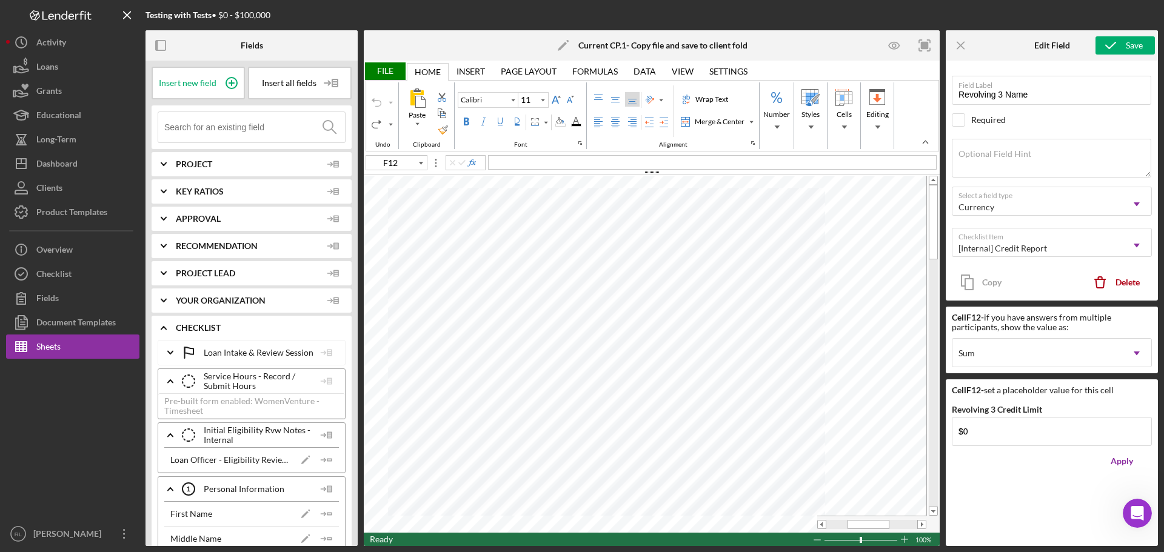
type input "H13"
type input "Revolving 3 Credit Limit"
click at [385, 70] on div "File" at bounding box center [385, 71] width 42 height 18
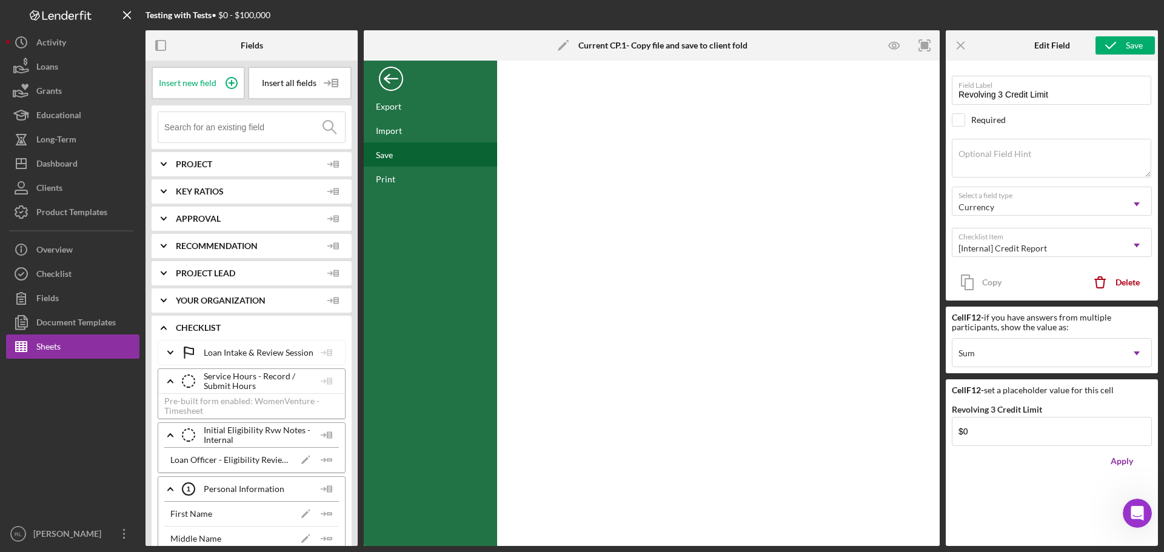
click at [413, 156] on div "Save" at bounding box center [430, 154] width 133 height 24
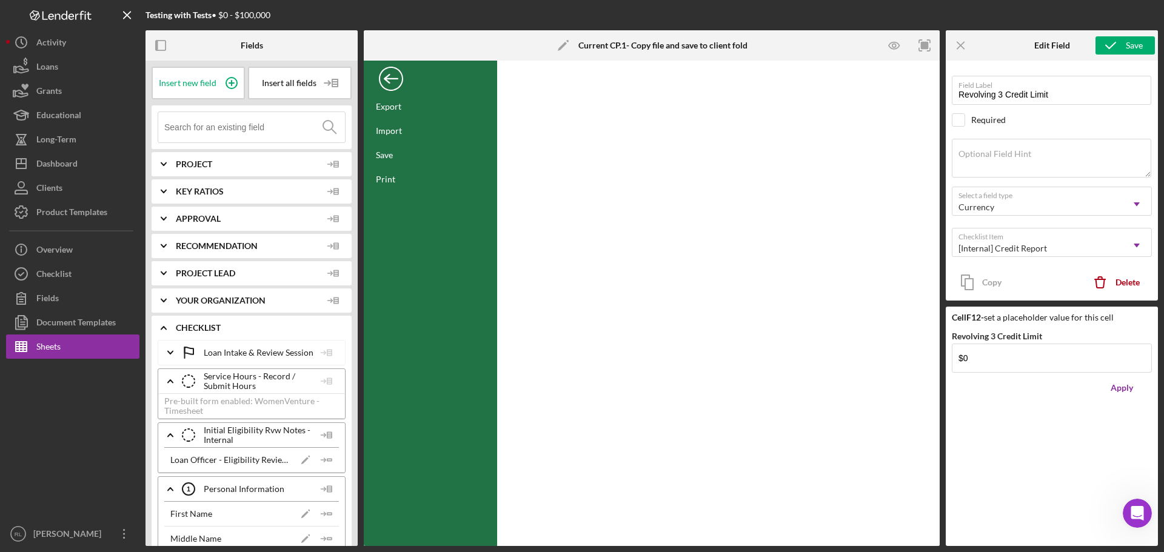
click at [384, 65] on div "Back" at bounding box center [391, 76] width 24 height 24
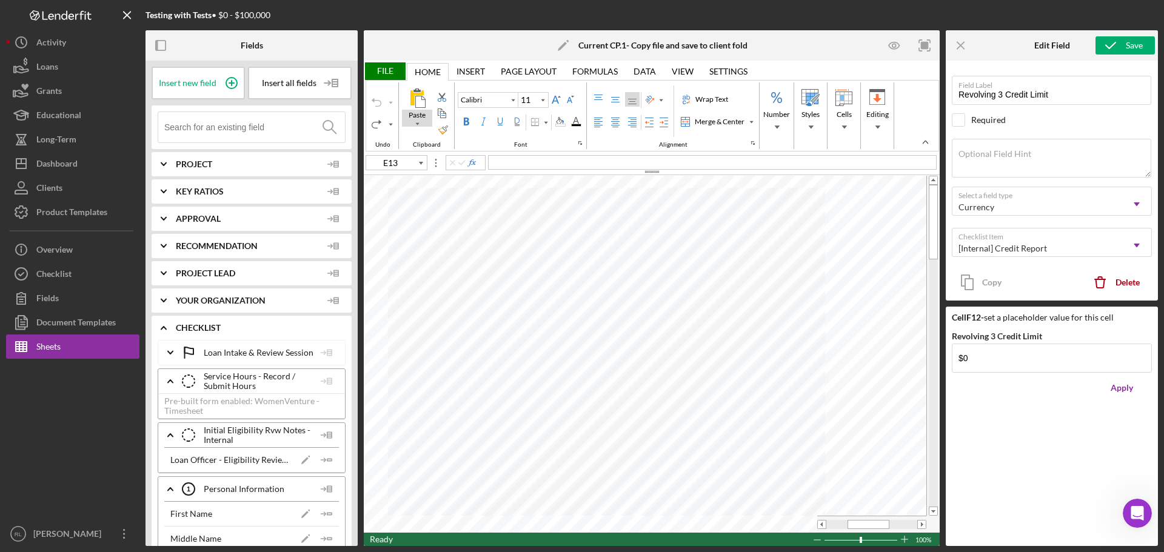
type input "E12"
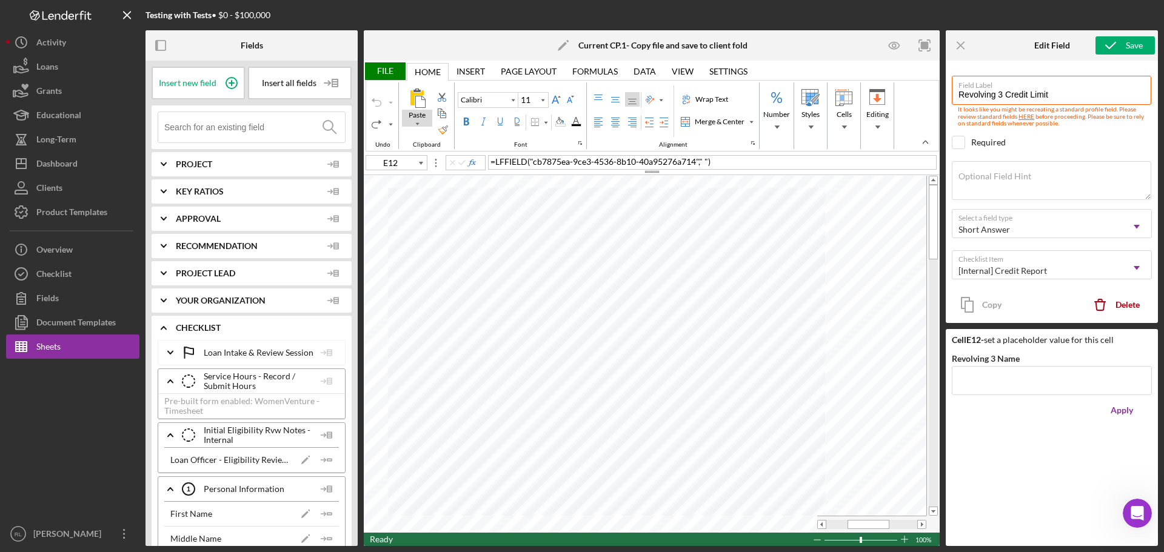
type input "Revolving 3 Name"
type input "E11"
type input "Revolving 2 Name"
type input "E10"
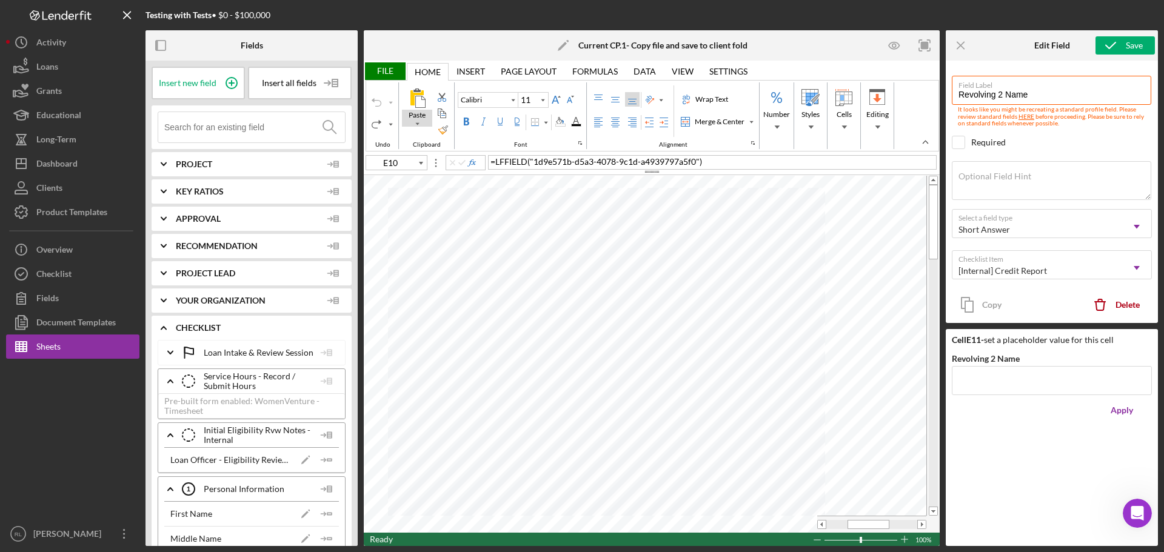
type input "Revolving 1 Name"
type input "E12"
type input "Revolving 3 Name"
type input "E10"
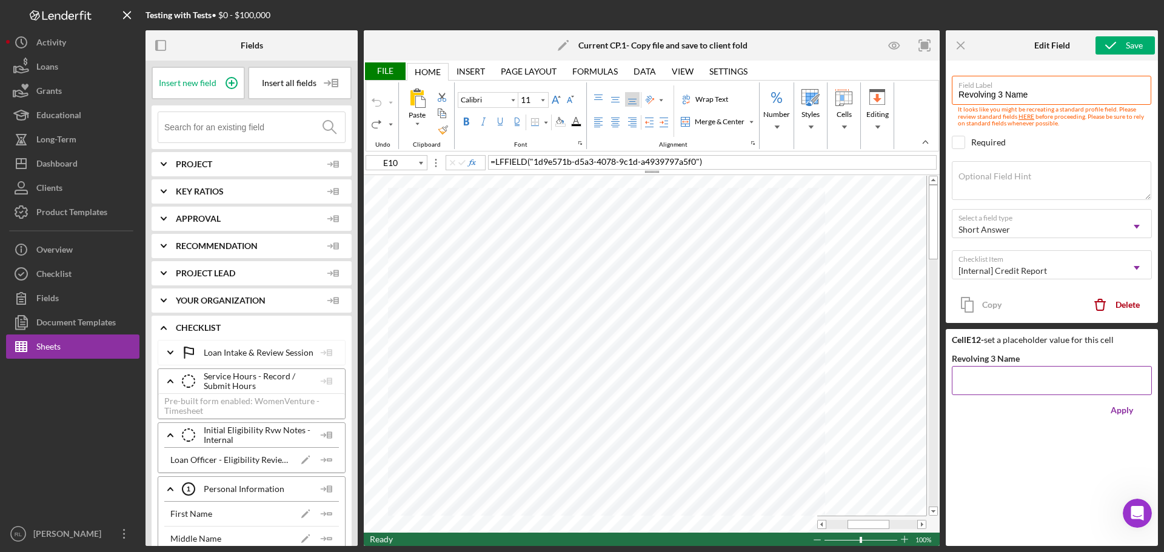
type input "Revolving 1 Name"
type input "E13"
type input "Revolving 3 Name"
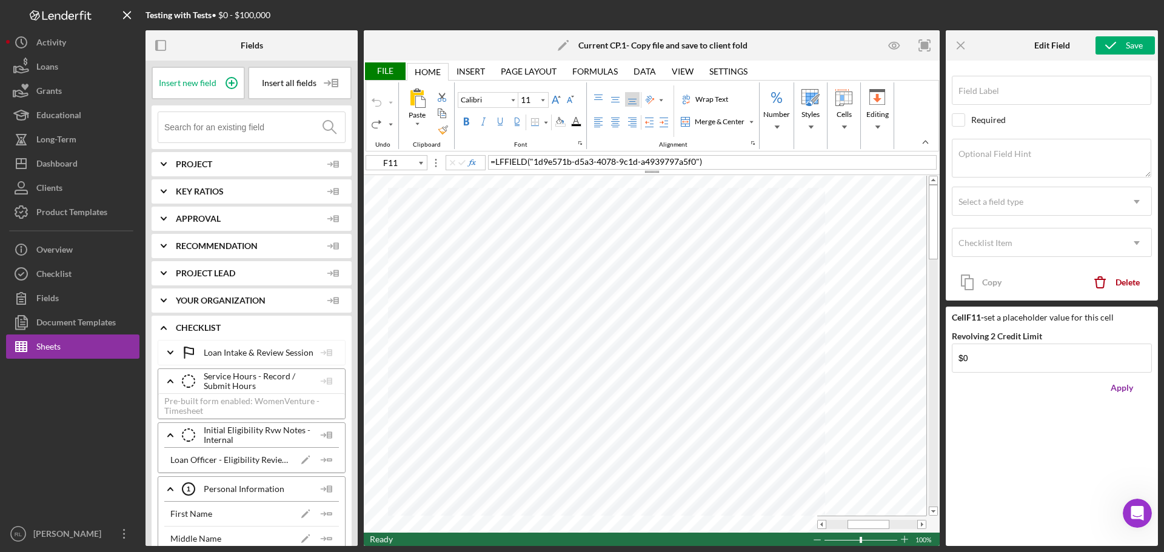
type input "E10"
type input "Revolving 1 Name"
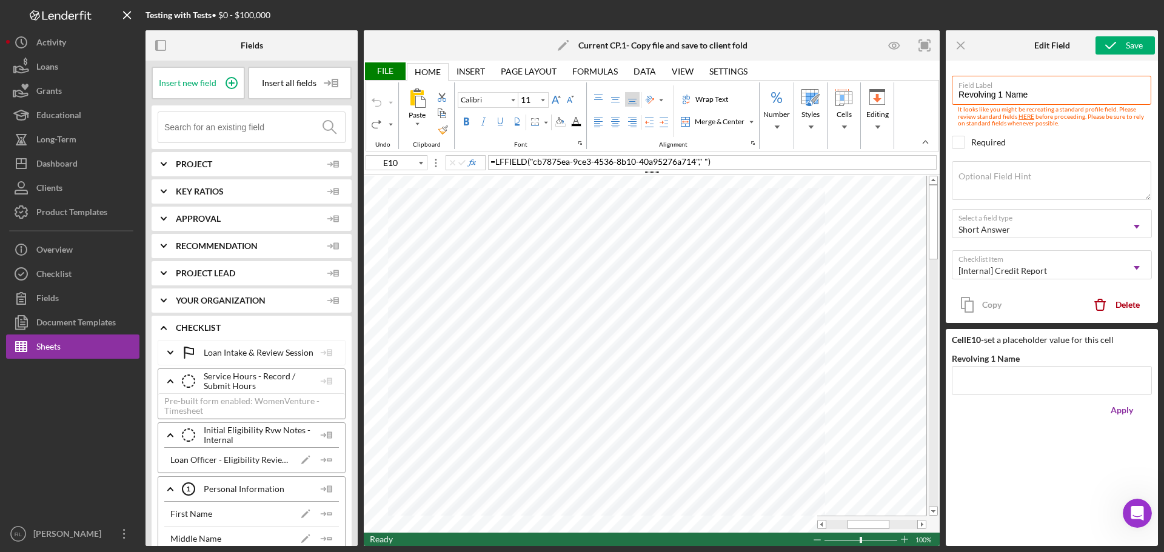
type input "E12"
type input "Revolving 3 Name"
drag, startPoint x: 844, startPoint y: 530, endPoint x: 830, endPoint y: 530, distance: 13.9
click at [654, 530] on div at bounding box center [871, 524] width 109 height 17
click at [654, 529] on div at bounding box center [871, 524] width 109 height 17
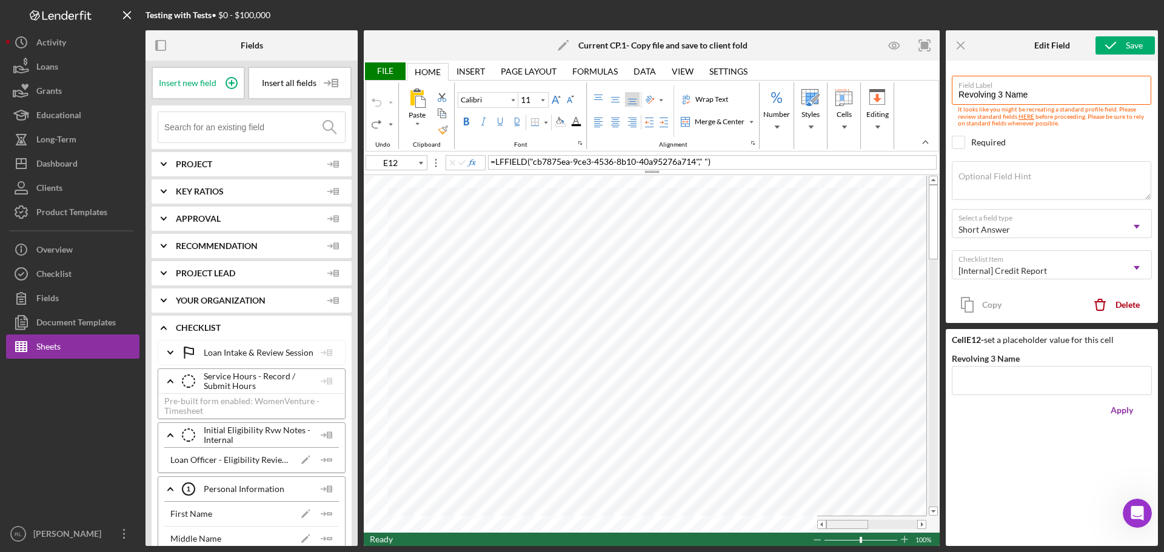
click at [654, 525] on div at bounding box center [871, 524] width 91 height 9
type input "14"
type input "B16"
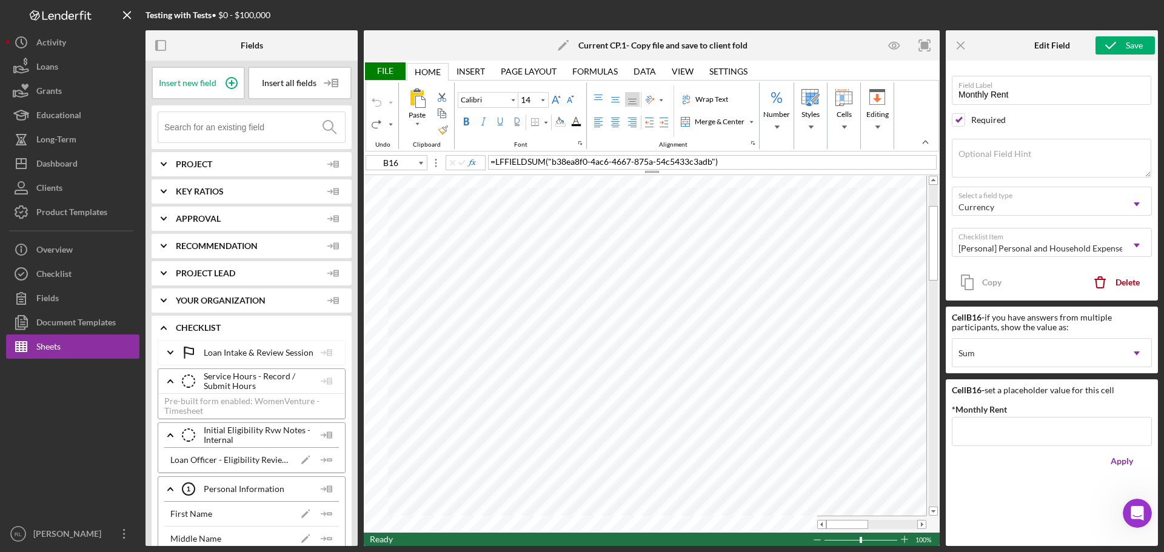
drag, startPoint x: 987, startPoint y: 316, endPoint x: 1095, endPoint y: 327, distance: 108.4
click at [654, 327] on div "Cell B16 - if you have answers from multiple participants, show the value as:" at bounding box center [1052, 322] width 200 height 19
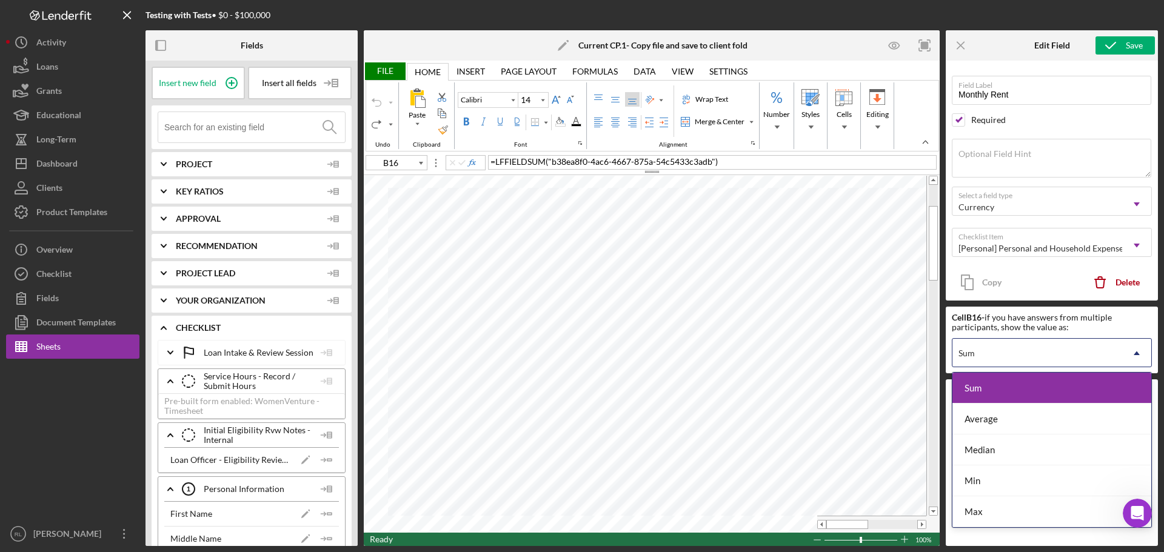
click at [654, 354] on div "Sum" at bounding box center [1037, 353] width 170 height 28
click at [654, 351] on div "Sum" at bounding box center [1037, 353] width 170 height 28
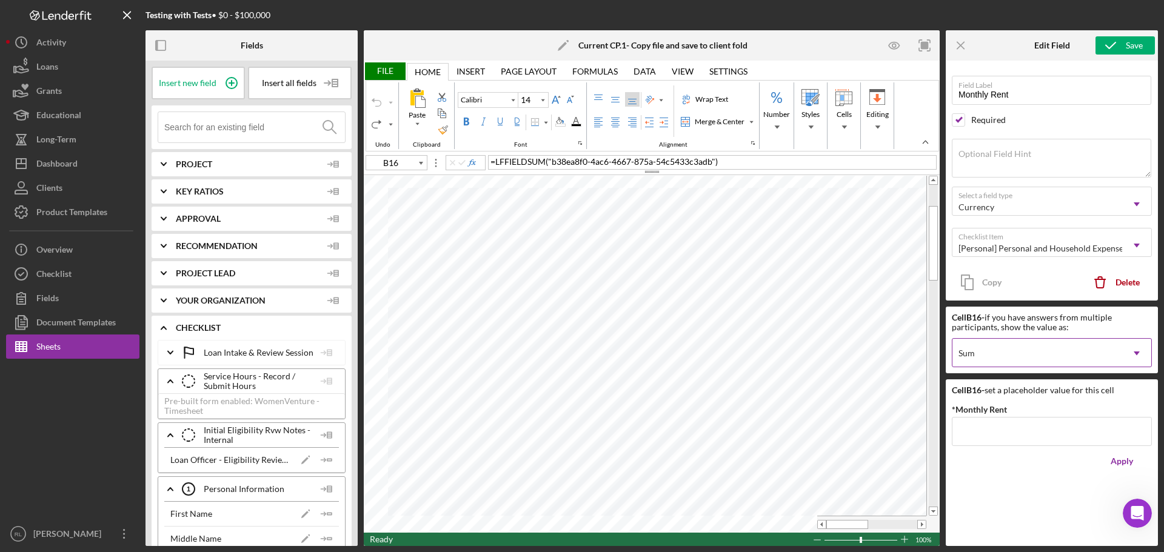
click at [654, 353] on div "Sum" at bounding box center [1037, 353] width 170 height 28
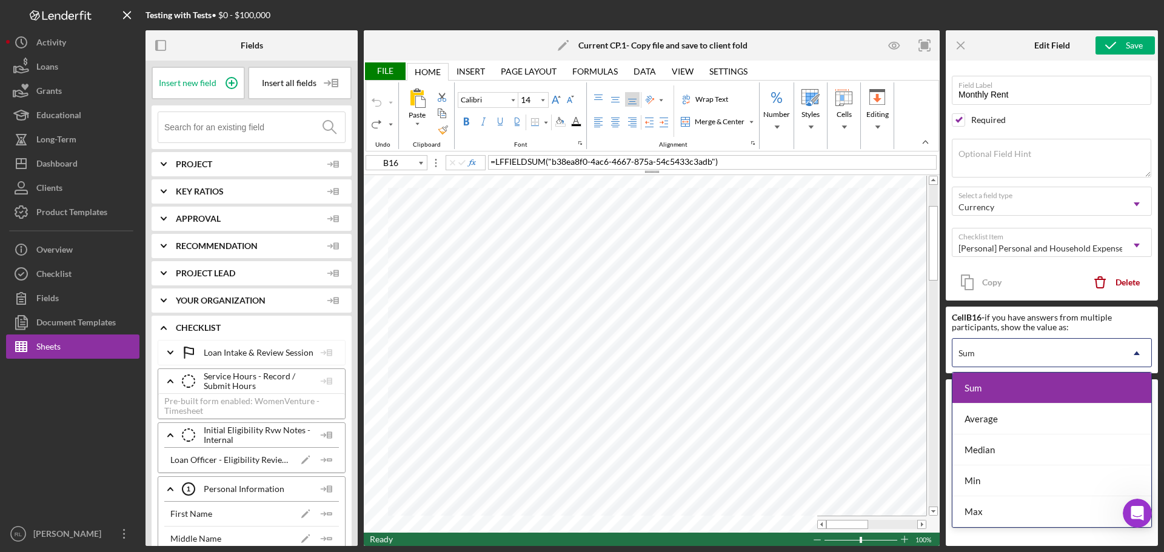
click at [654, 346] on div "Sum" at bounding box center [1037, 353] width 170 height 28
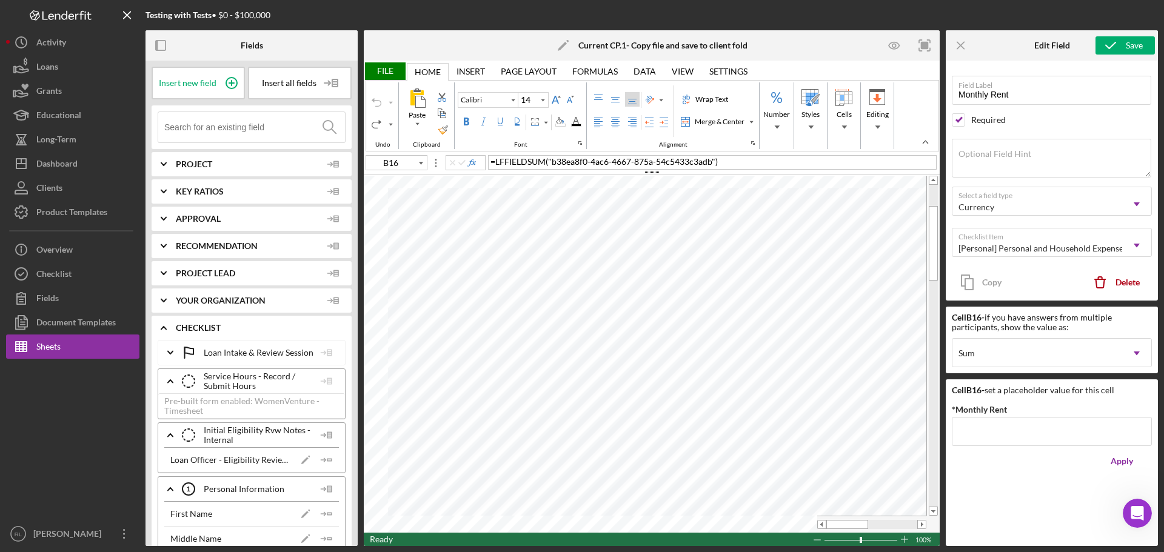
click at [654, 326] on div "Cell B16 - if you have answers from multiple participants, show the value as:" at bounding box center [1052, 322] width 200 height 19
click at [80, 281] on button "Checklist" at bounding box center [72, 274] width 133 height 24
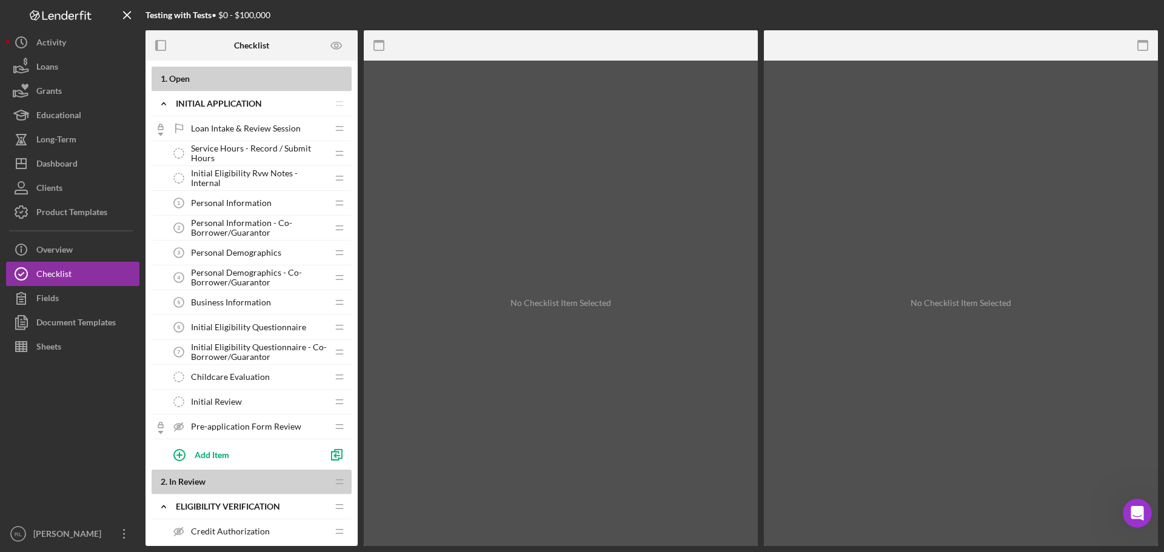
click at [223, 196] on div "Personal Information 1 Personal Information" at bounding box center [247, 203] width 161 height 24
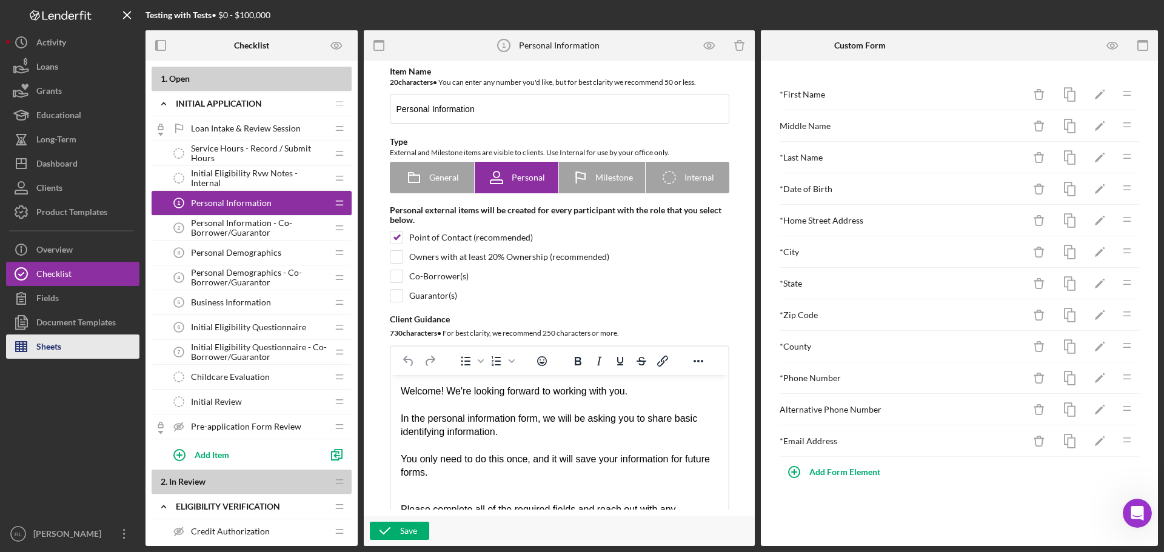
click at [59, 342] on div "Sheets" at bounding box center [48, 348] width 25 height 27
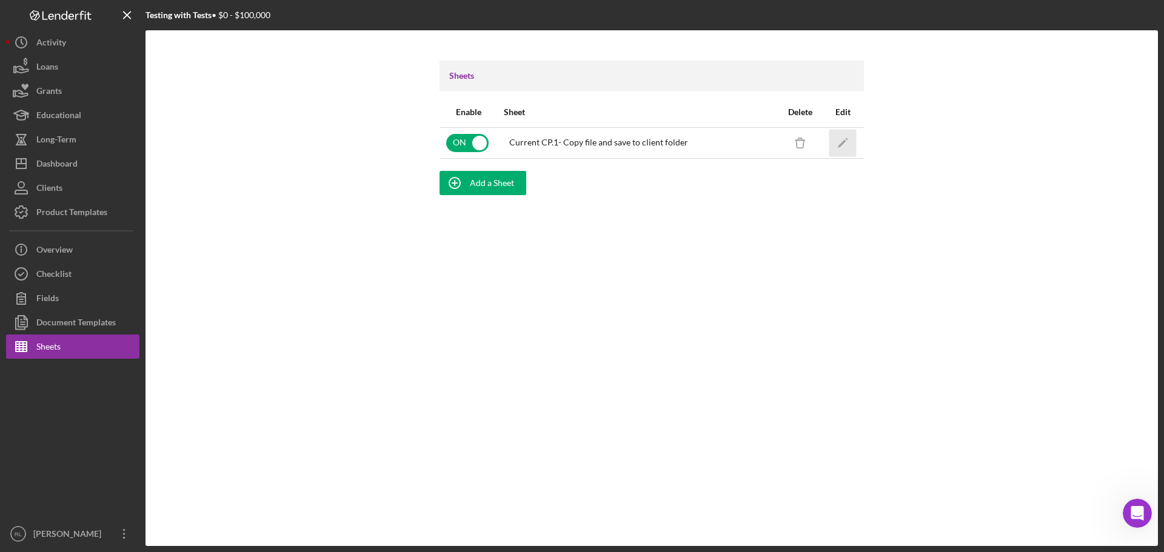
click at [654, 145] on polygon "button" at bounding box center [842, 143] width 8 height 8
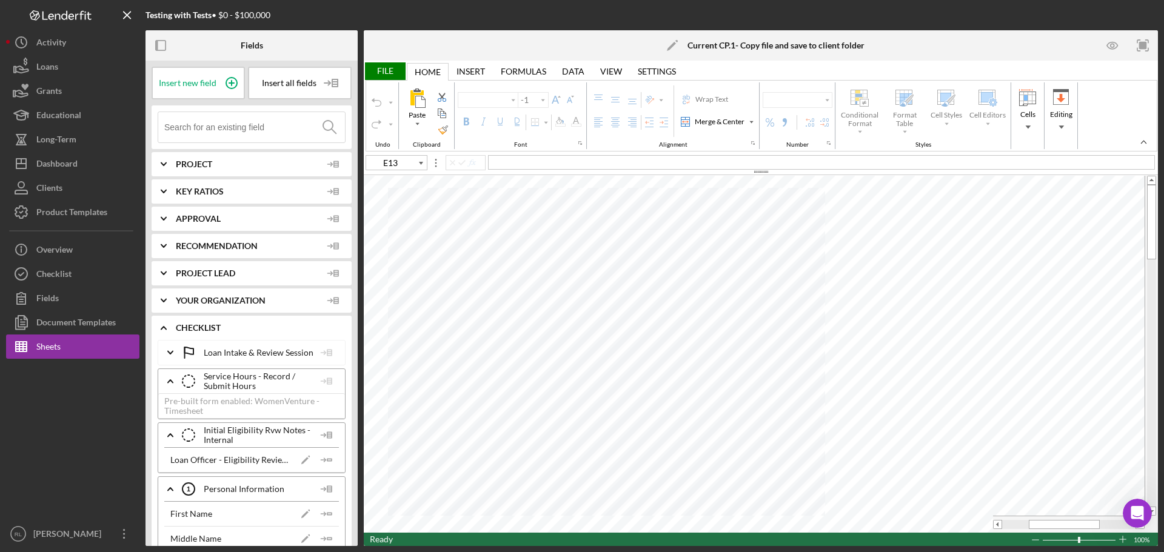
type input "Calibri"
type input "11"
type input "D15"
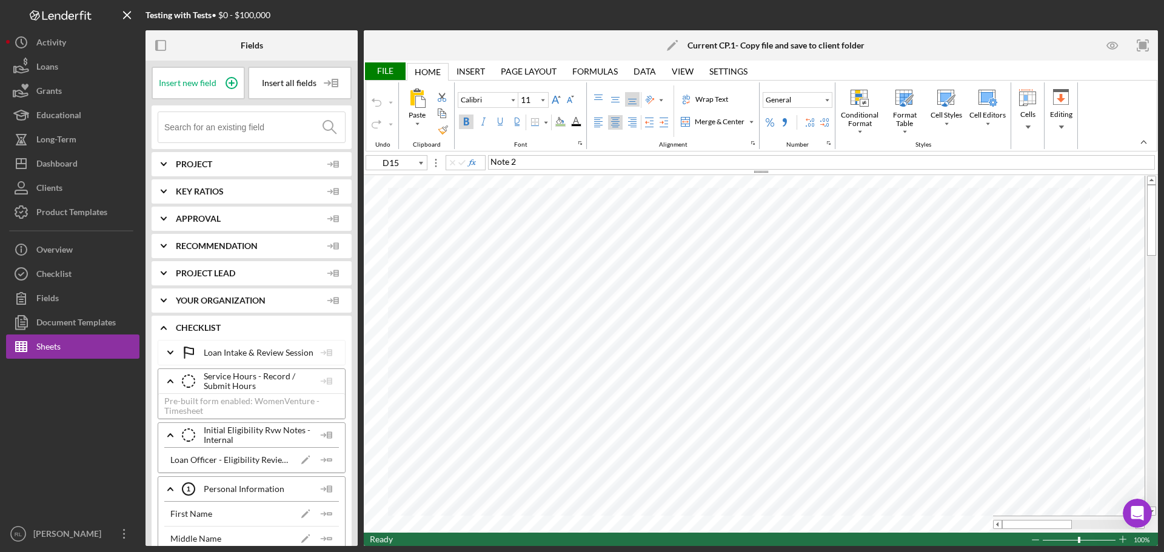
type input "10"
type input "A38"
type input "11"
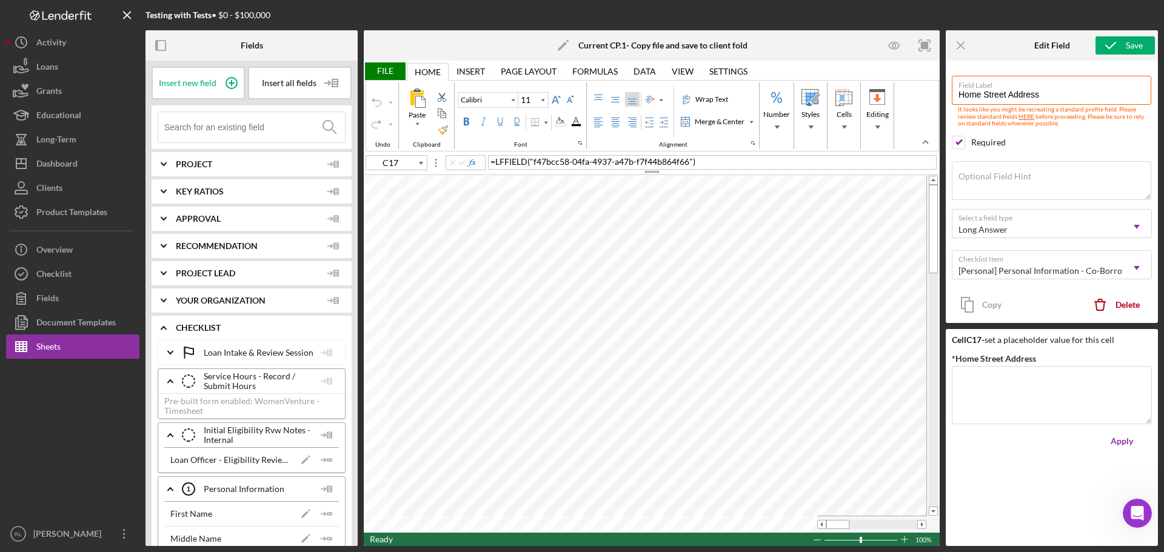
type input "C16"
click at [654, 384] on input "*First Name" at bounding box center [1052, 380] width 200 height 29
click at [654, 403] on div "Apply" at bounding box center [1121, 410] width 22 height 24
type input "C17"
type input "Home Street Address"
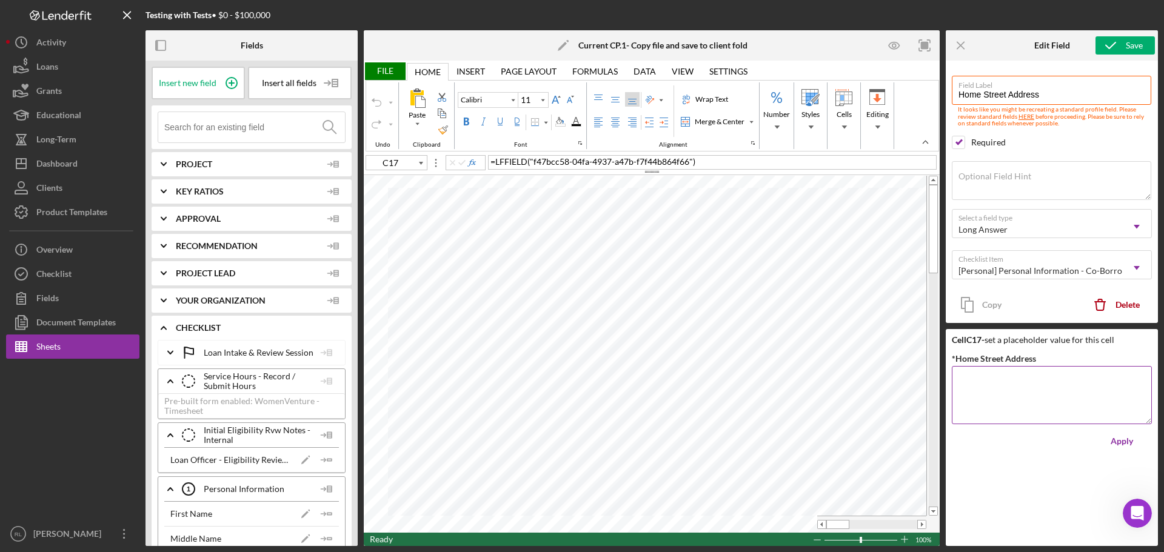
click at [654, 385] on textarea "*Home Street Address" at bounding box center [1052, 395] width 200 height 58
click at [654, 439] on div "Apply" at bounding box center [1121, 441] width 22 height 24
type input "C16"
type input "First Name"
type input "C16"
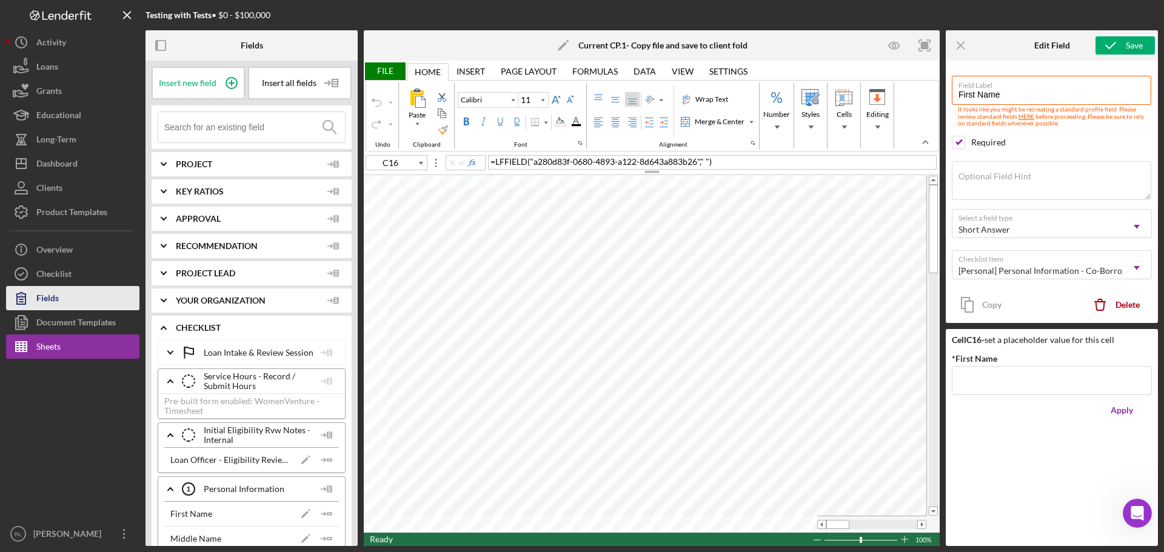
click at [54, 294] on div "Fields" at bounding box center [47, 299] width 22 height 27
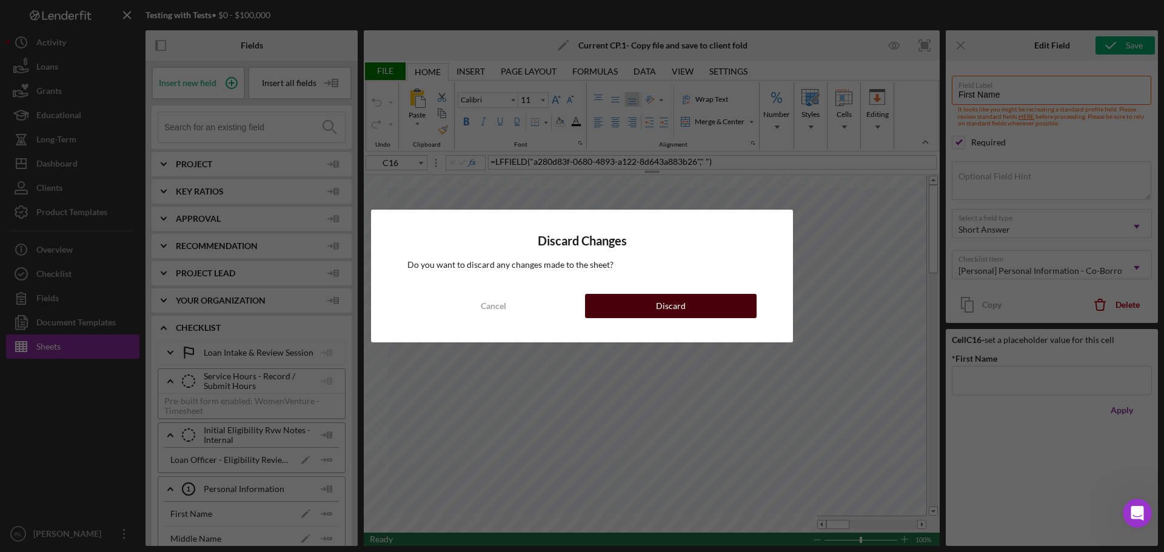
click at [638, 312] on button "Discard" at bounding box center [671, 306] width 172 height 24
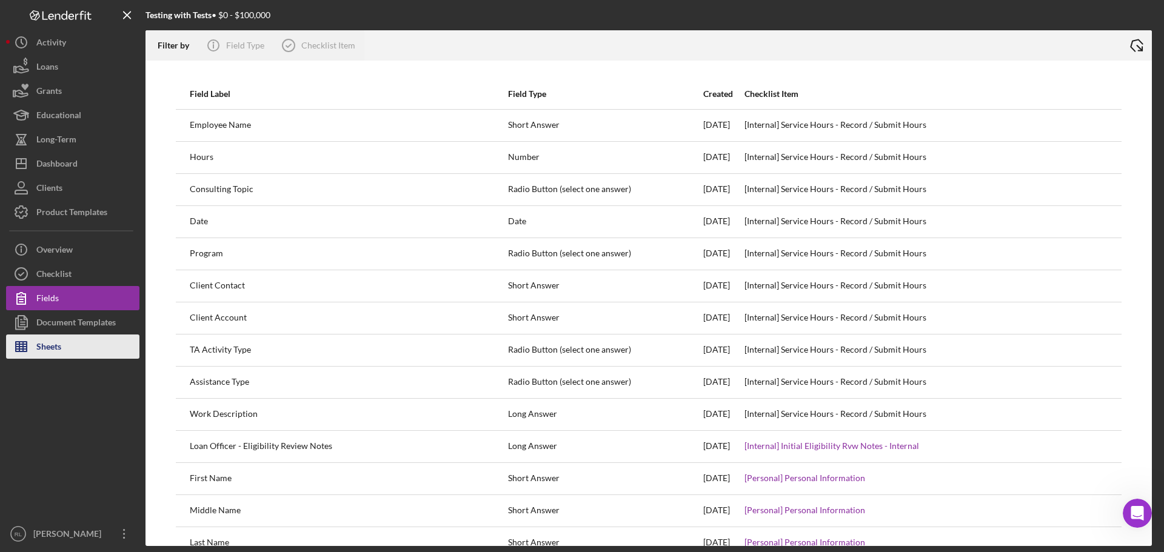
click at [50, 348] on div "Sheets" at bounding box center [48, 348] width 25 height 27
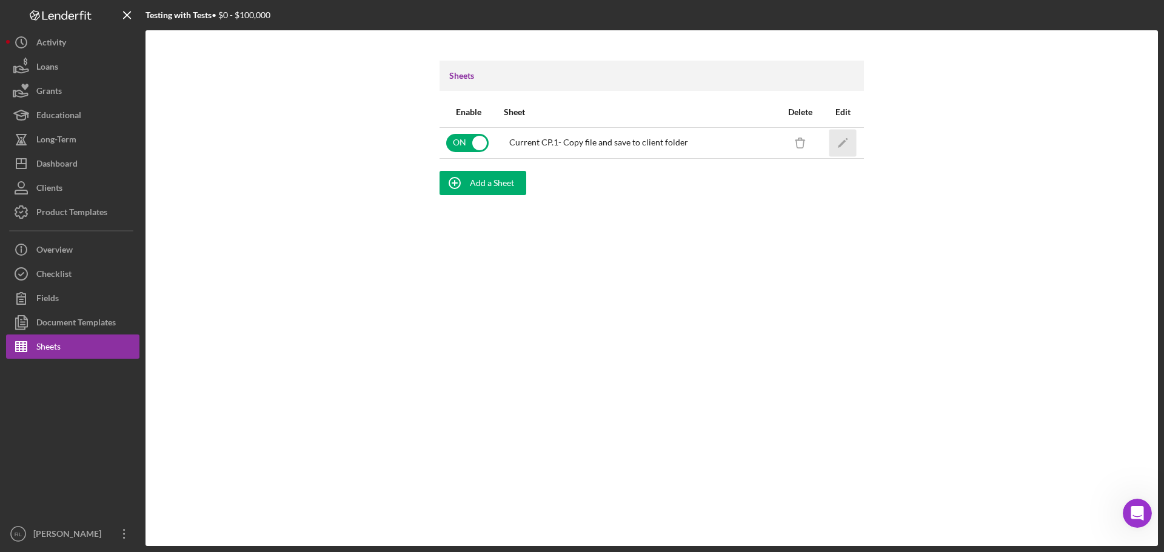
click at [654, 142] on icon "Icon/Edit" at bounding box center [842, 142] width 27 height 27
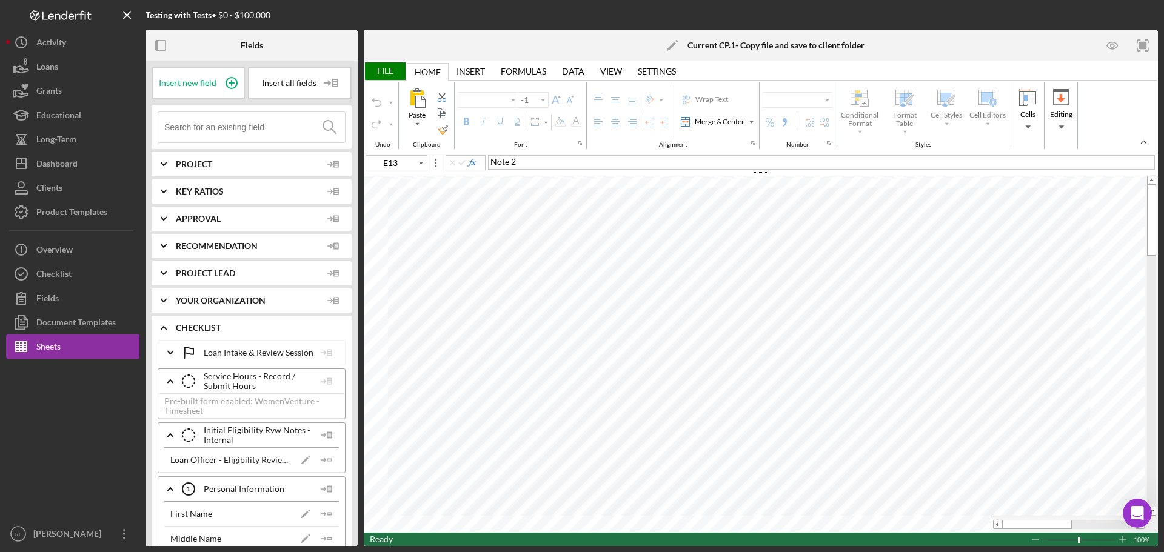
type input "D15"
type input "Calibri"
type input "10"
type input "B35"
type input "11"
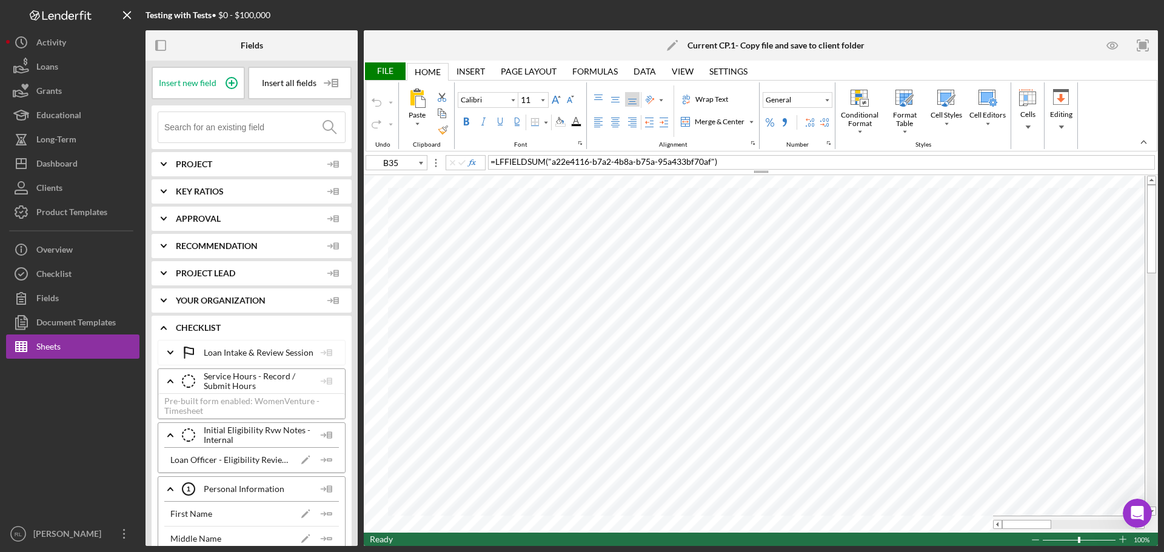
type input "C16"
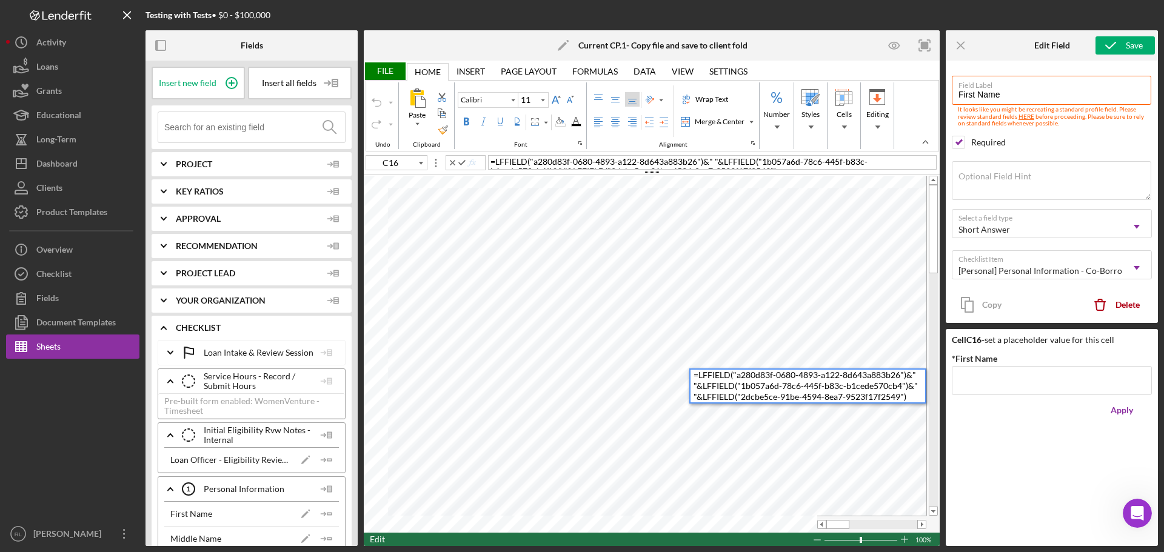
click at [654, 161] on span ""a280d83f-0680-4893-a122-8d643a883b26"" at bounding box center [615, 161] width 171 height 10
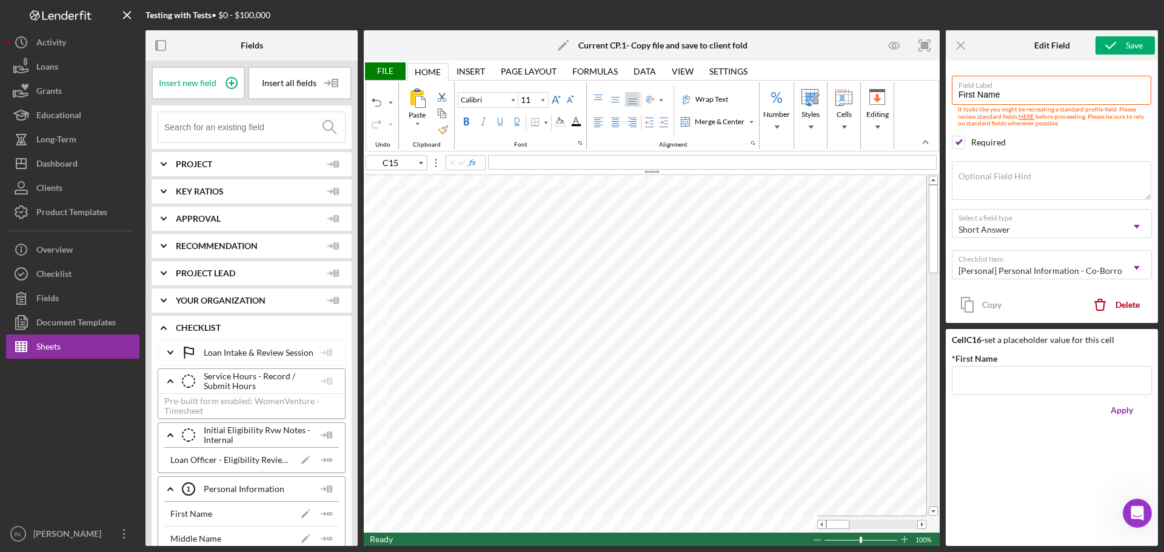
type input "C16"
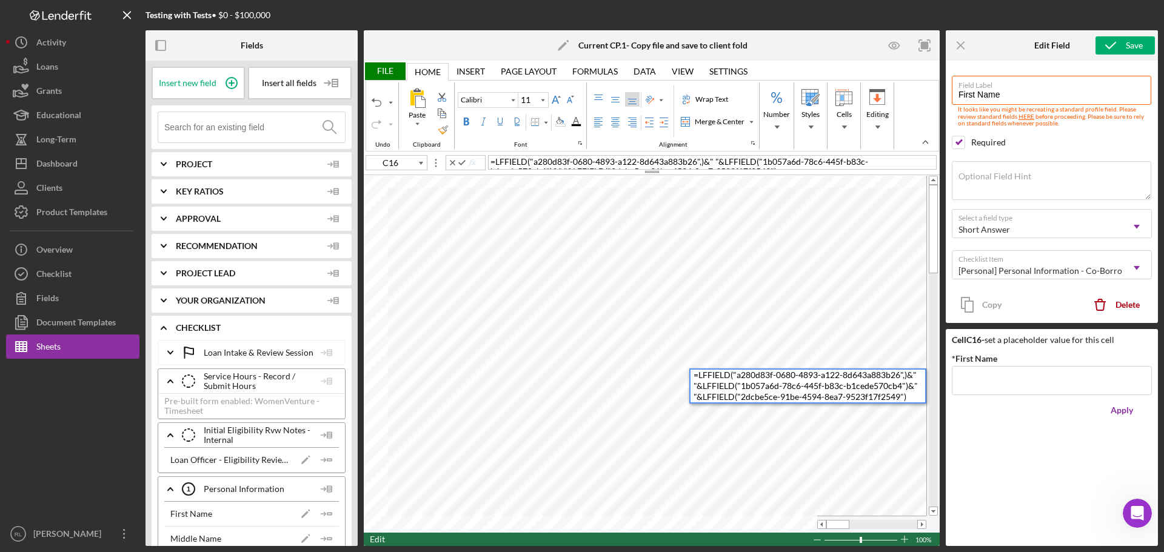
click at [654, 376] on span ")" at bounding box center [905, 375] width 2 height 10
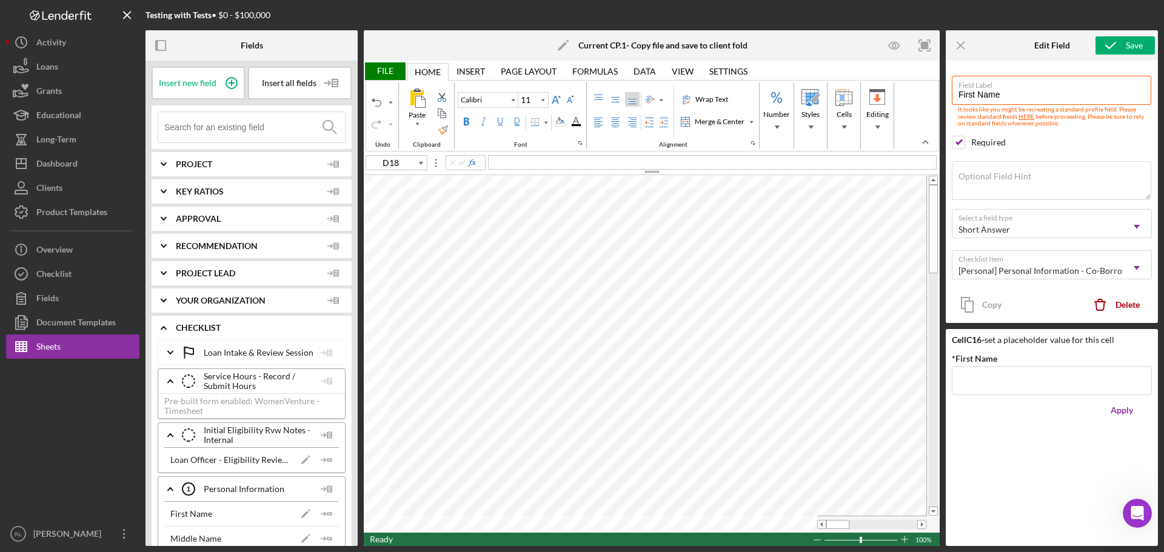
type input "C17"
type input "Home Street Address"
click at [654, 43] on icon "Icon/Menu Close" at bounding box center [960, 45] width 27 height 27
type input "C17"
type input "Home Street Address"
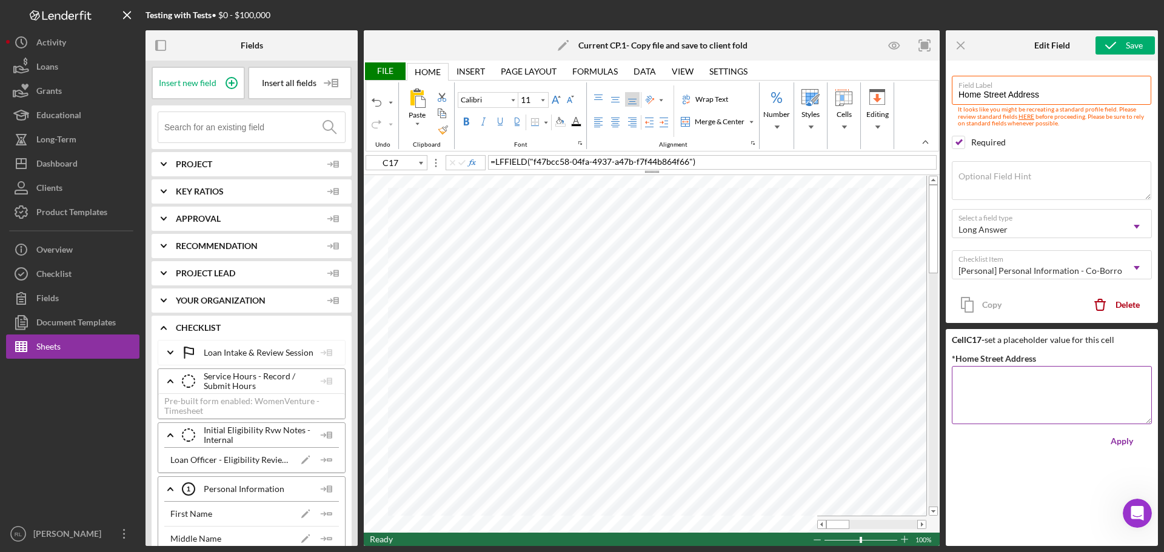
click at [654, 394] on textarea "*Home Street Address" at bounding box center [1052, 395] width 200 height 58
type textarea """"
click at [654, 441] on div "Apply" at bounding box center [1121, 441] width 22 height 24
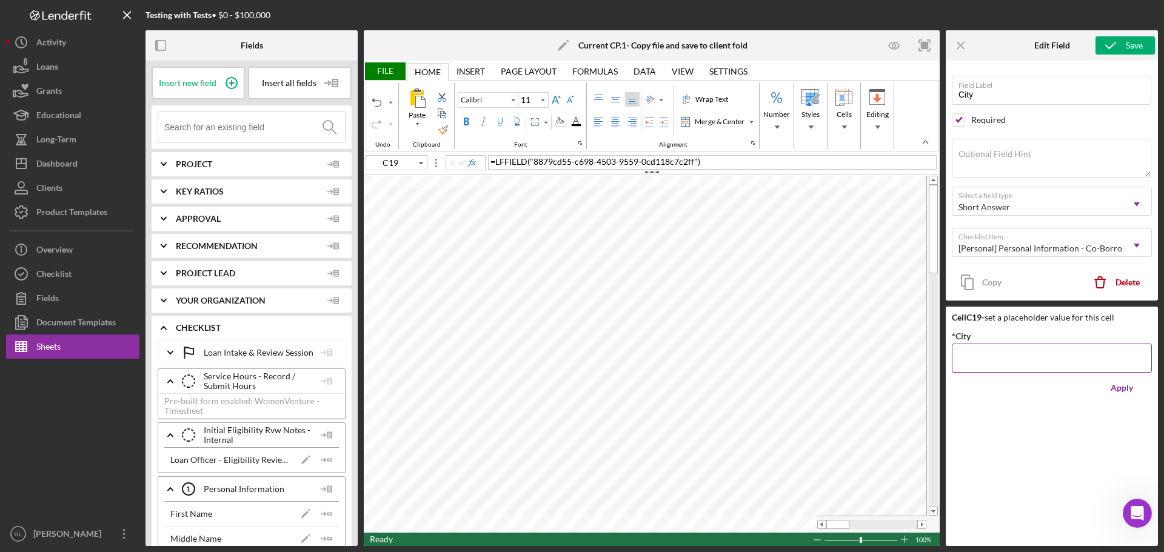
click at [654, 339] on div "*City" at bounding box center [1052, 335] width 200 height 15
click at [654, 353] on input "*City" at bounding box center [1052, 358] width 200 height 29
type input "C17"
type input "Home Street Address"
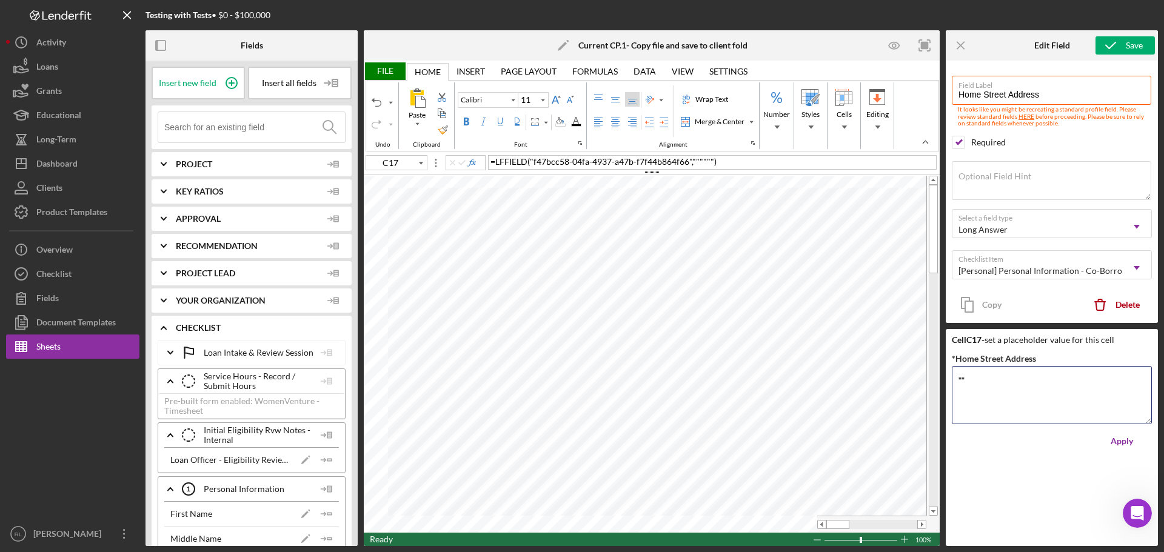
click at [654, 386] on div "Fields Insert new field Insert all fields Icon/Expander Project Icon/Expander K…" at bounding box center [651, 288] width 1012 height 516
click at [654, 445] on div "Apply" at bounding box center [1121, 441] width 22 height 24
click at [654, 396] on textarea "*Home Street Address" at bounding box center [1052, 395] width 200 height 58
click at [654, 435] on div "Apply" at bounding box center [1121, 441] width 22 height 24
type input "C19"
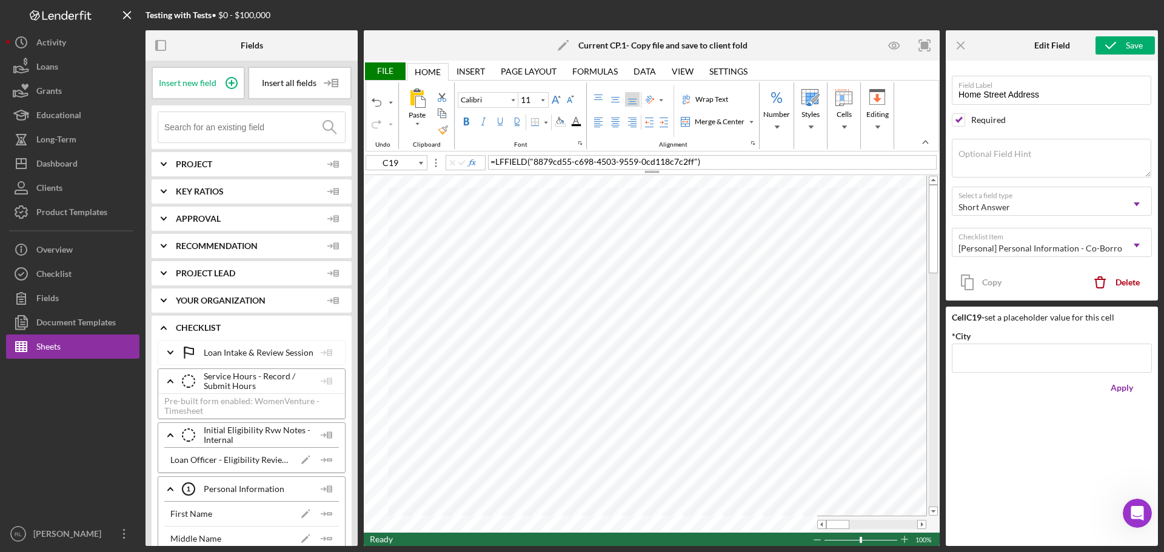
type input "City"
click at [654, 358] on input "*City" at bounding box center [1052, 358] width 200 height 29
click at [654, 385] on button "Apply" at bounding box center [1121, 388] width 61 height 24
type input "C20"
click at [654, 356] on input "*State" at bounding box center [1052, 358] width 200 height 29
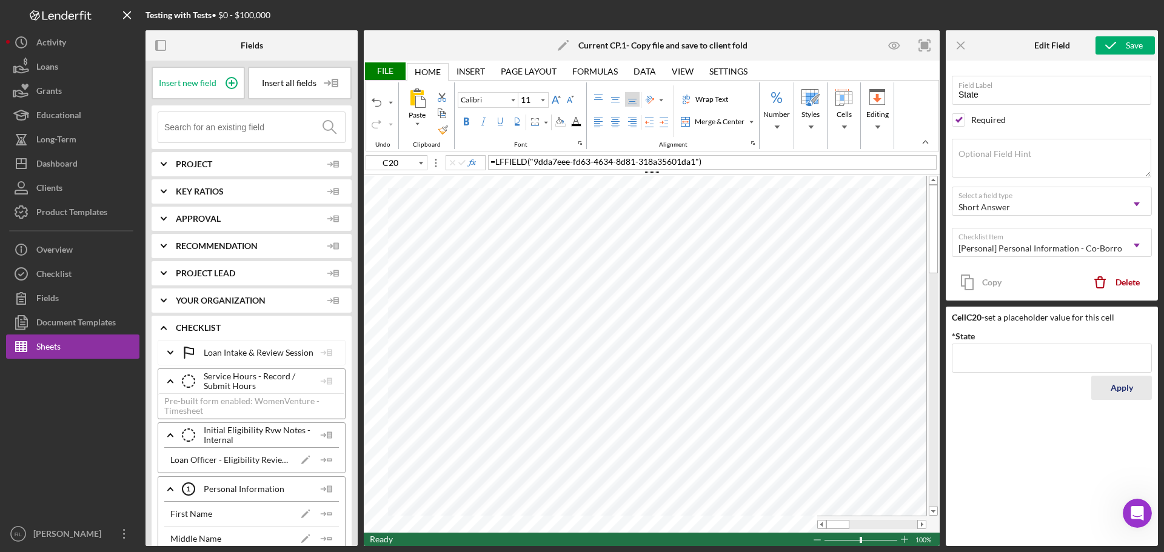
click at [654, 381] on div "Apply" at bounding box center [1121, 388] width 22 height 24
type input "C21"
click at [654, 362] on input "*Zip Code" at bounding box center [1052, 358] width 200 height 29
click at [654, 388] on button "Apply" at bounding box center [1121, 388] width 61 height 24
type input "C22"
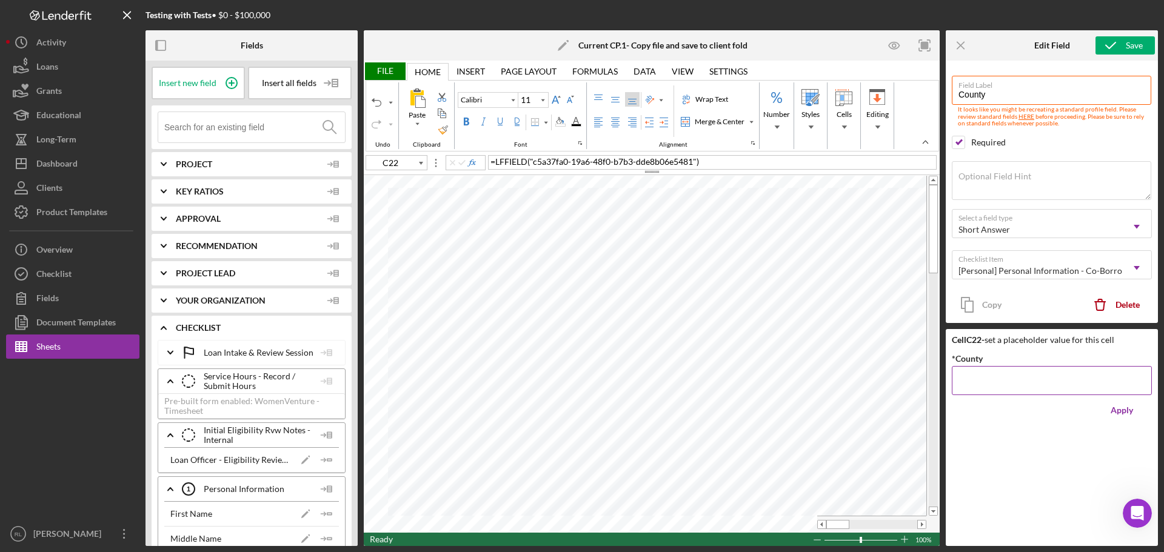
click at [654, 367] on input "*County" at bounding box center [1052, 380] width 200 height 29
drag, startPoint x: 1115, startPoint y: 404, endPoint x: 1044, endPoint y: 430, distance: 75.5
click at [654, 404] on div "Apply" at bounding box center [1121, 410] width 22 height 24
type input "C23"
click at [654, 382] on input "*Email Address" at bounding box center [1052, 380] width 200 height 29
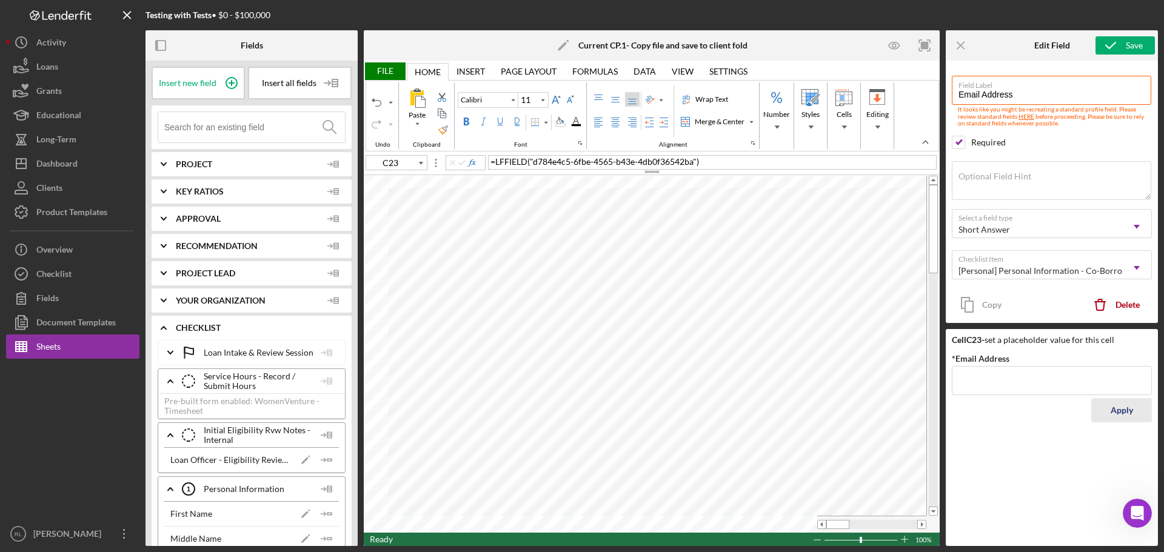
click at [654, 402] on div "Apply" at bounding box center [1121, 410] width 22 height 24
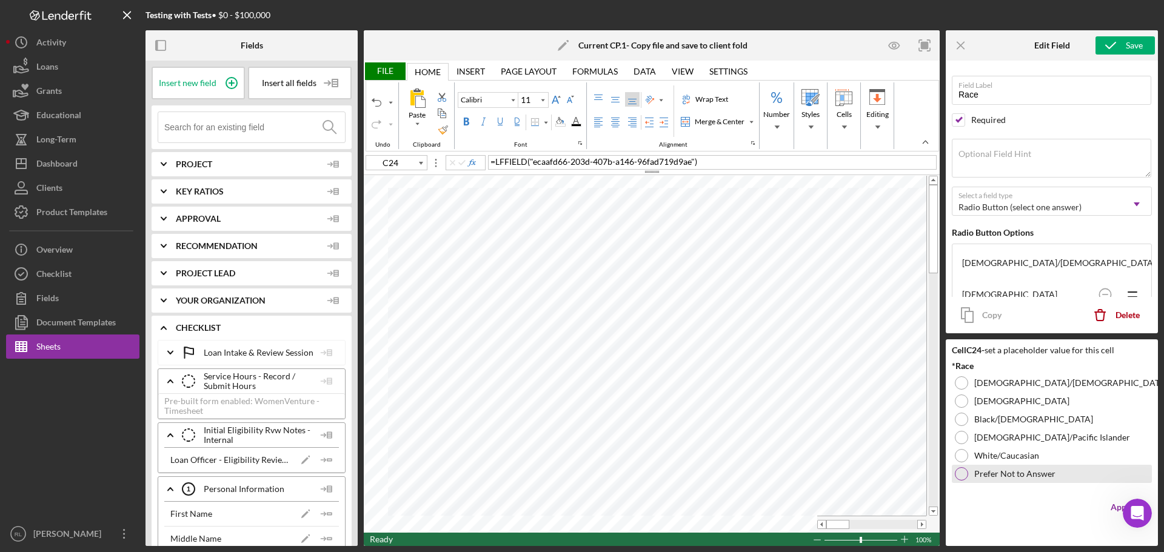
click at [654, 478] on label "Prefer Not to Answer" at bounding box center [1014, 474] width 81 height 10
click at [654, 475] on label "Prefer Not to Answer" at bounding box center [1014, 474] width 81 height 10
click at [654, 501] on button "Apply" at bounding box center [1121, 507] width 61 height 24
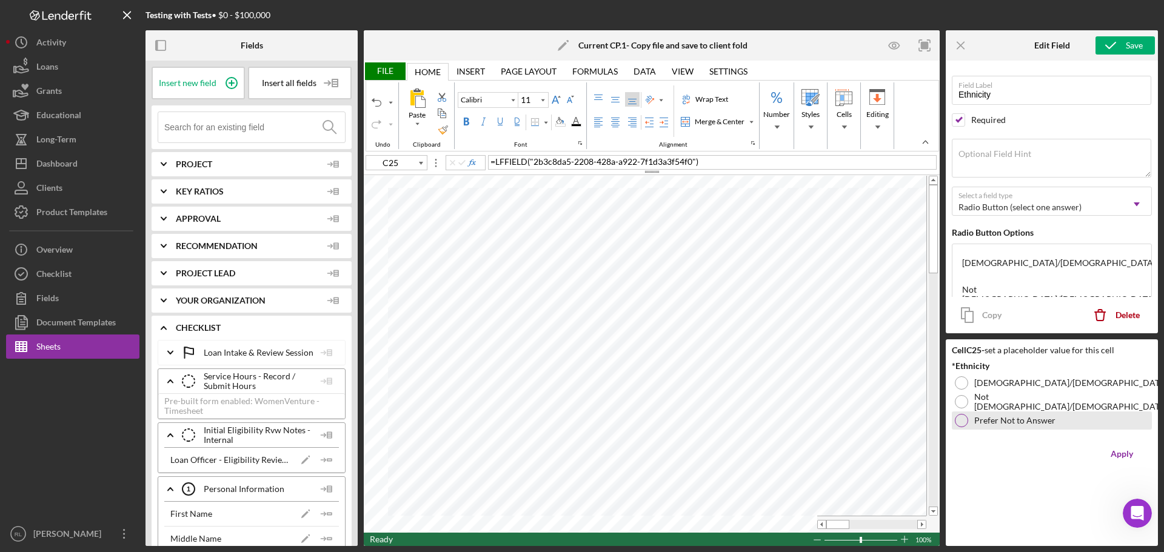
click at [654, 422] on label "Prefer Not to Answer" at bounding box center [1014, 421] width 81 height 10
click at [654, 449] on div "Apply" at bounding box center [1121, 454] width 22 height 24
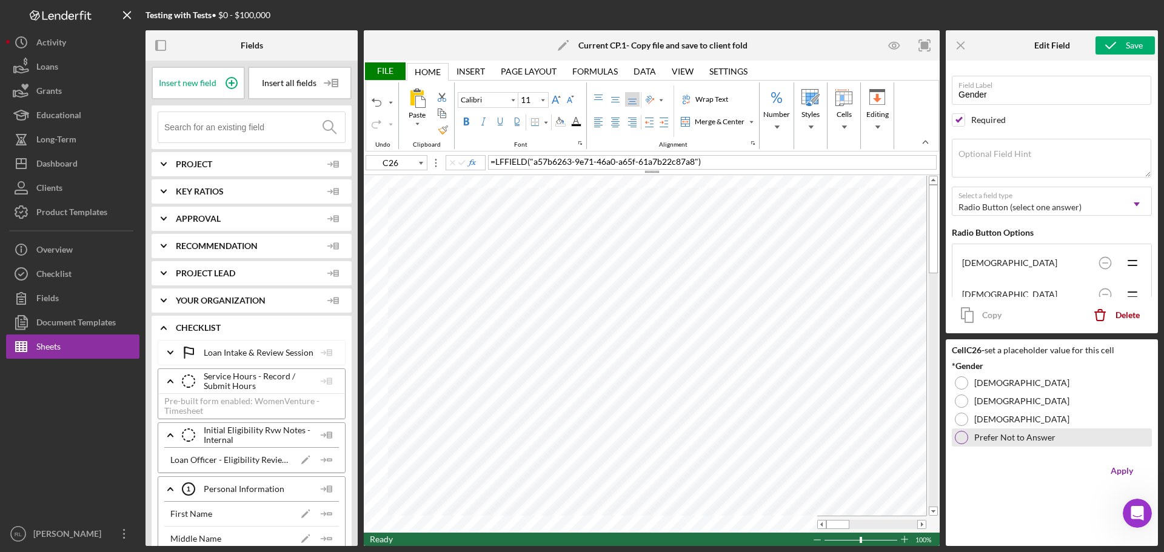
click at [654, 444] on div "Prefer Not to Answer" at bounding box center [1052, 437] width 200 height 18
click at [654, 466] on div "Apply" at bounding box center [1121, 471] width 22 height 24
click at [654, 443] on div "No Military History" at bounding box center [1052, 437] width 200 height 18
click at [654, 466] on div "Apply" at bounding box center [1121, 471] width 22 height 24
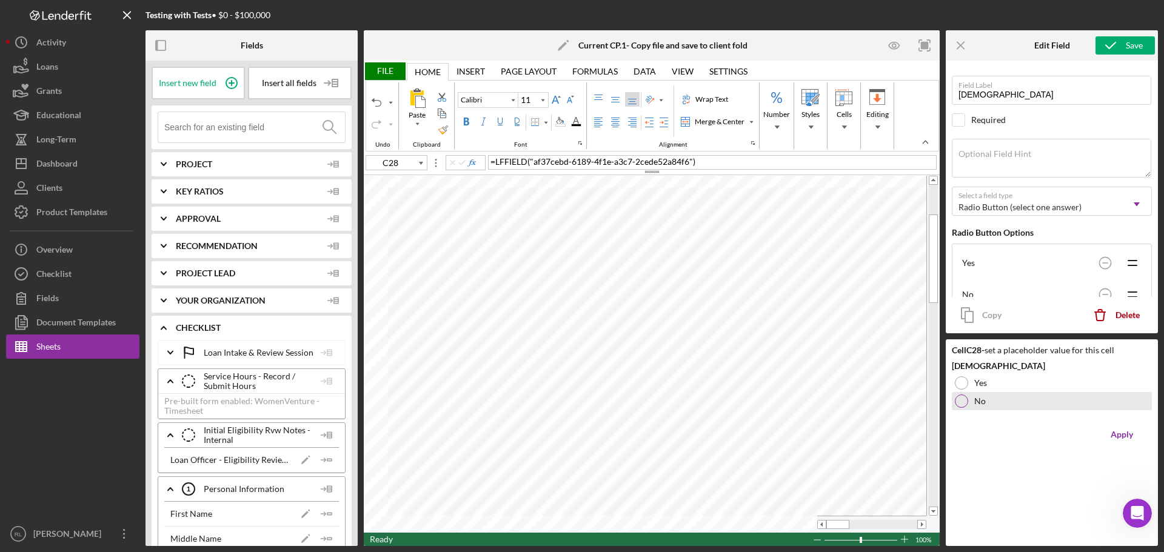
click at [654, 401] on label "No" at bounding box center [980, 401] width 12 height 10
click at [654, 435] on div "Apply" at bounding box center [1121, 434] width 22 height 24
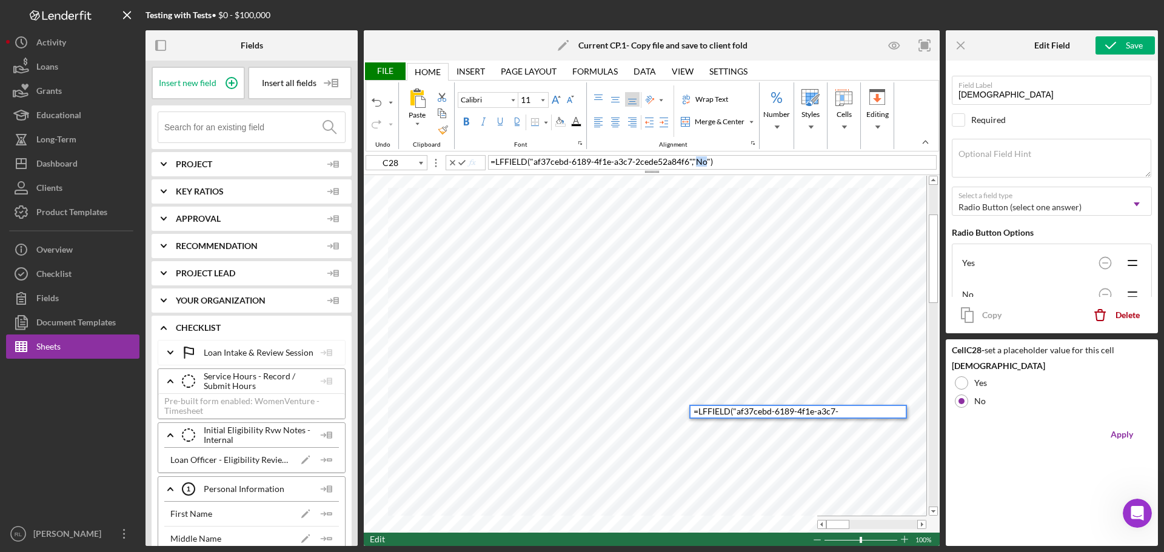
click at [654, 161] on span ""No"" at bounding box center [701, 161] width 18 height 10
type input "C27"
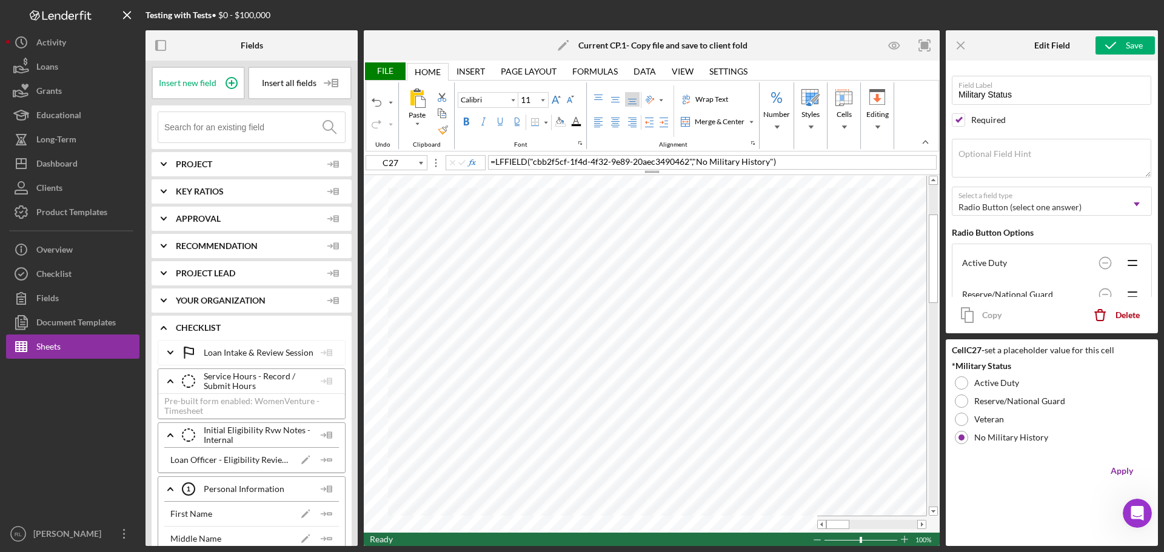
type input "Military Status"
checkbox input "true"
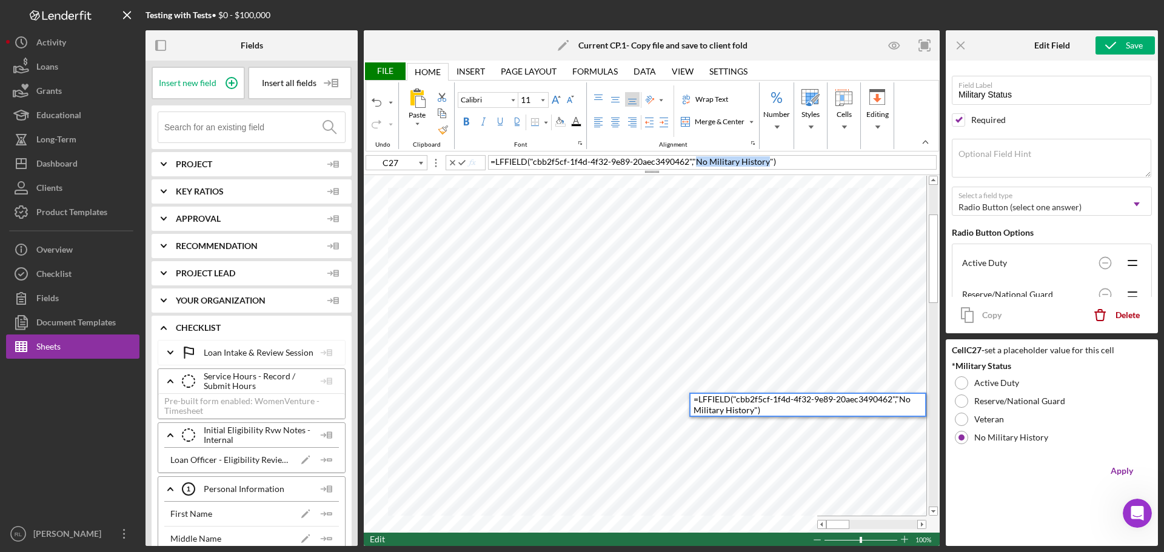
drag, startPoint x: 767, startPoint y: 163, endPoint x: 697, endPoint y: 167, distance: 69.8
click at [654, 167] on div "= LFFIELD ( "cbb2f5cf-1f4d-4f32-9e89-20aec3490462" , "No Military History" )" at bounding box center [712, 162] width 448 height 15
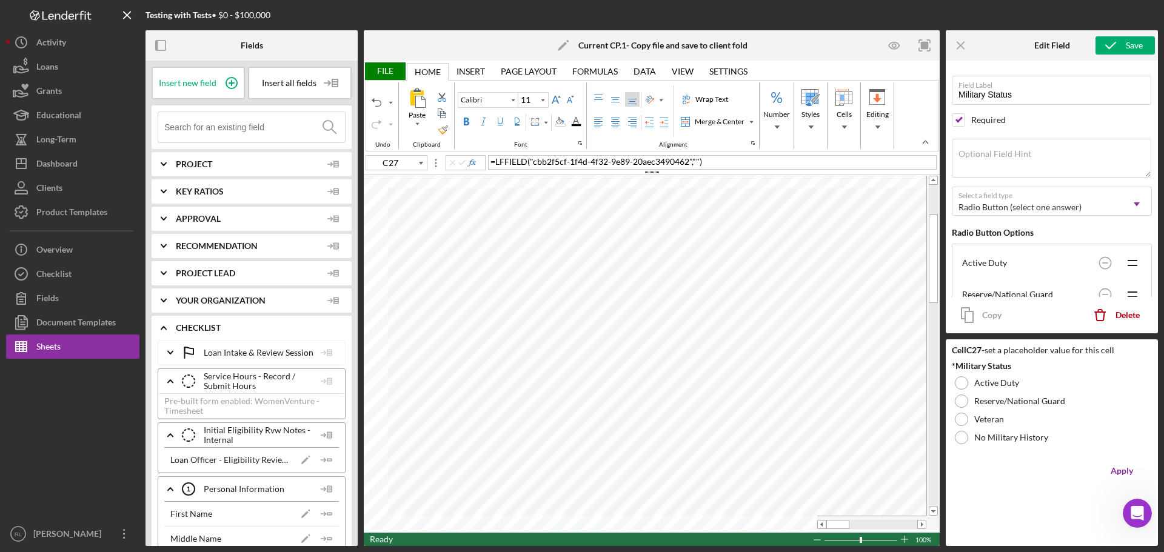
type input "C26"
type input "Gender"
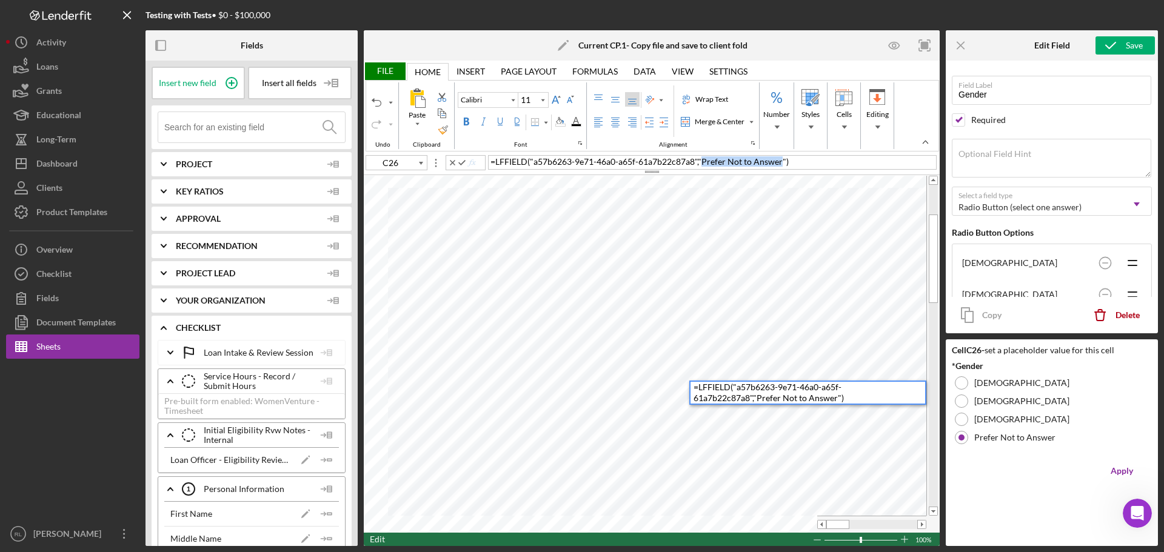
drag, startPoint x: 781, startPoint y: 163, endPoint x: 703, endPoint y: 162, distance: 78.2
click at [654, 162] on span ""Prefer Not to Answer"" at bounding box center [742, 161] width 88 height 10
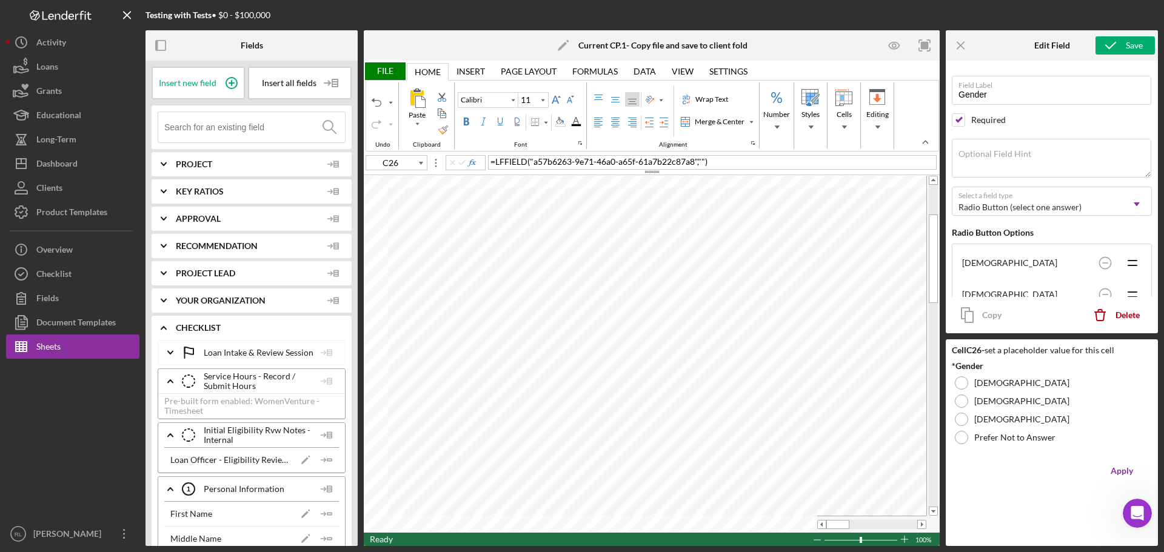
type input "C25"
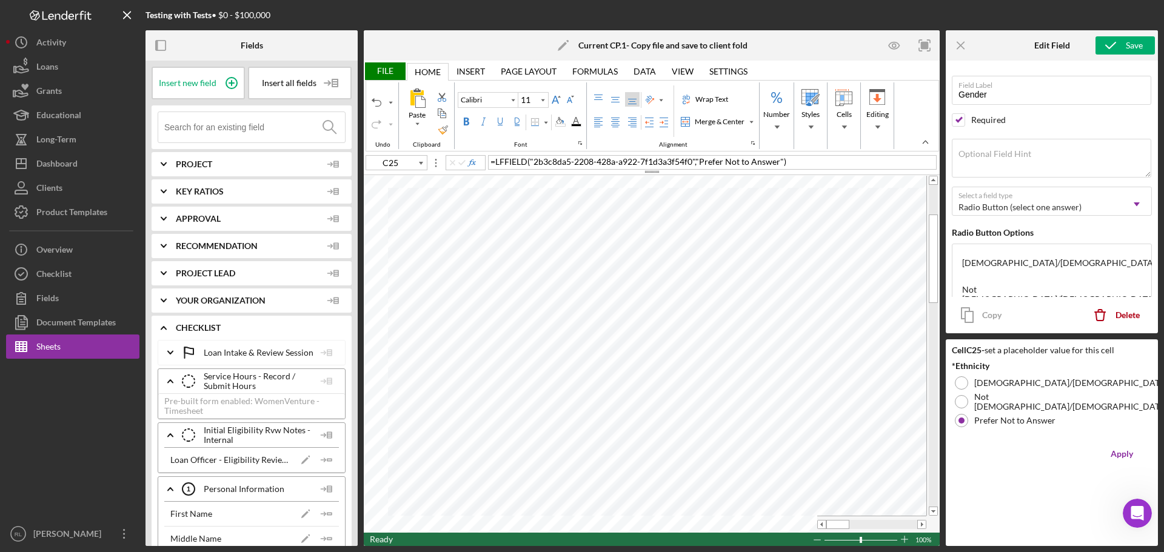
type input "Ethnicity"
checkbox input "false"
drag, startPoint x: 779, startPoint y: 159, endPoint x: 701, endPoint y: 163, distance: 78.3
click at [654, 163] on span ""Prefer Not to Answer"" at bounding box center [739, 161] width 88 height 10
type input "C24"
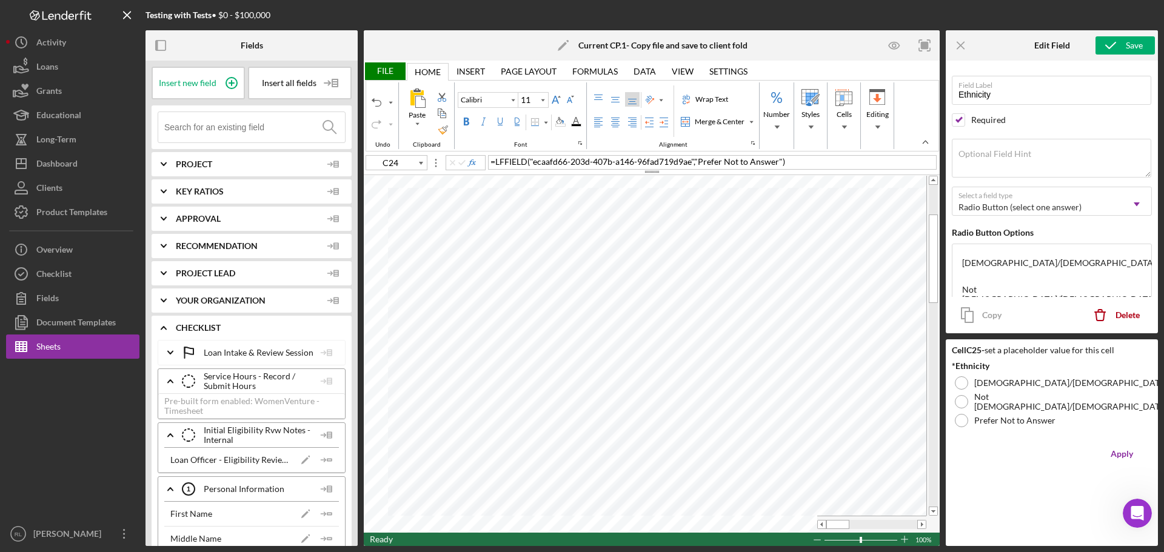
type input "Race"
checkbox input "true"
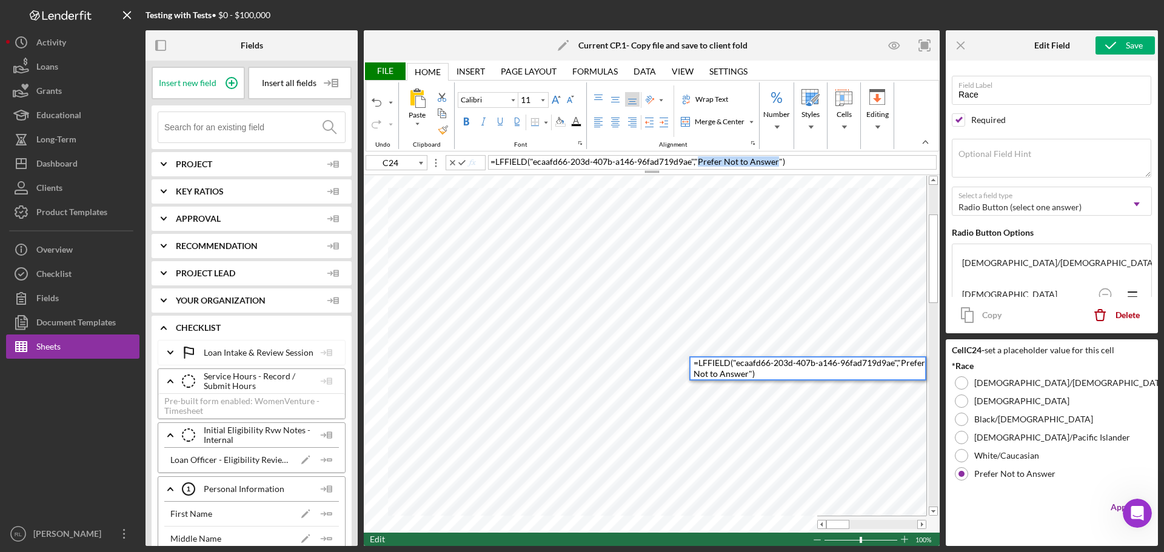
drag, startPoint x: 779, startPoint y: 164, endPoint x: 699, endPoint y: 159, distance: 80.1
click at [654, 159] on span ""Prefer Not to Answer"" at bounding box center [738, 161] width 88 height 10
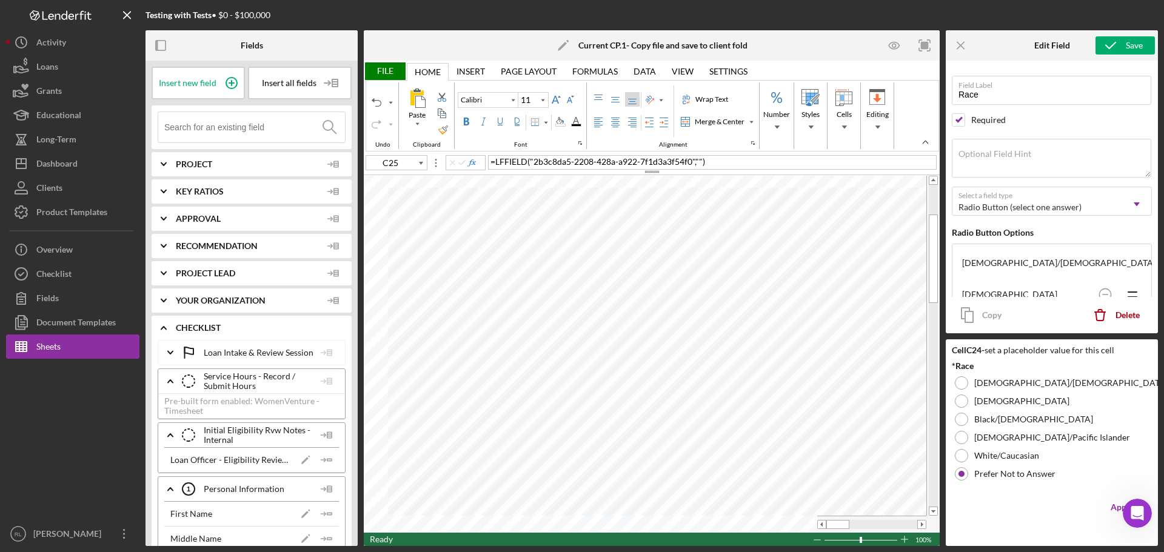
type input "C23"
type input "Email Address"
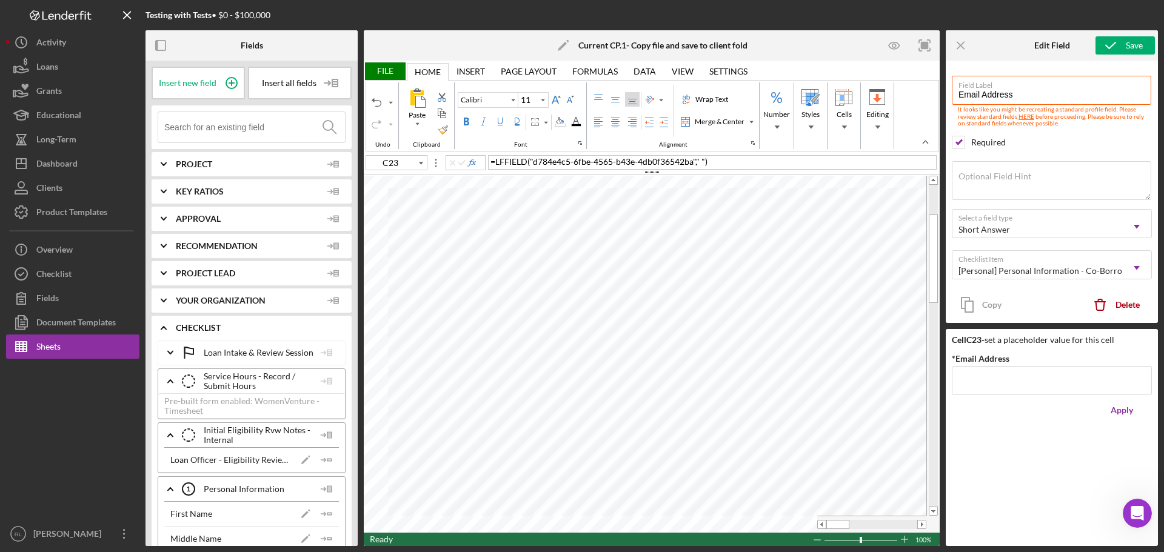
type input "C22"
type input "County"
type input "C21"
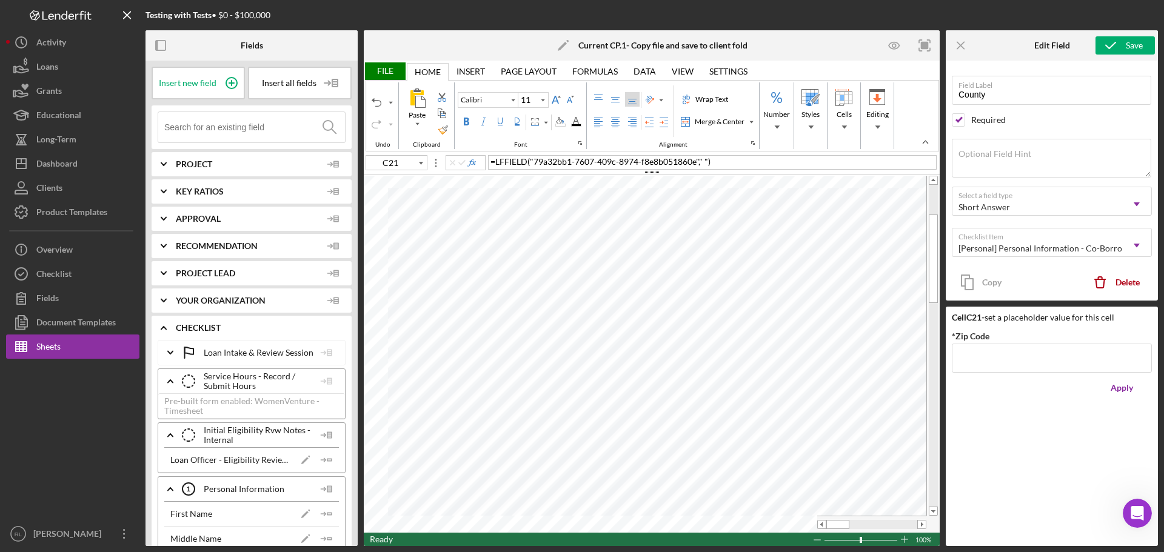
type input "Zip Code"
type input "C20"
type input "State"
type input "C19"
type input "City"
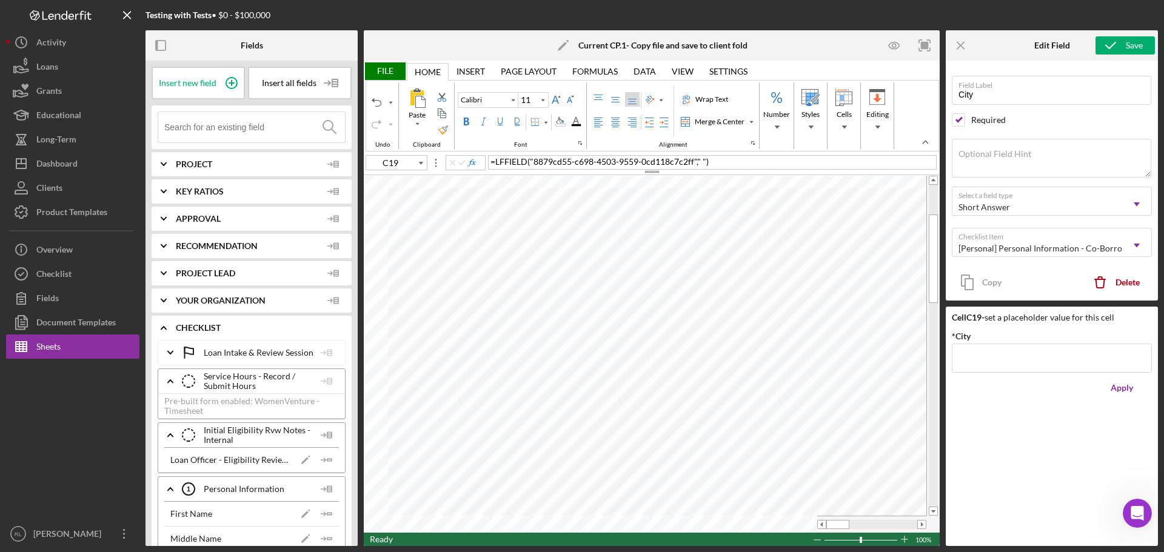
type input "C17"
type input "Home Street Address"
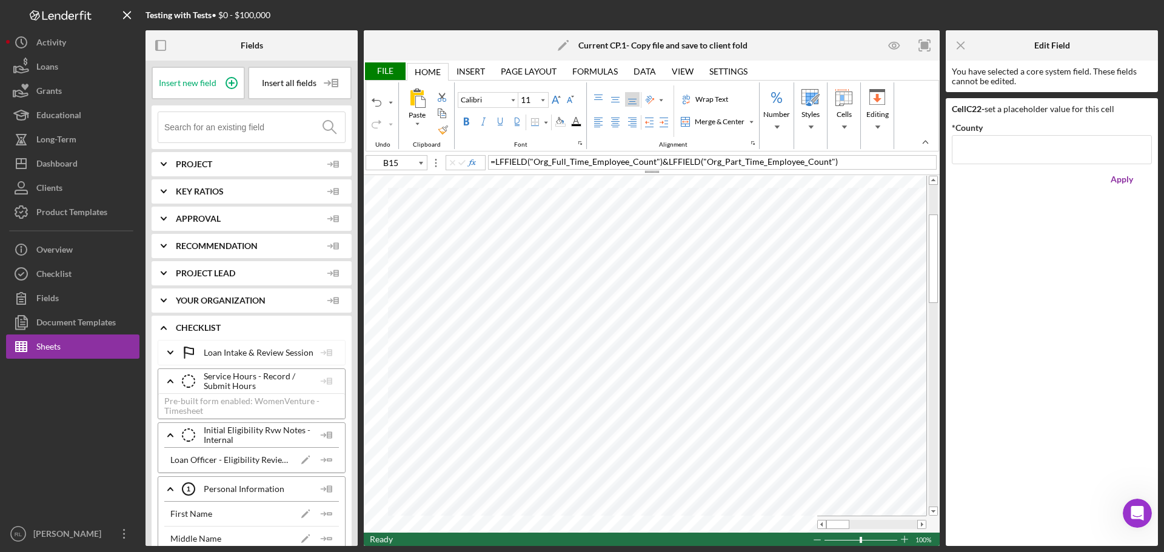
click at [498, 167] on div "= LFFIELD ( "Org_Full_Time_Employee_Count" ) & LFFIELD ( "Org_Part_Time_Employe…" at bounding box center [712, 162] width 448 height 15
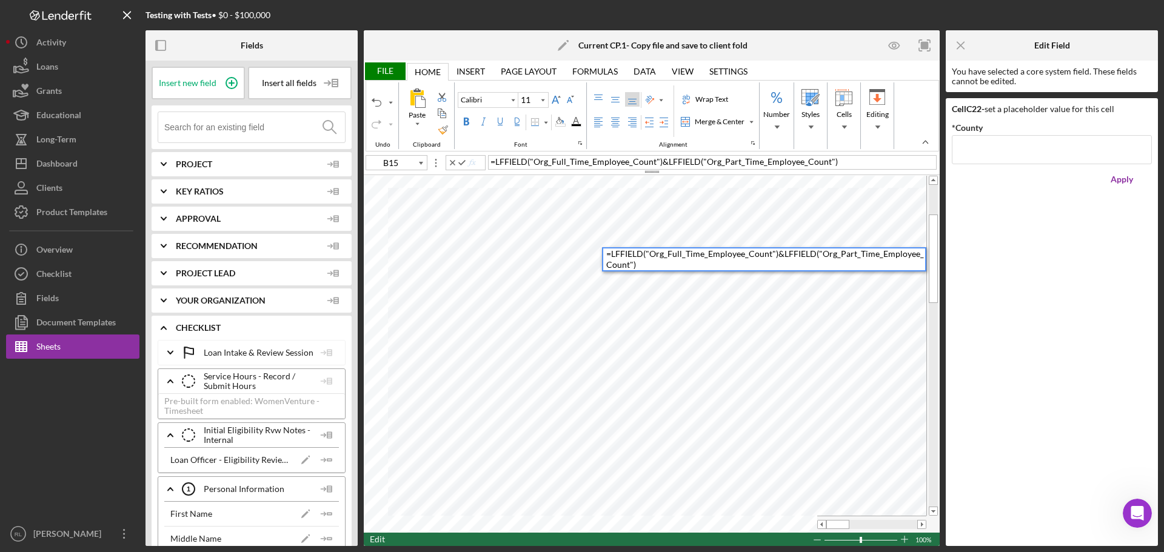
click at [493, 163] on span "=" at bounding box center [492, 161] width 5 height 10
click at [497, 163] on span "LFFIELD" at bounding box center [511, 161] width 32 height 10
click at [654, 161] on span "&" at bounding box center [686, 161] width 6 height 10
click at [654, 164] on div "= SUM ( LFFIELD ( "Org_Full_Time_Employee_Count" ) , LFFIELD ( "Org_Part_Time_E…" at bounding box center [712, 162] width 448 height 15
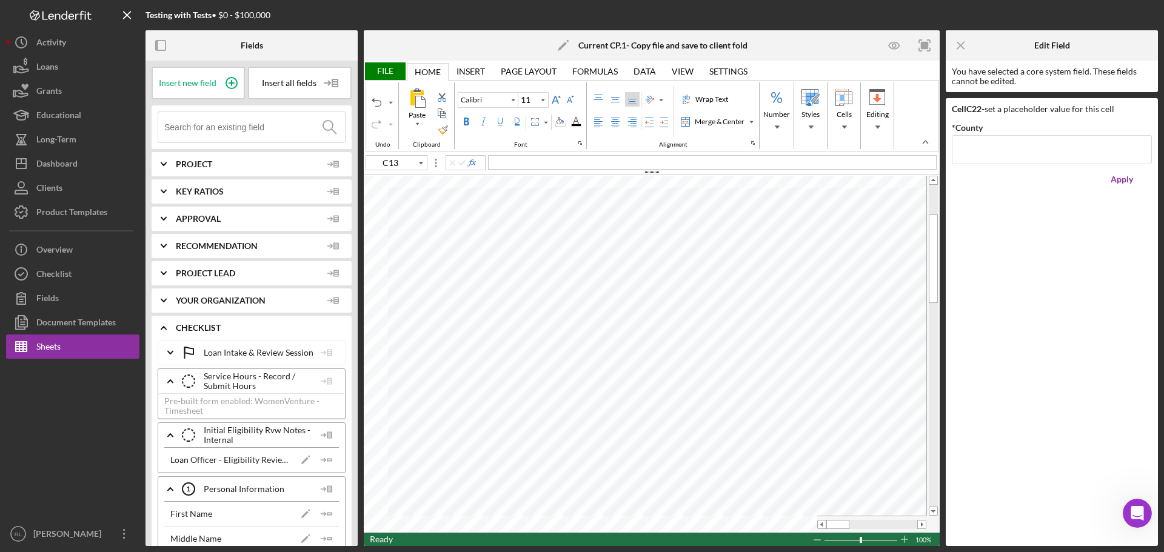
click at [378, 65] on div "File" at bounding box center [385, 71] width 42 height 18
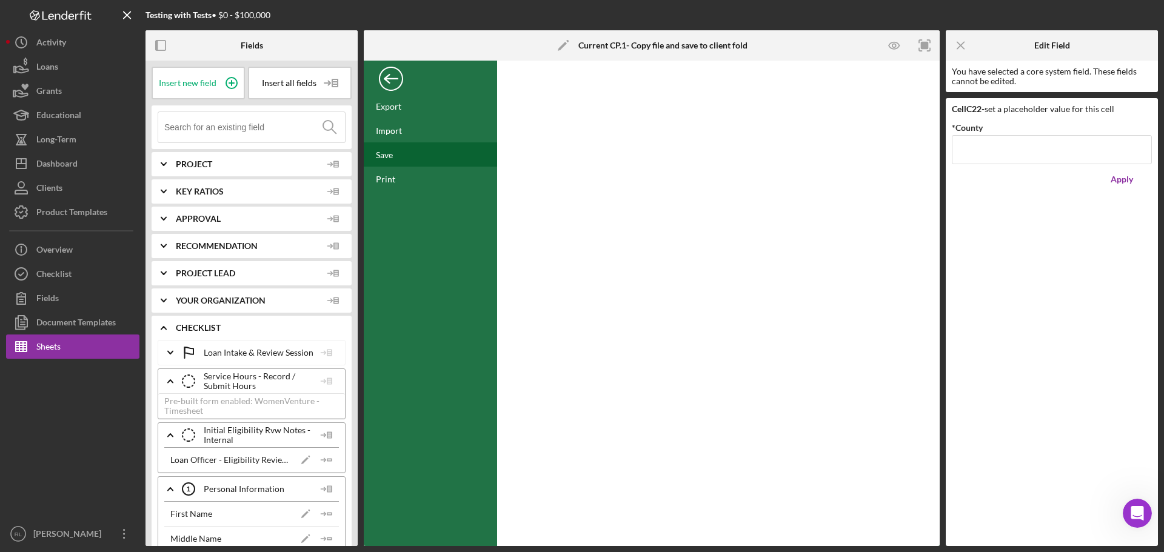
click at [395, 153] on div "Save" at bounding box center [430, 154] width 133 height 24
click at [397, 88] on div "FILE" at bounding box center [430, 79] width 133 height 30
click at [396, 84] on div "Back" at bounding box center [391, 76] width 24 height 24
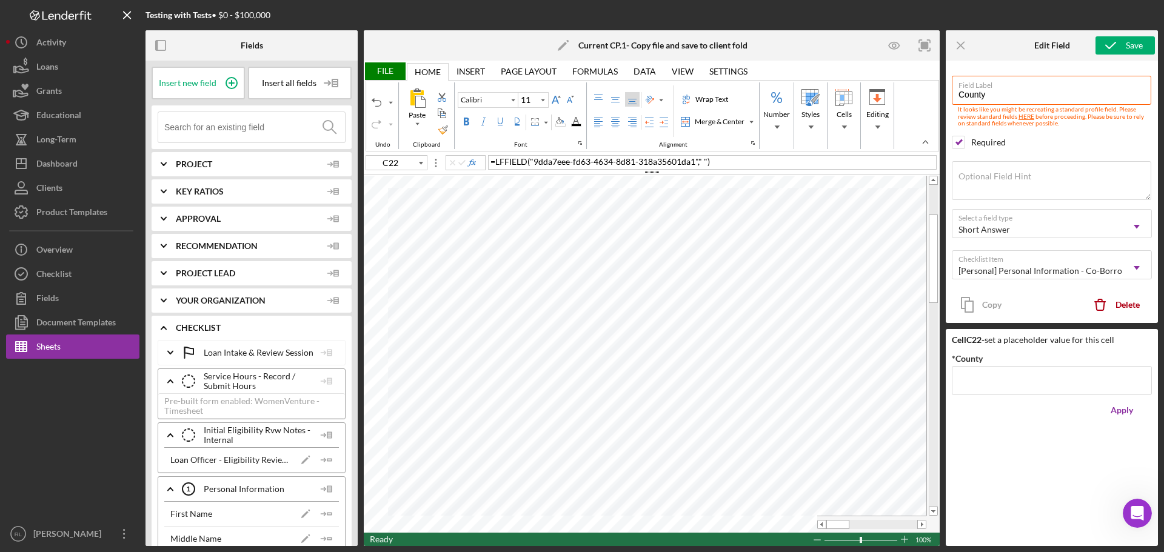
type input "C20"
type input "State"
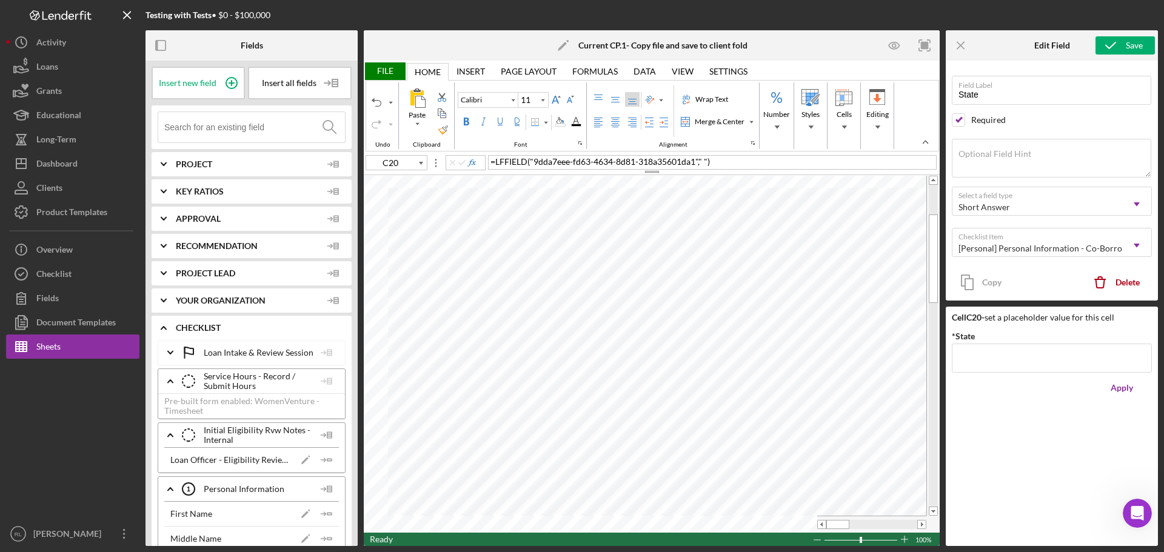
type input "C25"
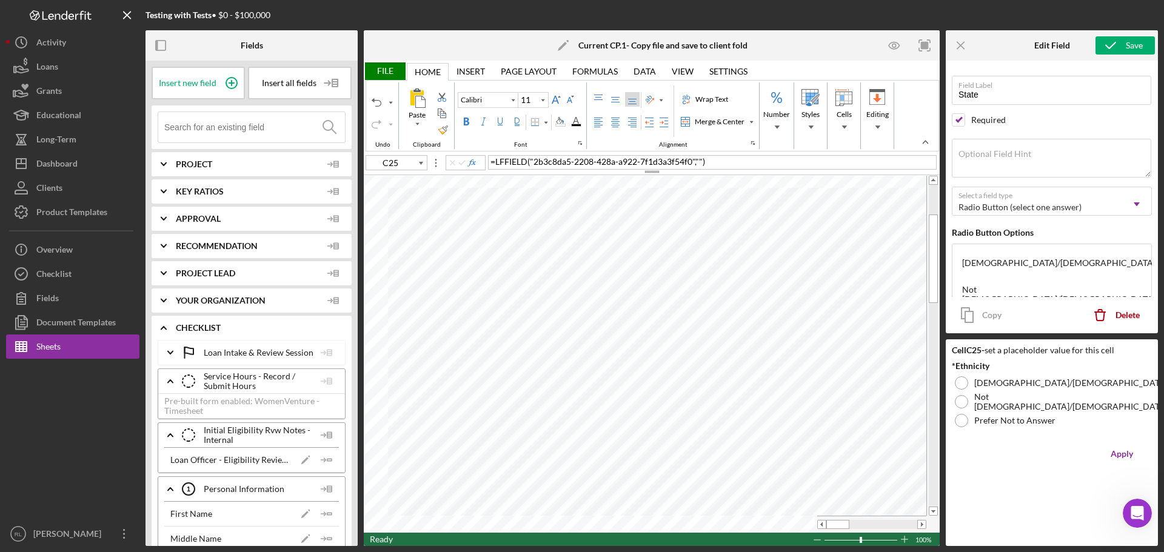
type input "Ethnicity"
type input "C21"
type input "Zip Code"
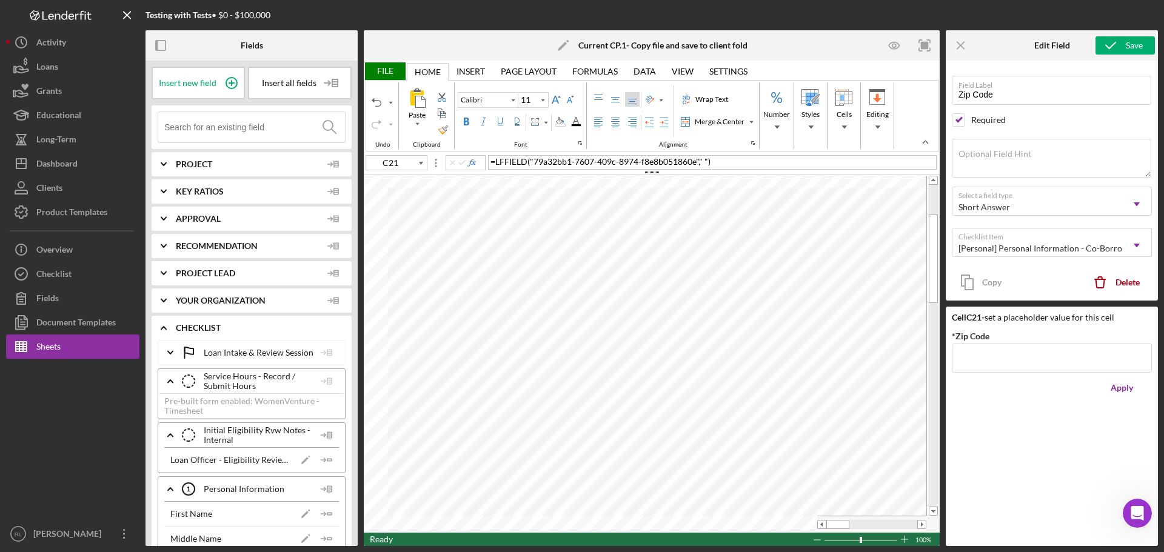
type input "C20"
type input "State"
type input "C17"
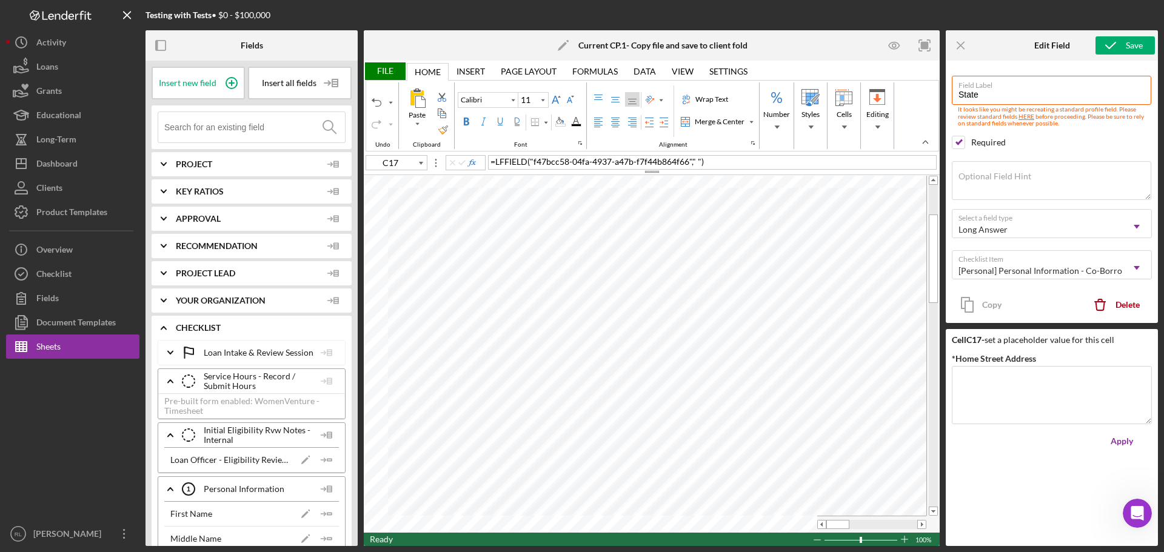
type input "Home Street Address"
type input "C20"
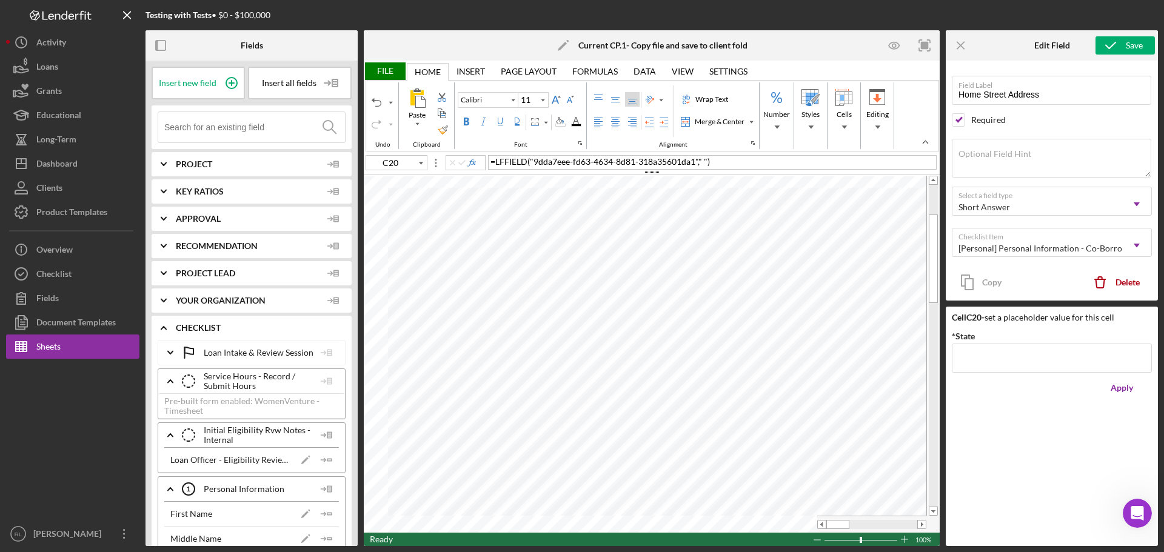
type input "State"
drag, startPoint x: 989, startPoint y: 319, endPoint x: 1128, endPoint y: 319, distance: 138.8
click at [654, 319] on div "Cell C20 - set a placeholder value for this cell" at bounding box center [1052, 318] width 200 height 10
type input "C20"
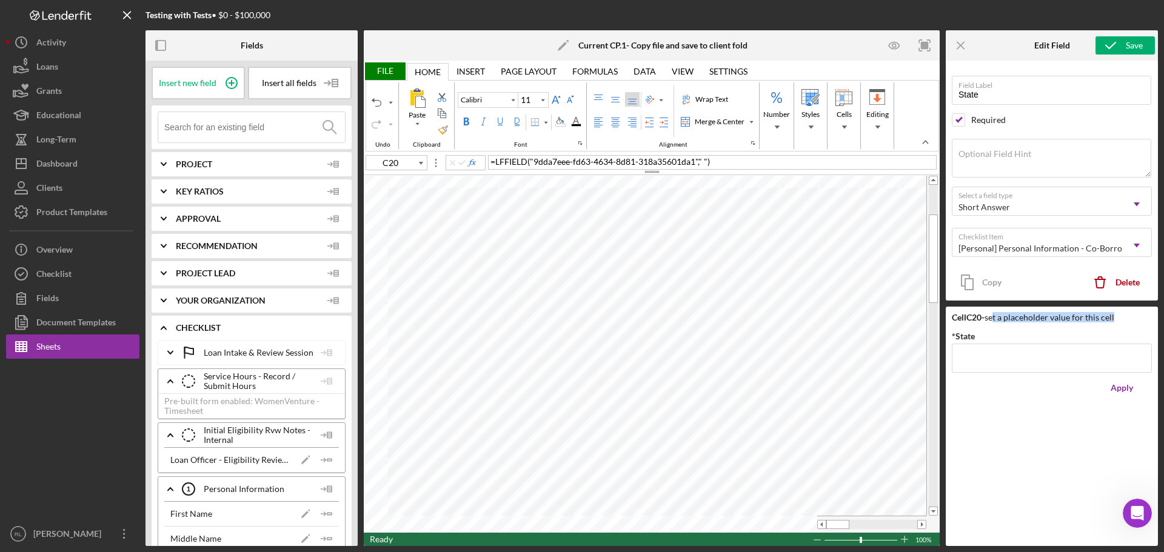
drag, startPoint x: 997, startPoint y: 320, endPoint x: 1122, endPoint y: 322, distance: 124.9
click at [654, 322] on div "Cell C20 - set a placeholder value for this cell" at bounding box center [1052, 318] width 200 height 10
click at [654, 353] on input "*State" at bounding box center [1052, 358] width 200 height 29
click at [654, 365] on div "Fields Insert new field Insert all fields Icon/Expander Project Icon/Expander K…" at bounding box center [651, 288] width 1012 height 516
click at [654, 354] on input "*State" at bounding box center [1052, 358] width 200 height 29
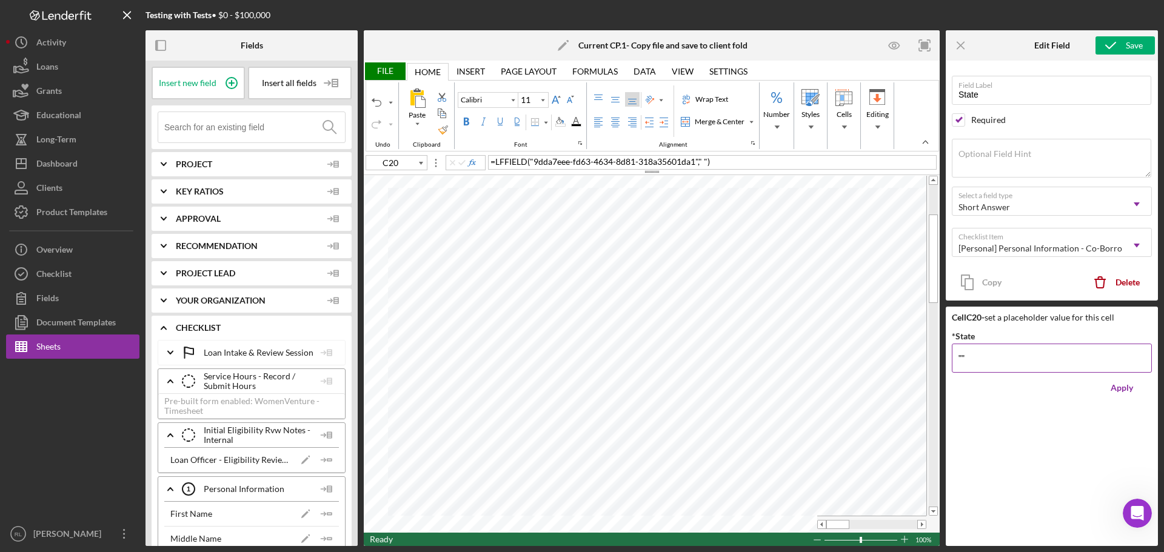
click at [654, 356] on input """" at bounding box center [1052, 358] width 200 height 29
type input """"
click at [654, 392] on div "Apply" at bounding box center [1121, 388] width 22 height 24
click at [378, 64] on div "File" at bounding box center [385, 71] width 42 height 18
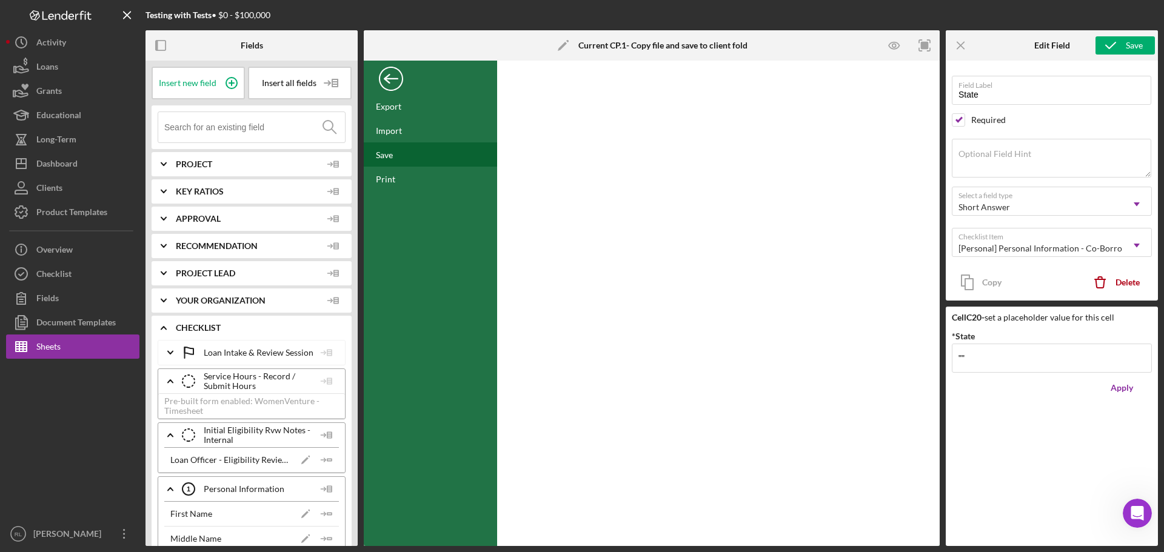
click at [393, 156] on div "Save" at bounding box center [384, 155] width 17 height 10
